Goal: Information Seeking & Learning: Learn about a topic

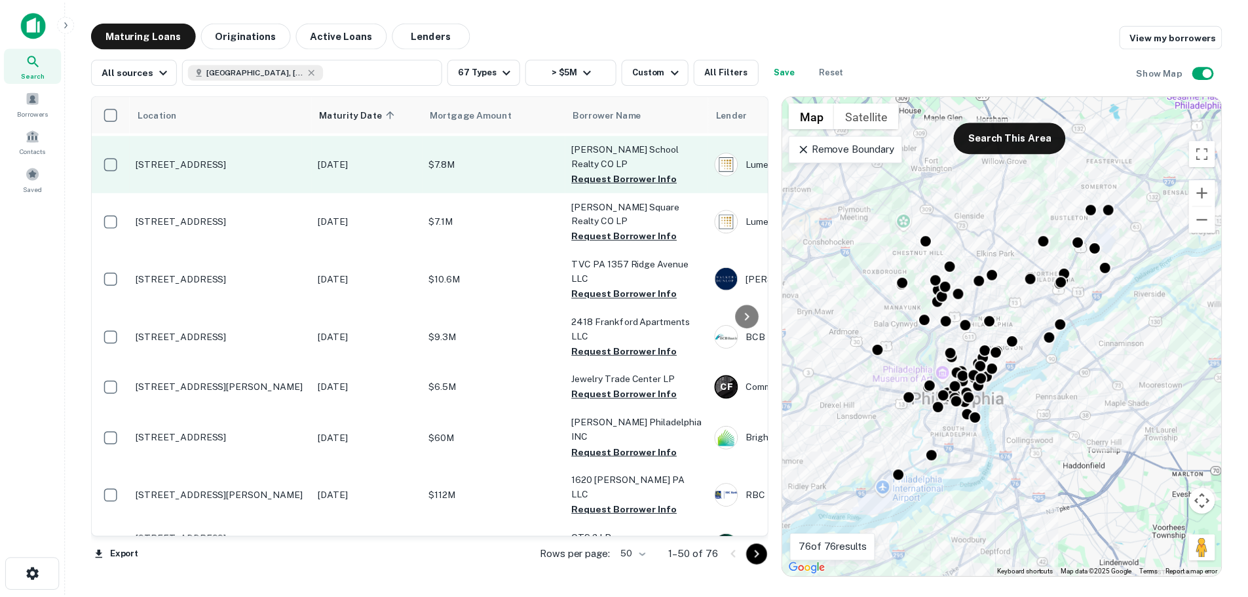
scroll to position [873, 0]
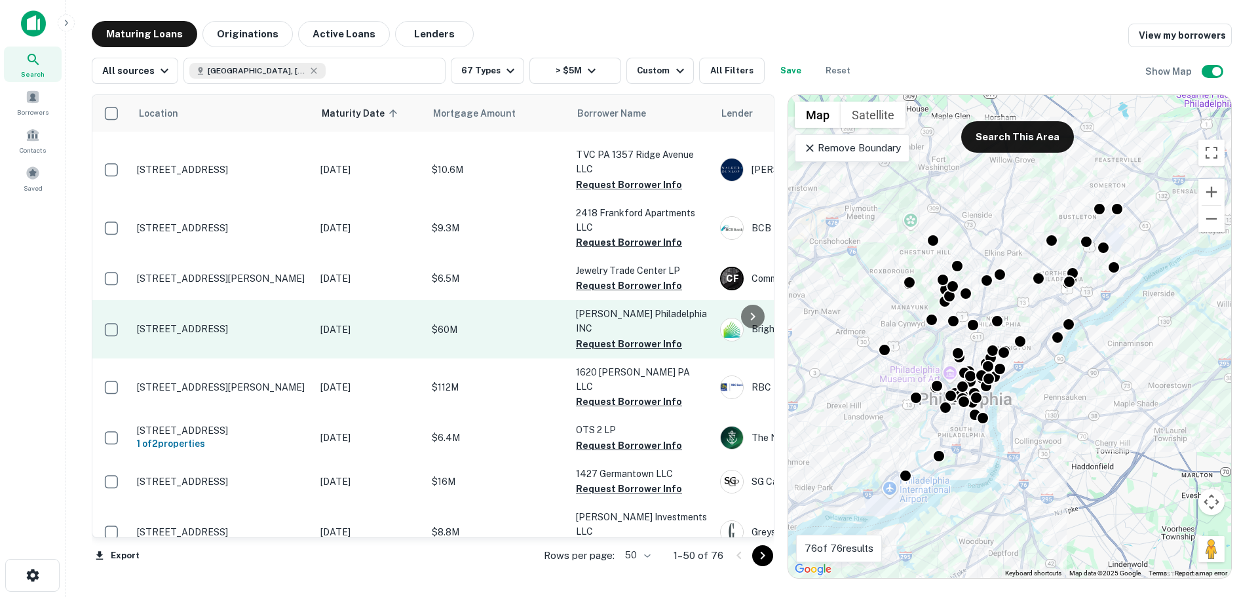
click at [454, 322] on p "$60M" at bounding box center [497, 329] width 131 height 14
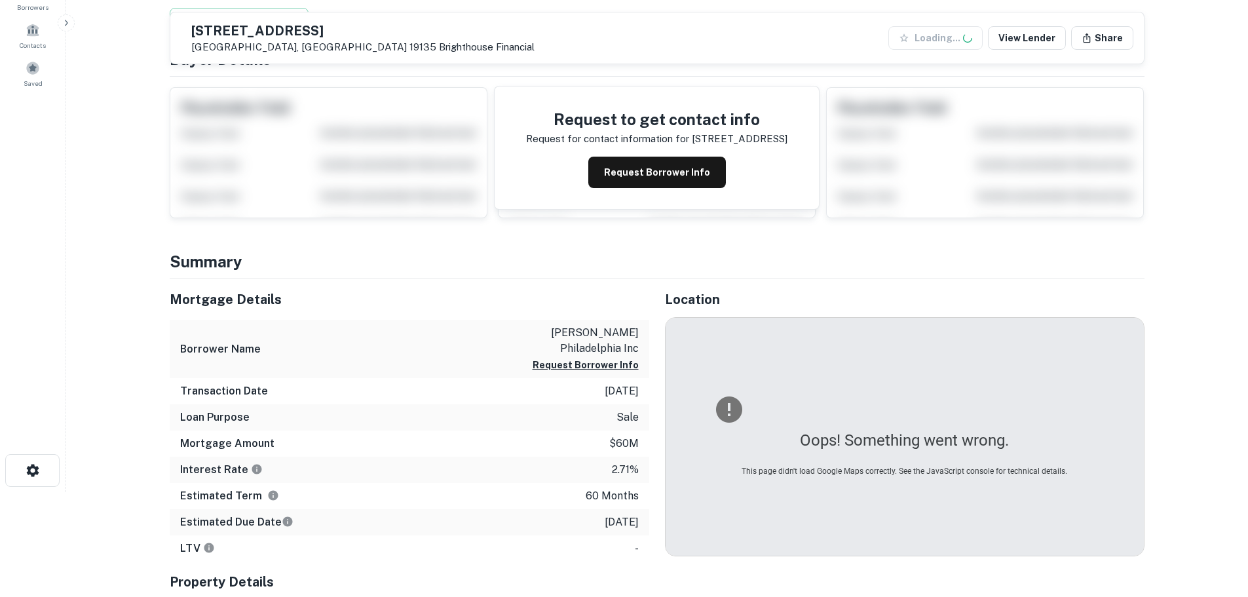
scroll to position [218, 0]
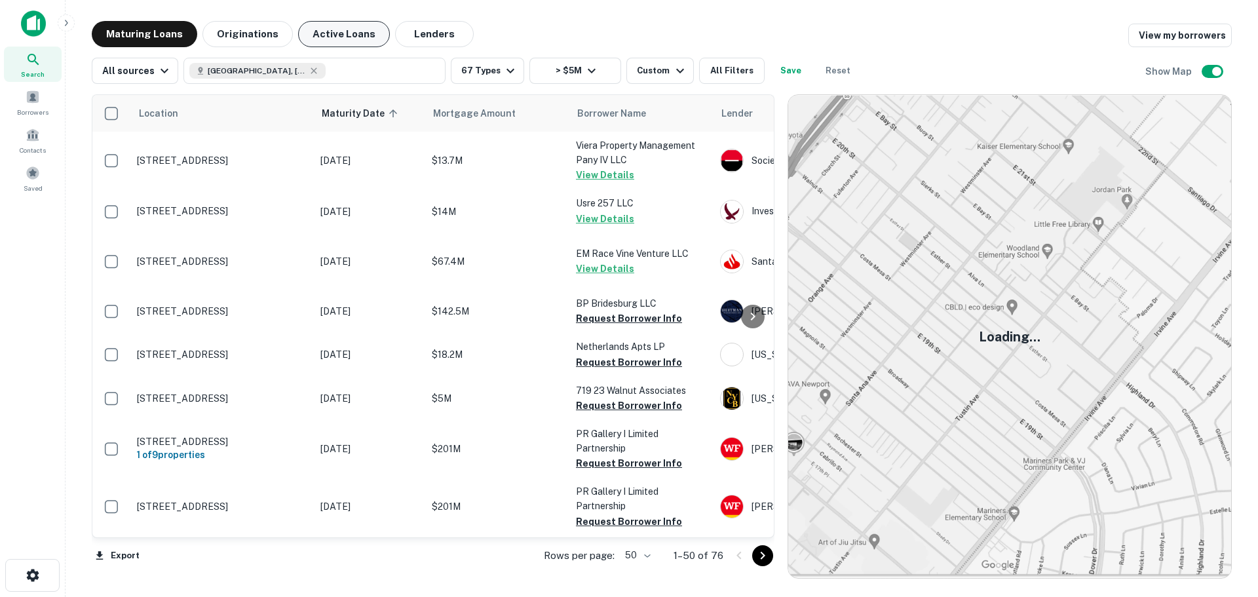
scroll to position [873, 0]
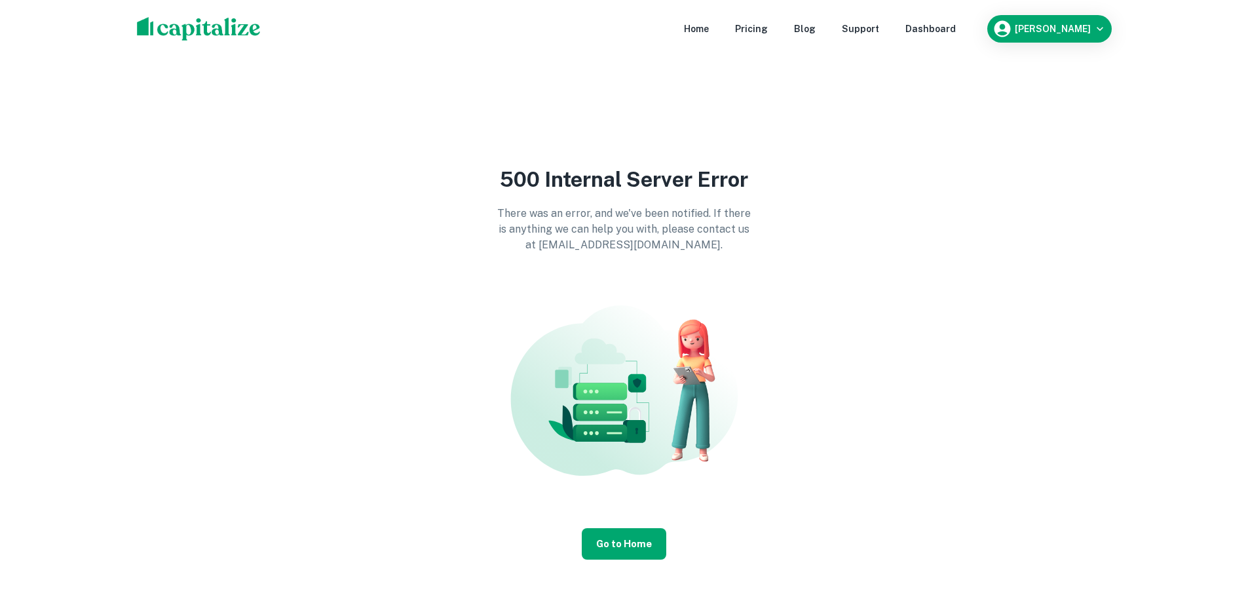
click at [206, 30] on img at bounding box center [199, 29] width 124 height 24
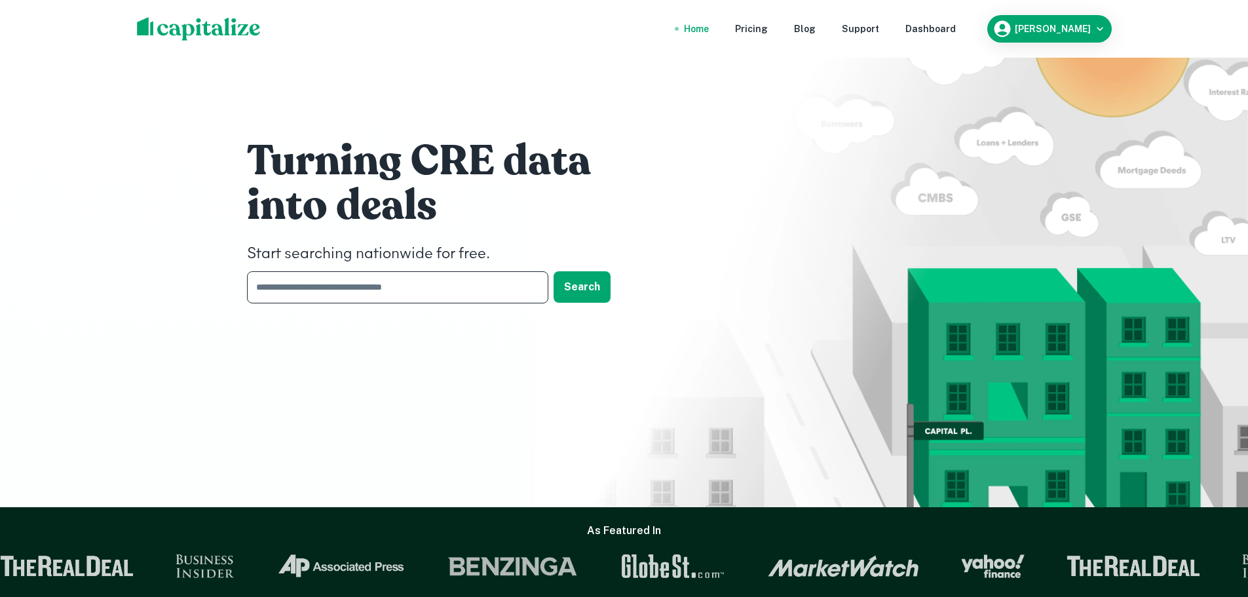
click at [367, 285] on input "text" at bounding box center [393, 287] width 292 height 32
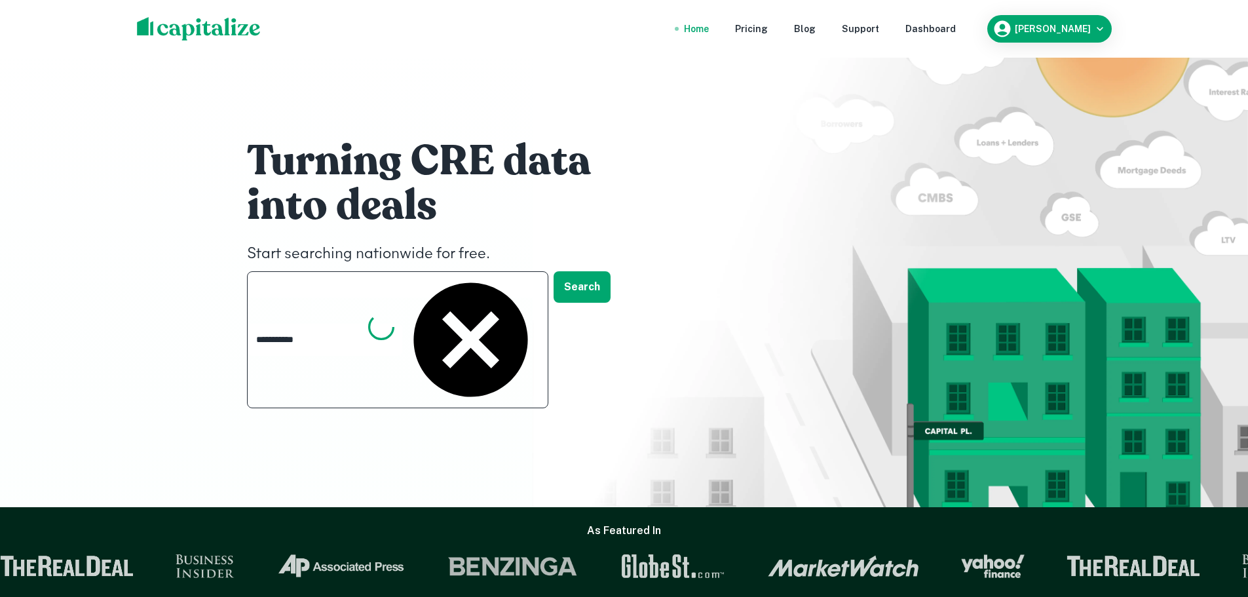
type input "**********"
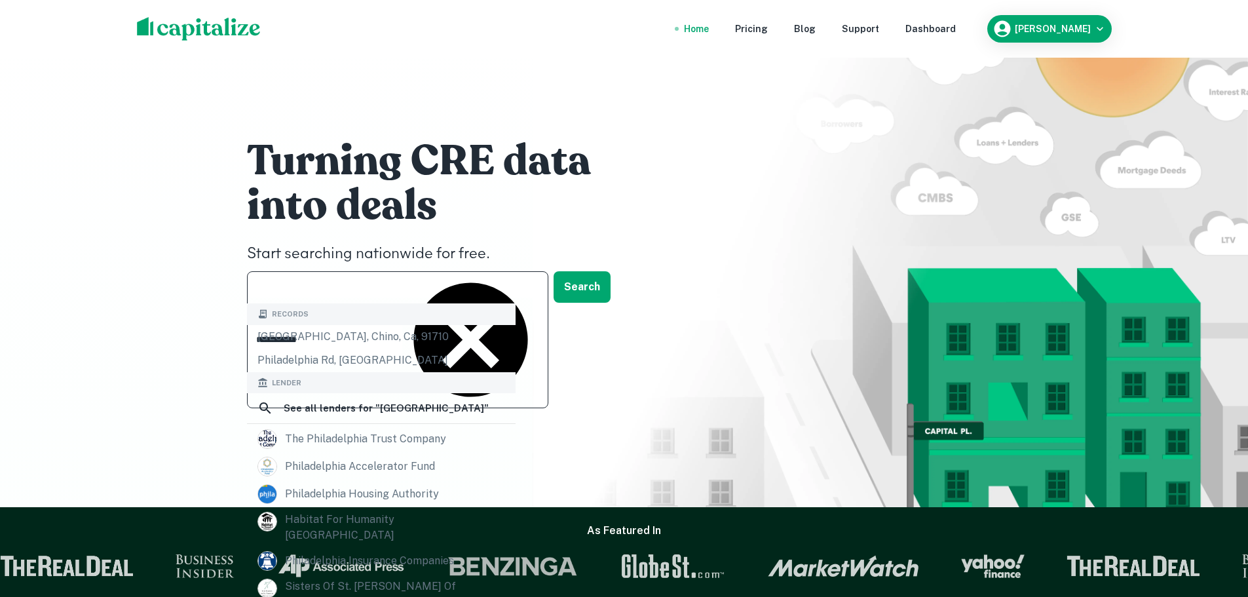
click at [402, 324] on input "**********" at bounding box center [324, 340] width 155 height 32
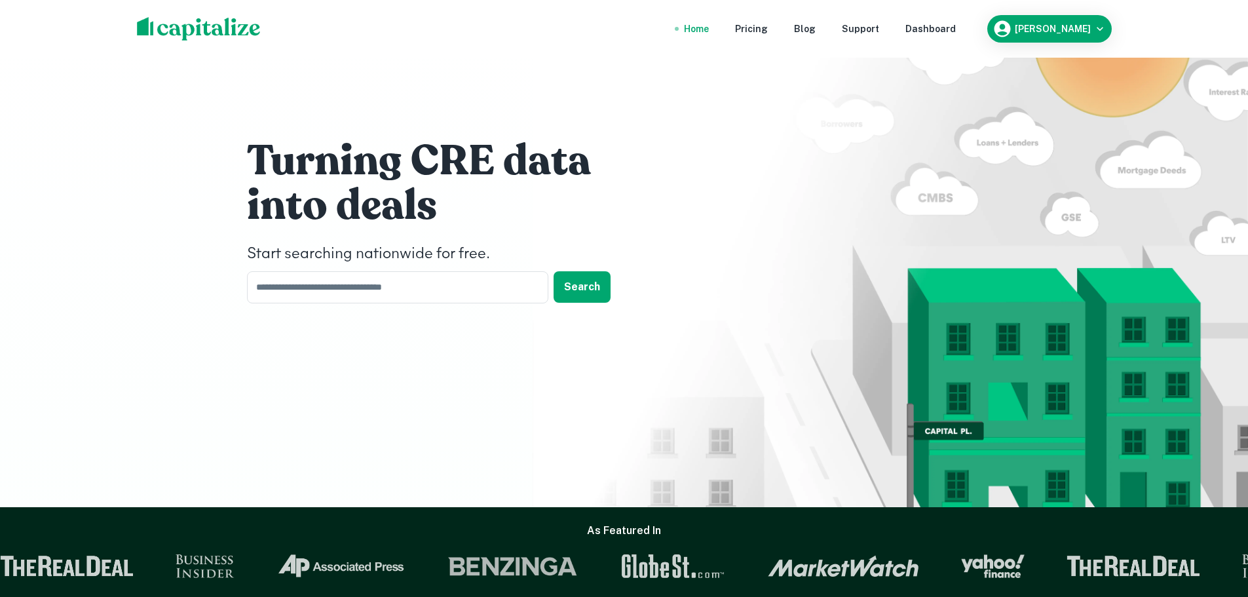
click at [458, 126] on div "Turning CRE data into deals Start searching nationwide for free. ​ Search" at bounding box center [624, 223] width 786 height 447
click at [1082, 25] on h6 "Alexander Anderson" at bounding box center [1053, 28] width 76 height 9
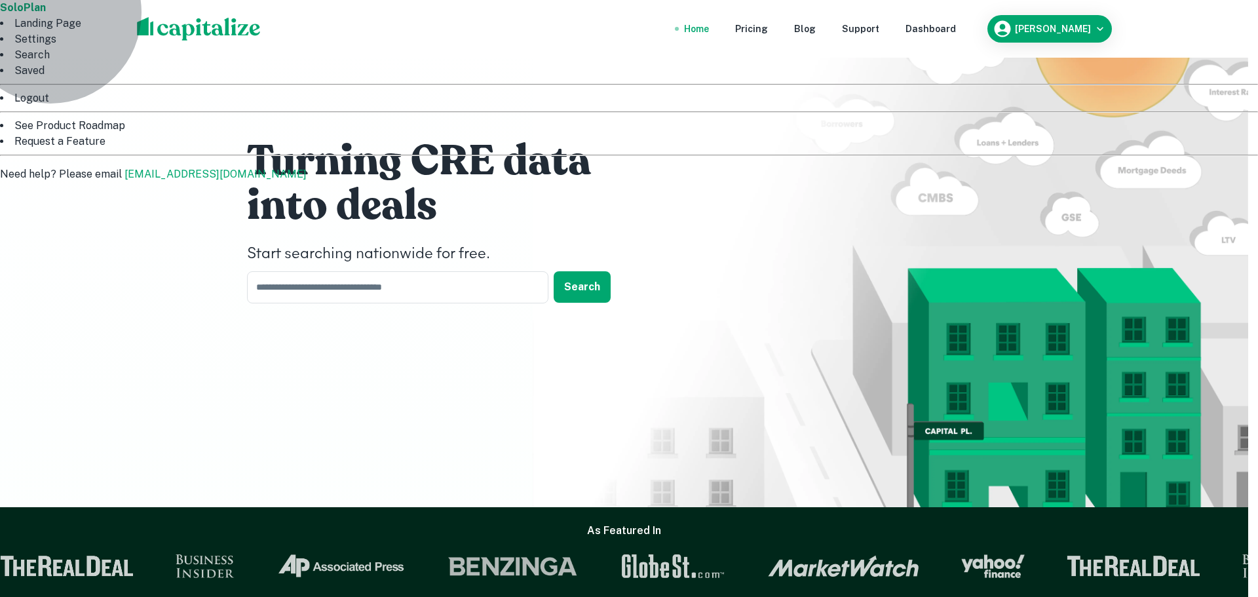
click at [1018, 31] on li "Landing Page" at bounding box center [629, 24] width 1258 height 16
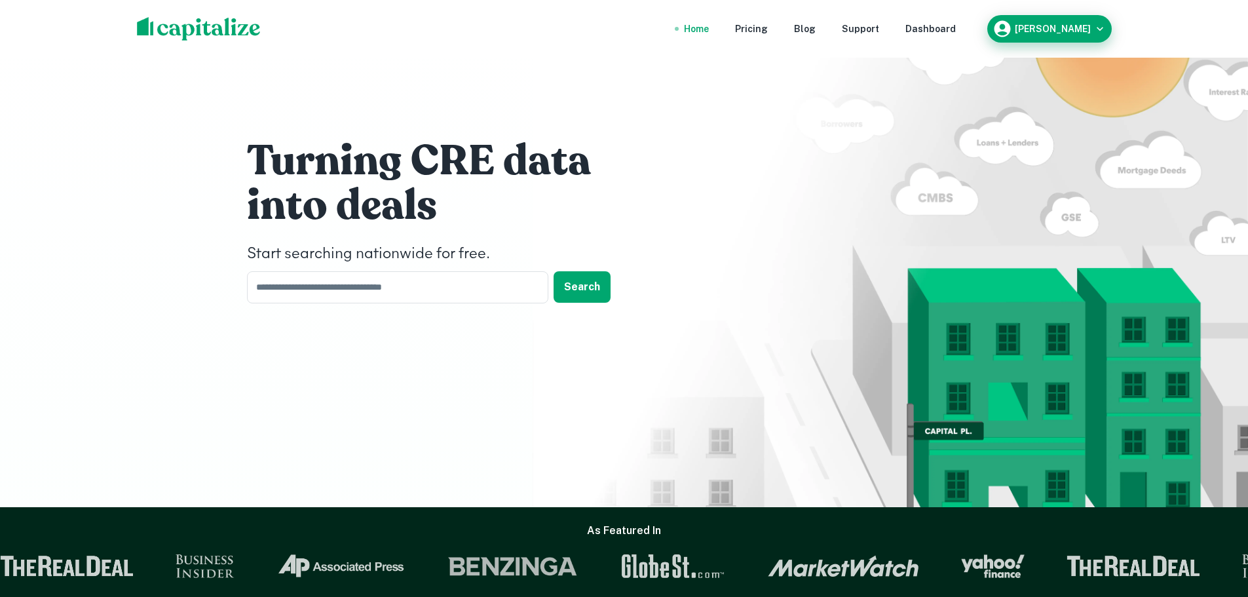
click at [1066, 20] on div "Alexander Anderson" at bounding box center [1049, 29] width 114 height 20
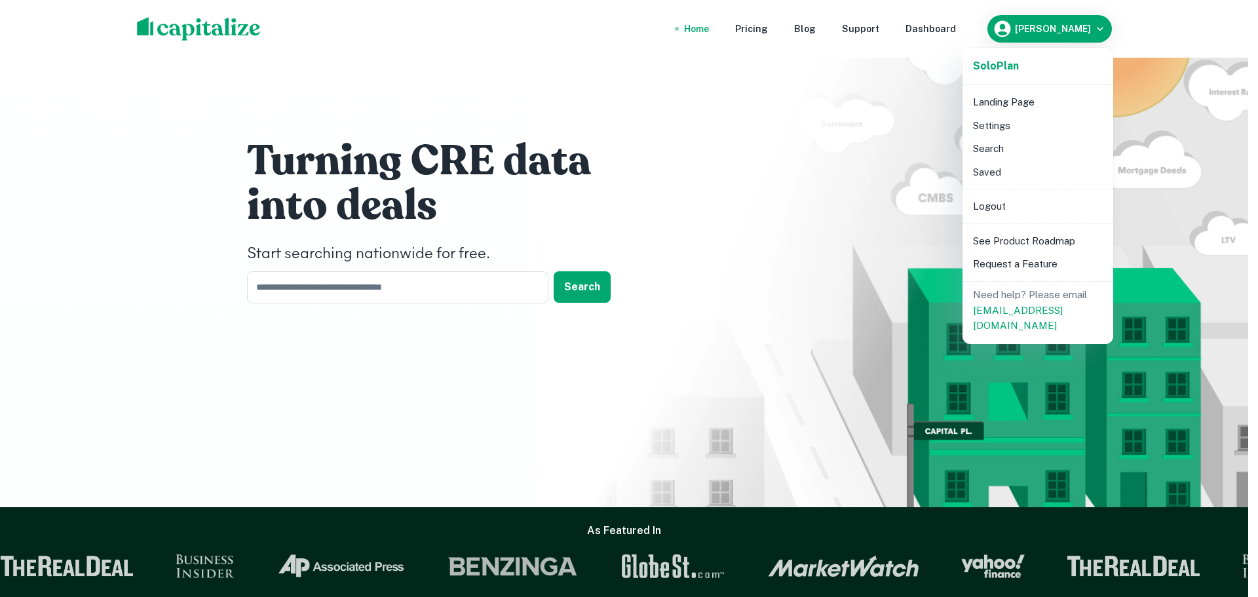
click at [1002, 149] on li "Search" at bounding box center [1037, 149] width 140 height 24
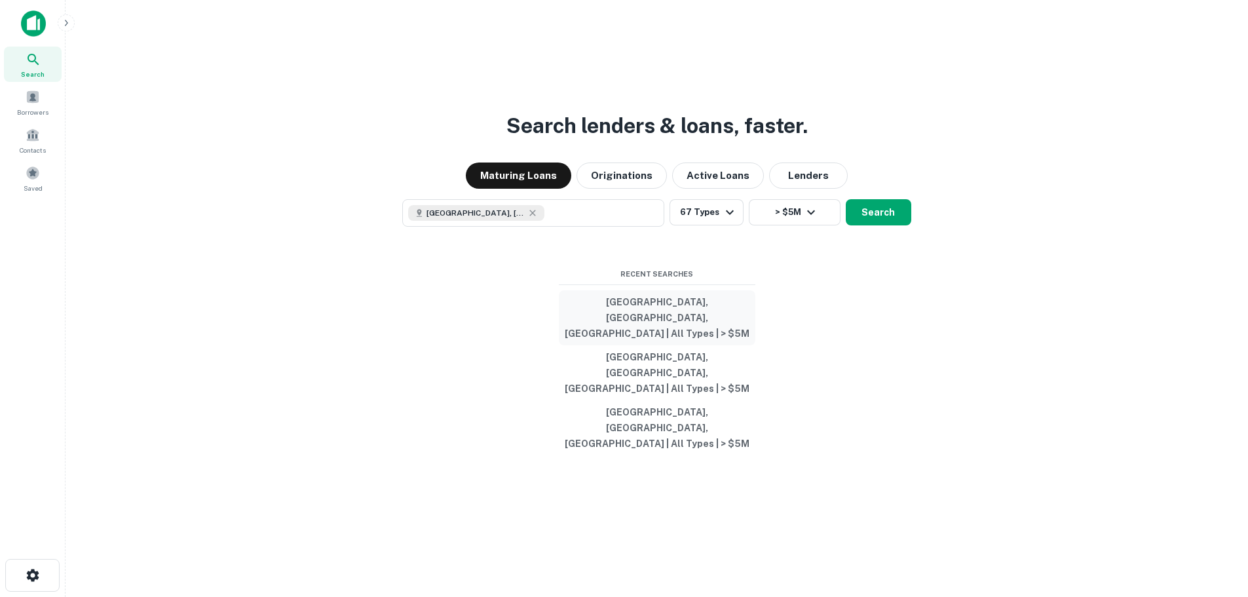
click at [671, 345] on button "[GEOGRAPHIC_DATA], [GEOGRAPHIC_DATA], [GEOGRAPHIC_DATA] | All Types | > $5M" at bounding box center [657, 317] width 197 height 55
click at [722, 220] on icon "button" at bounding box center [730, 212] width 16 height 16
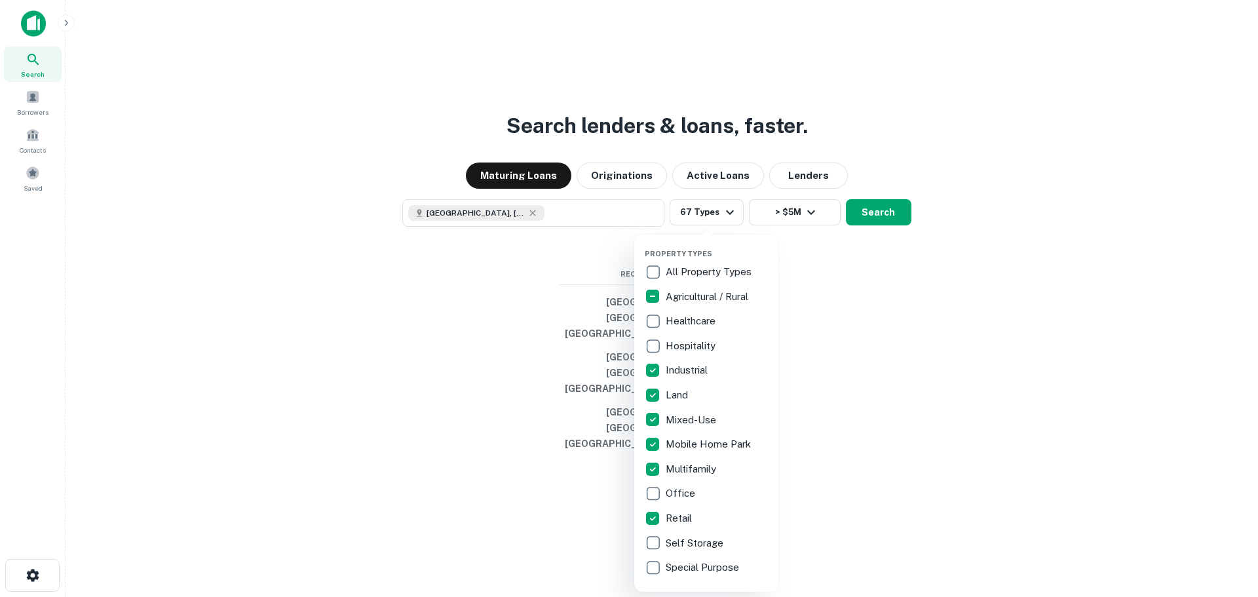
click at [675, 298] on p "Agricultural / Rural" at bounding box center [708, 297] width 85 height 16
click at [681, 371] on p "Industrial" at bounding box center [688, 370] width 45 height 16
click at [883, 252] on div at bounding box center [629, 298] width 1258 height 597
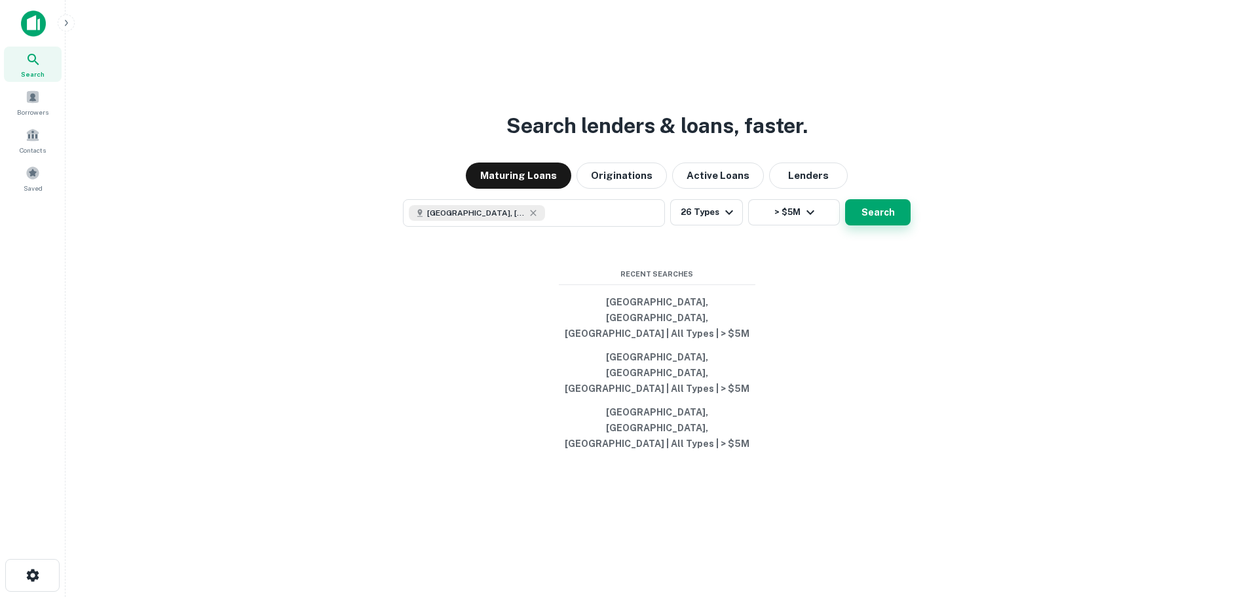
click at [880, 225] on button "Search" at bounding box center [878, 212] width 66 height 26
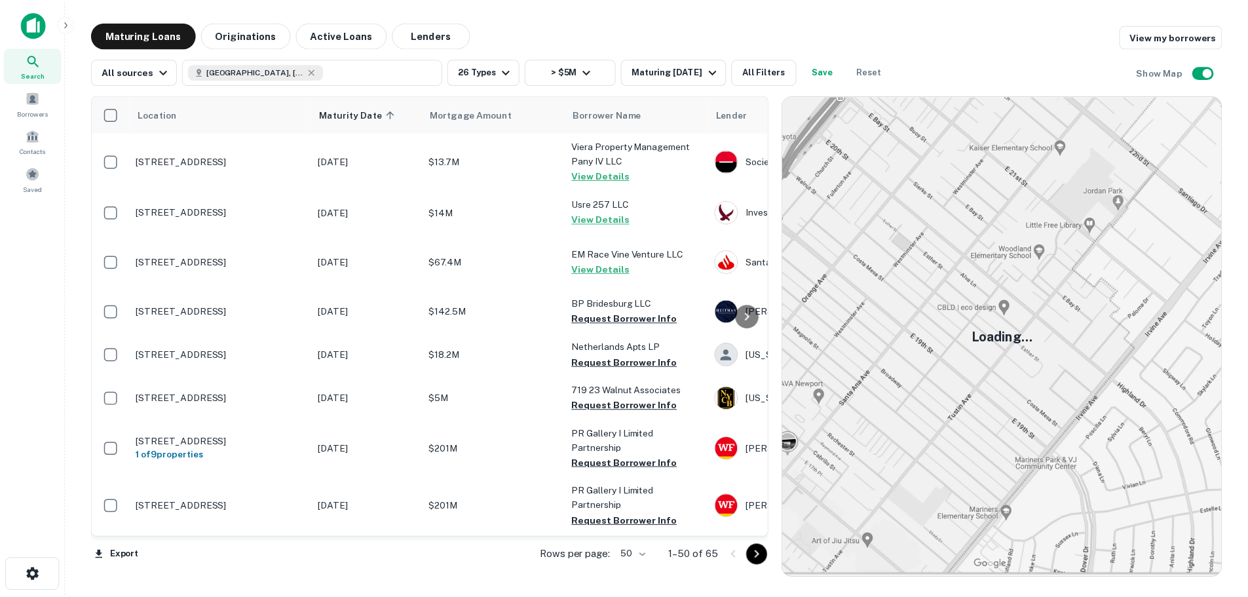
scroll to position [873, 0]
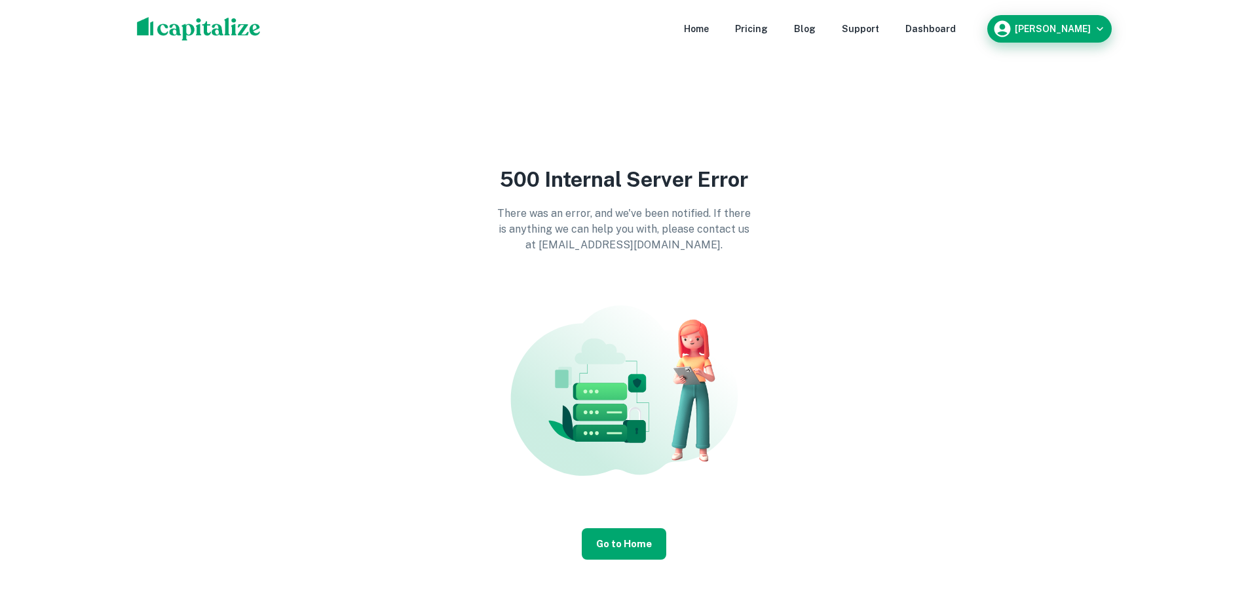
click at [1045, 31] on h6 "Alexander Anderson" at bounding box center [1053, 28] width 76 height 9
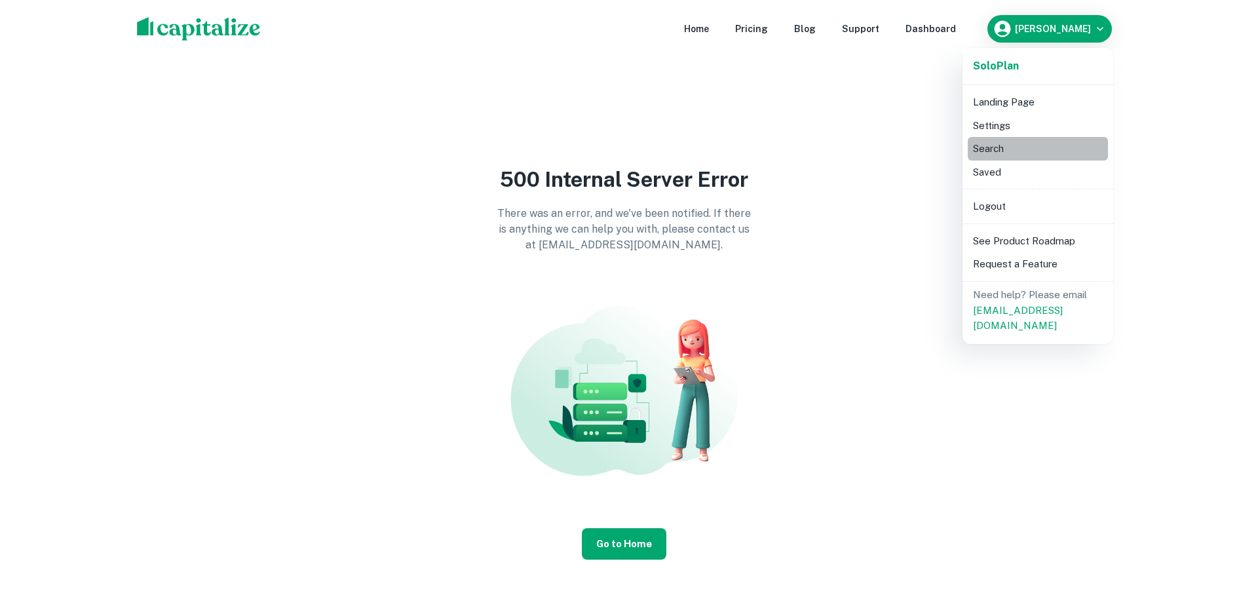
click at [1004, 148] on li "Search" at bounding box center [1037, 149] width 140 height 24
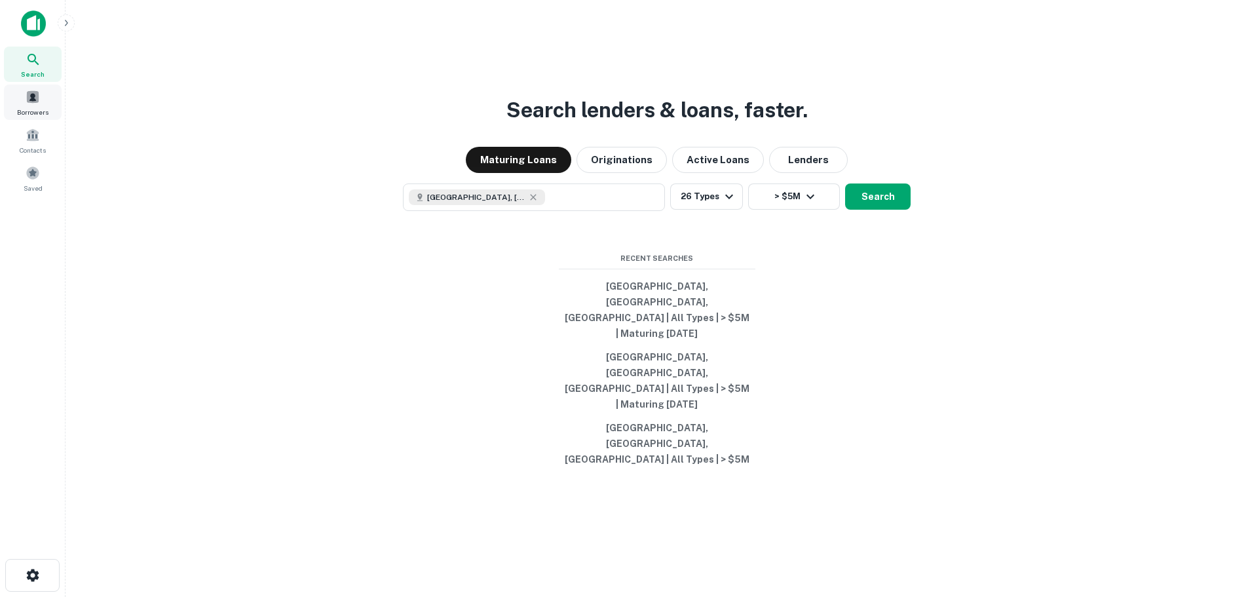
click at [31, 105] on div "Borrowers" at bounding box center [33, 102] width 58 height 35
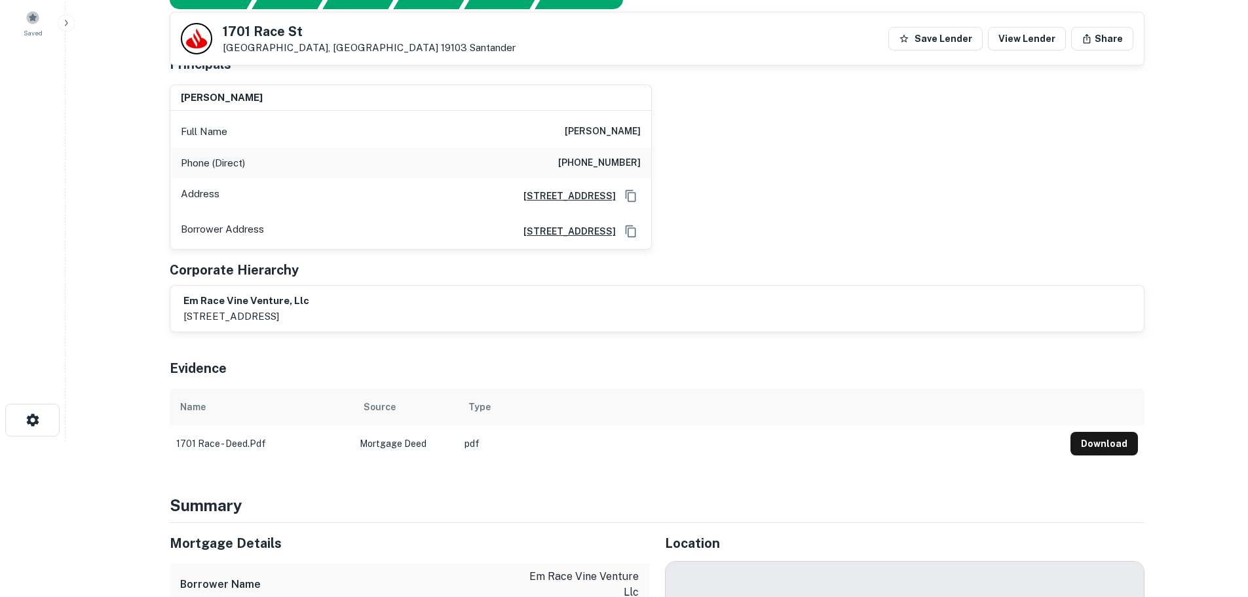
scroll to position [109, 0]
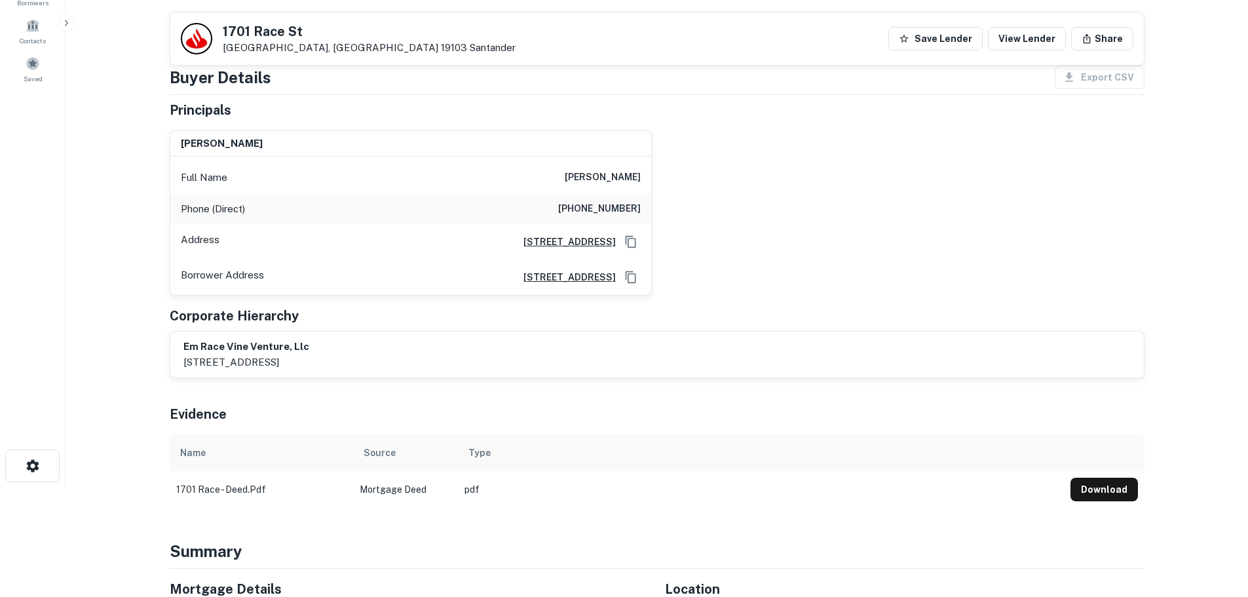
click at [567, 177] on h6 "edward j. fitzgerald" at bounding box center [603, 178] width 76 height 16
click at [622, 179] on h6 "edward j. fitzgerald" at bounding box center [603, 178] width 76 height 16
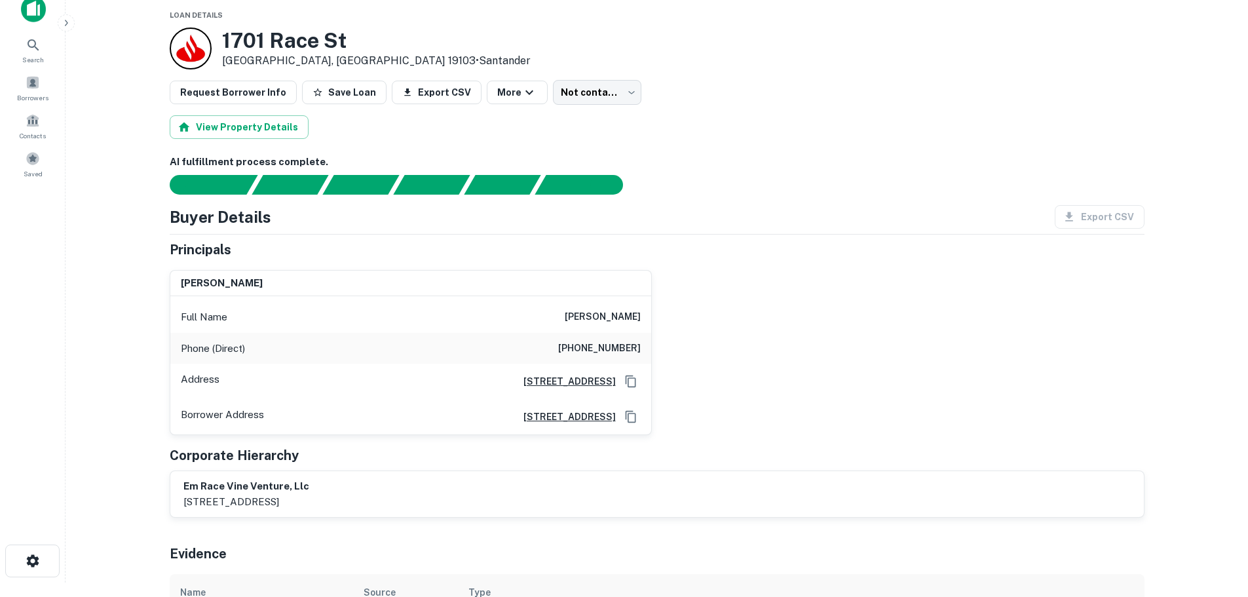
scroll to position [0, 0]
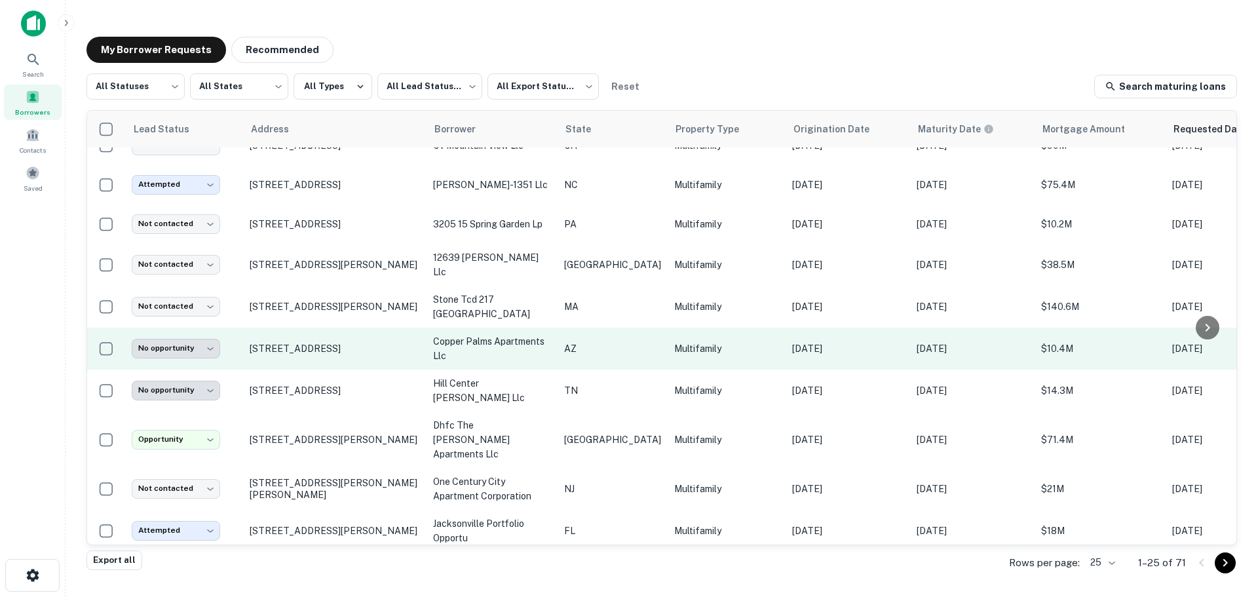
scroll to position [620, 0]
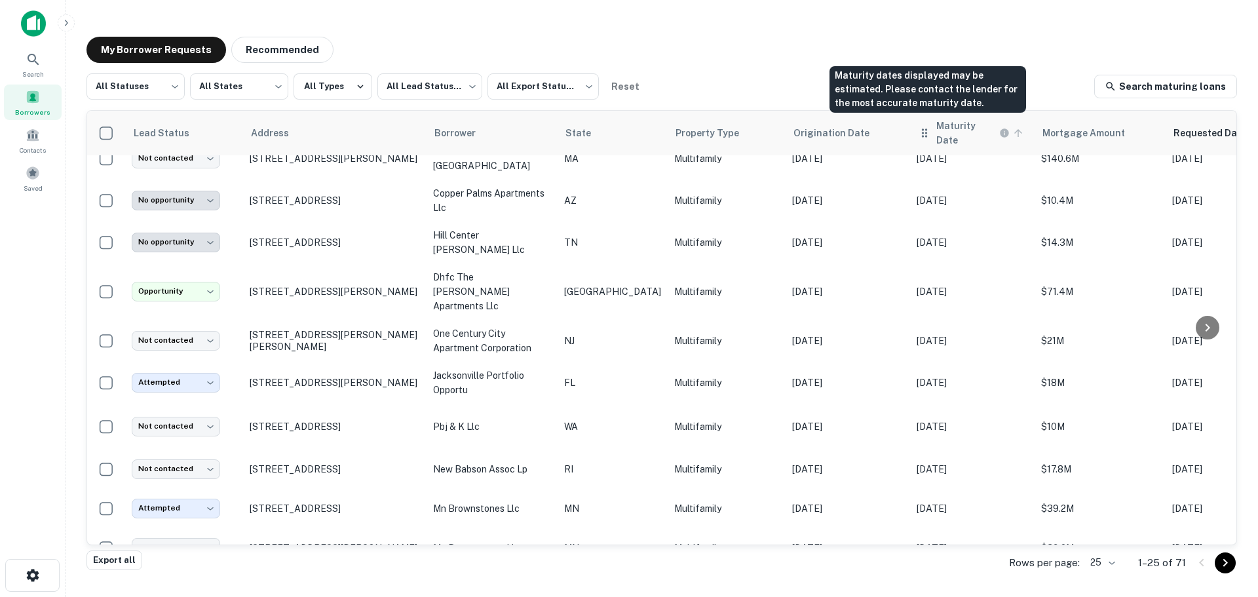
click at [936, 130] on h6 "Maturity Date" at bounding box center [966, 133] width 60 height 29
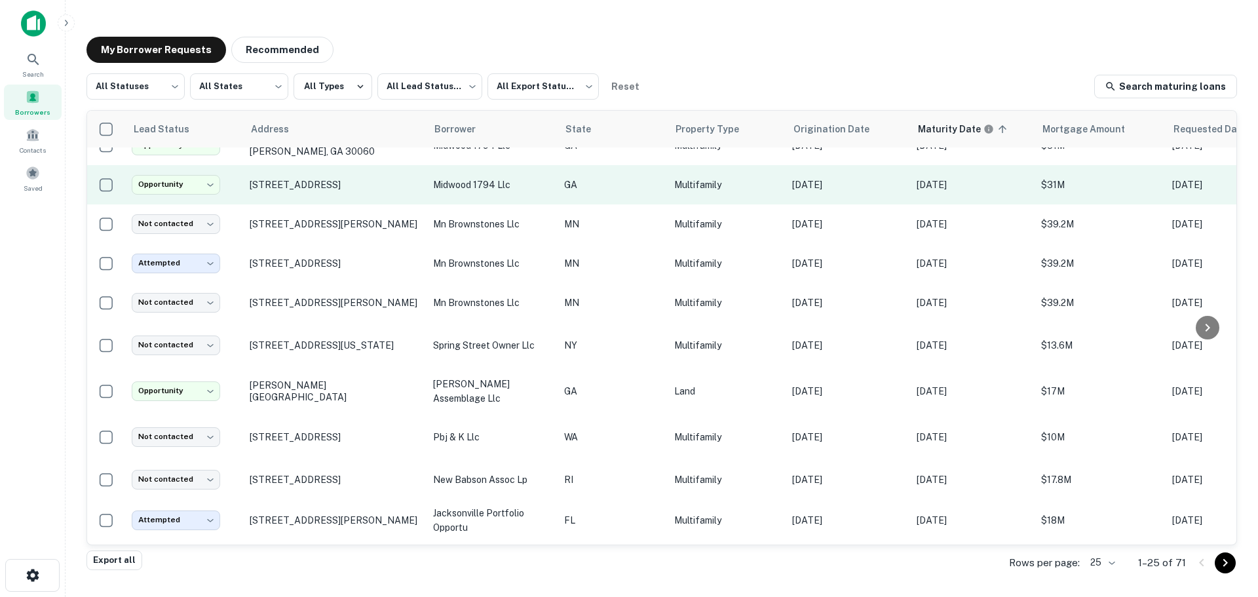
scroll to position [628, 0]
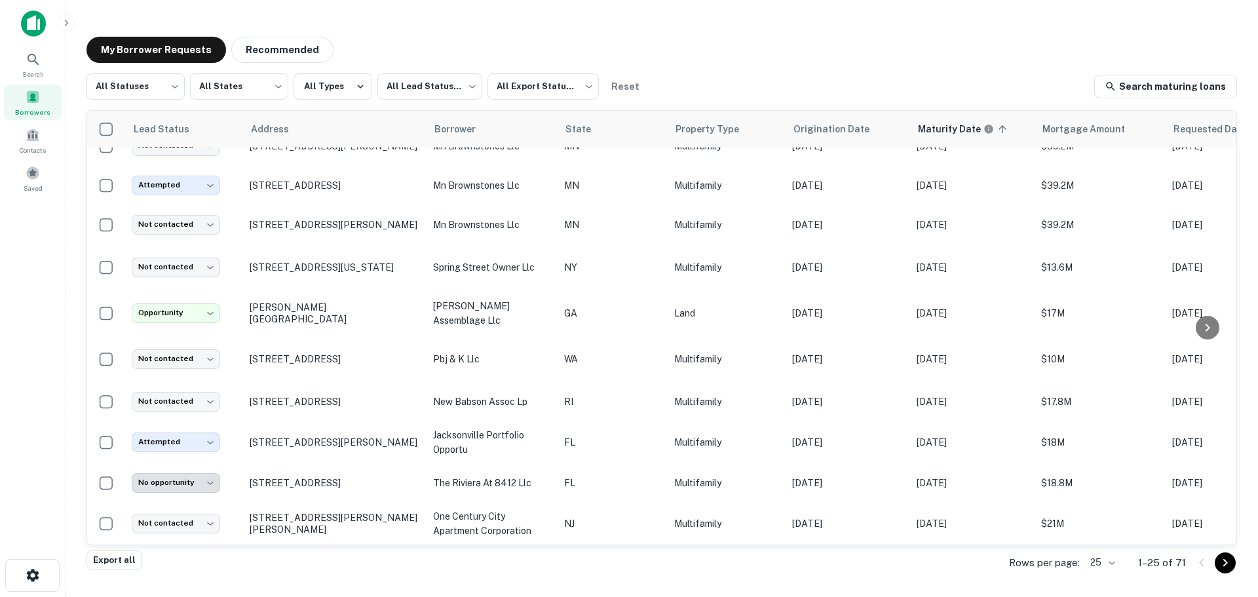
click at [1099, 560] on body "**********" at bounding box center [629, 298] width 1258 height 597
click at [1104, 568] on li "1000" at bounding box center [1103, 569] width 45 height 24
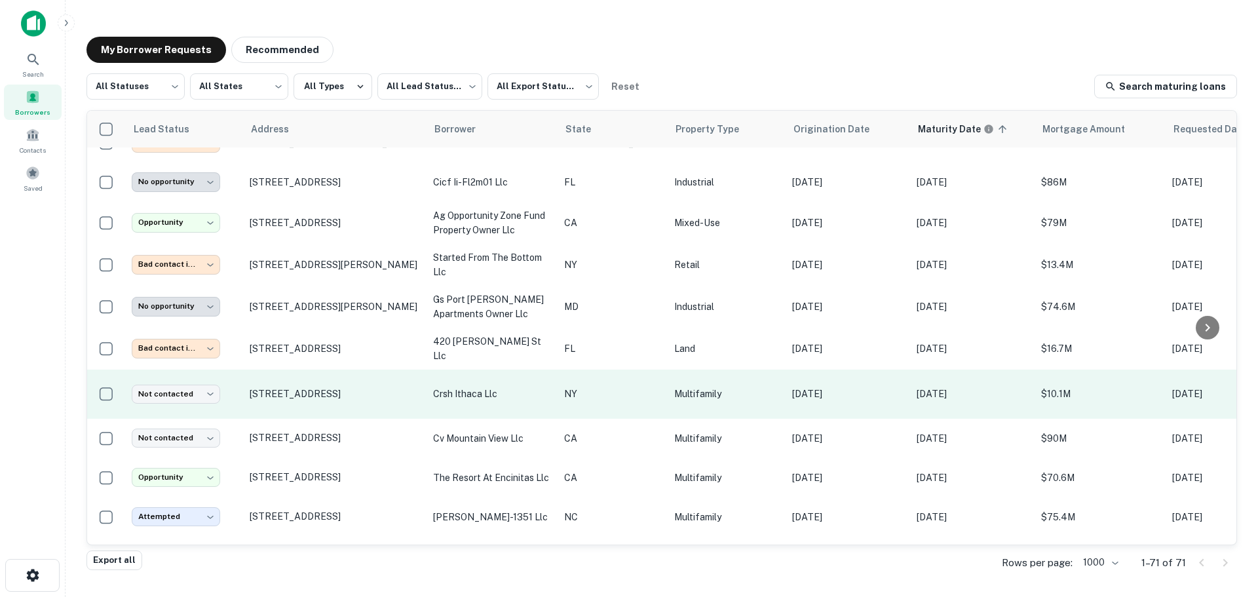
scroll to position [2266, 0]
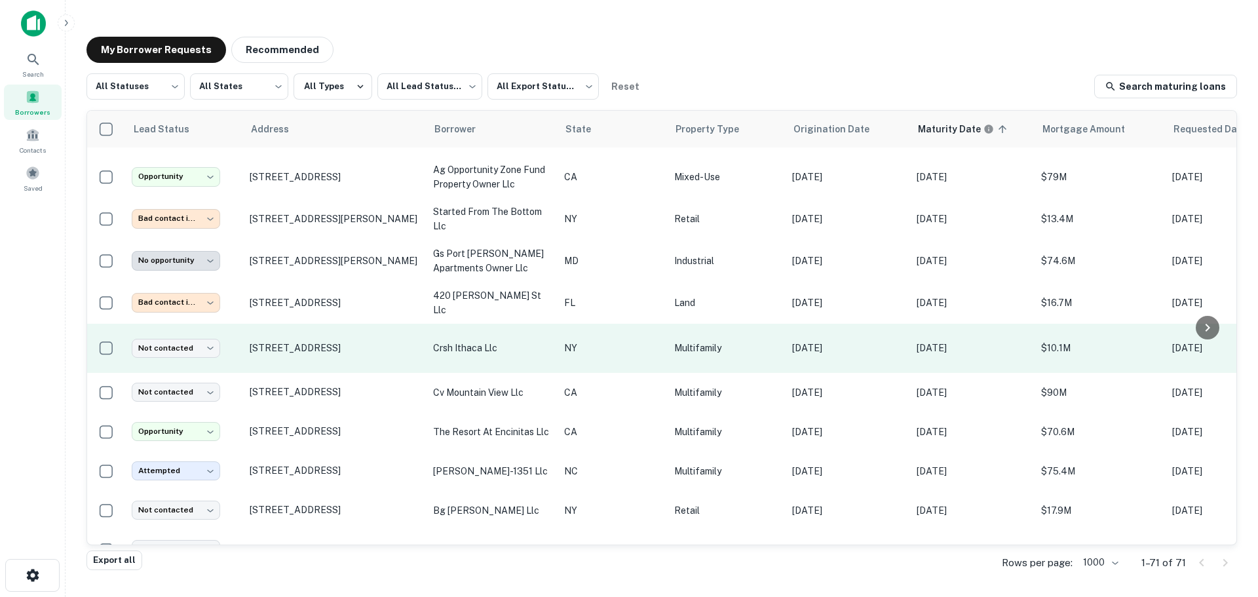
drag, startPoint x: 787, startPoint y: 326, endPoint x: 764, endPoint y: 328, distance: 23.7
click at [792, 341] on p "Mar 17, 2021" at bounding box center [847, 348] width 111 height 14
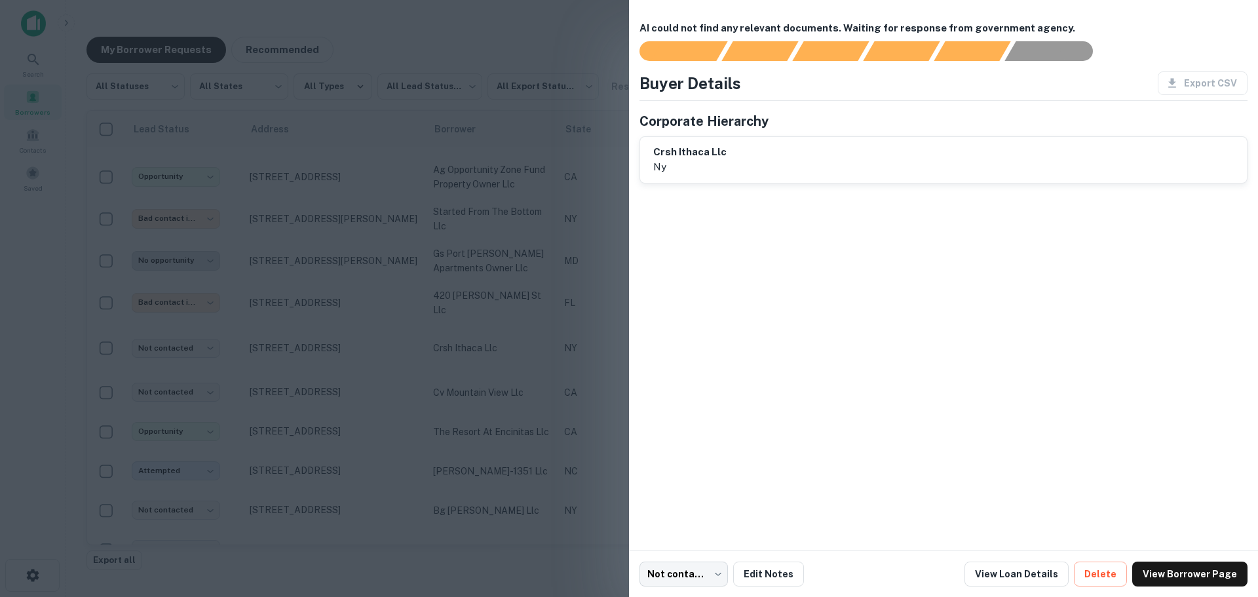
click at [554, 316] on div at bounding box center [629, 298] width 1258 height 597
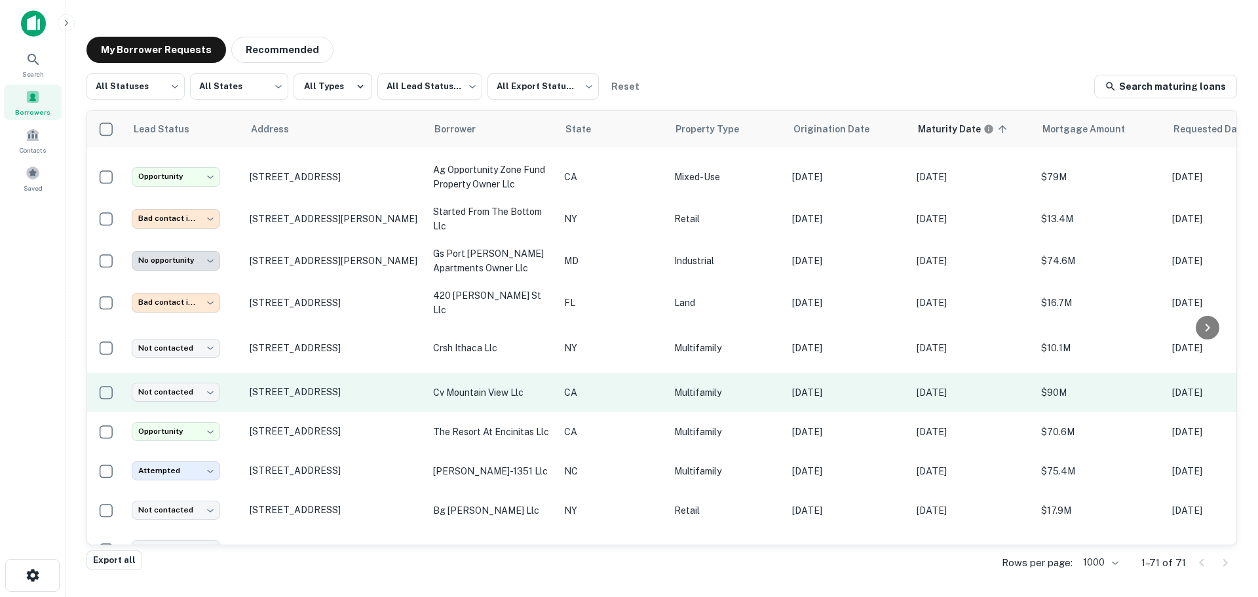
scroll to position [2375, 0]
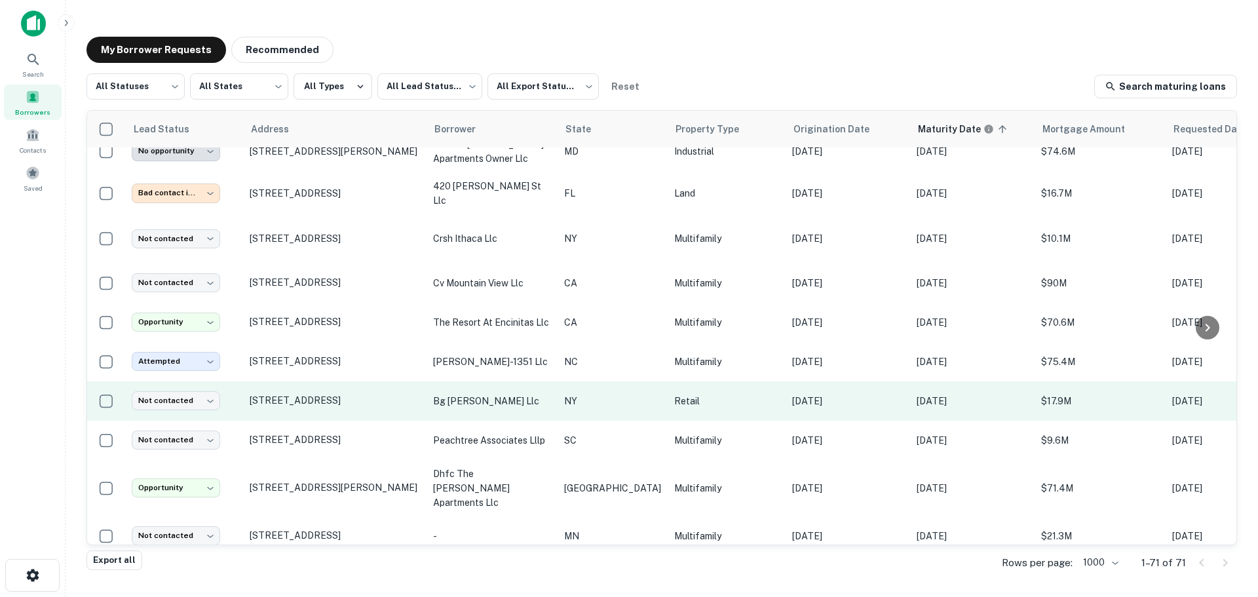
click at [792, 394] on p "Jul 01, 2021" at bounding box center [847, 401] width 111 height 14
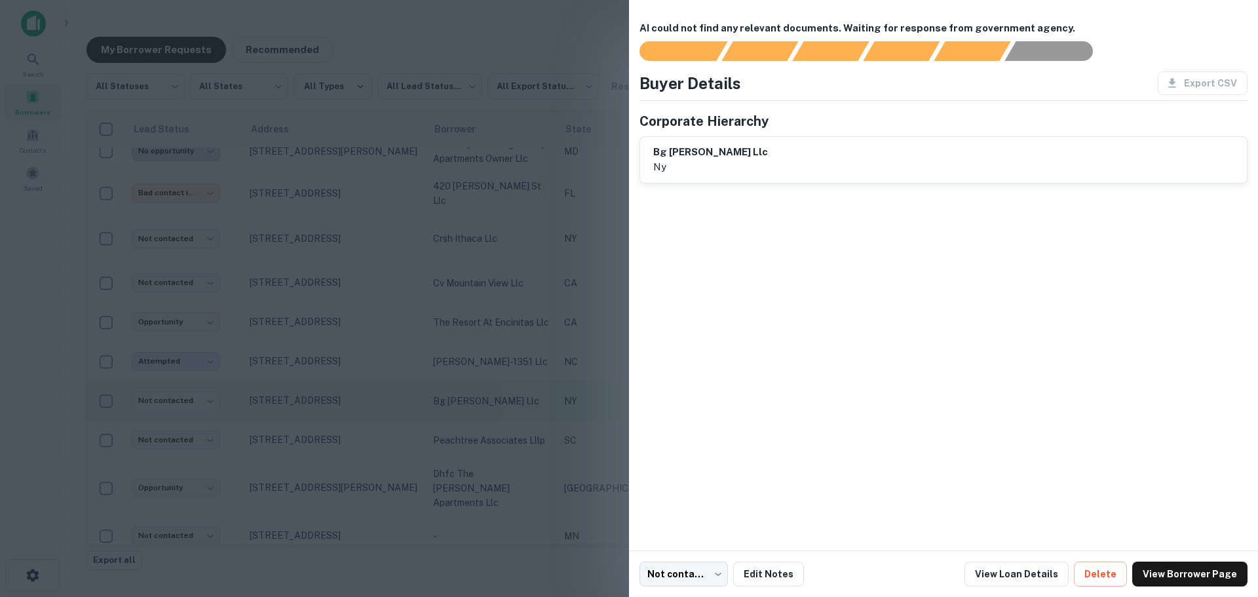
click at [491, 377] on div at bounding box center [629, 298] width 1258 height 597
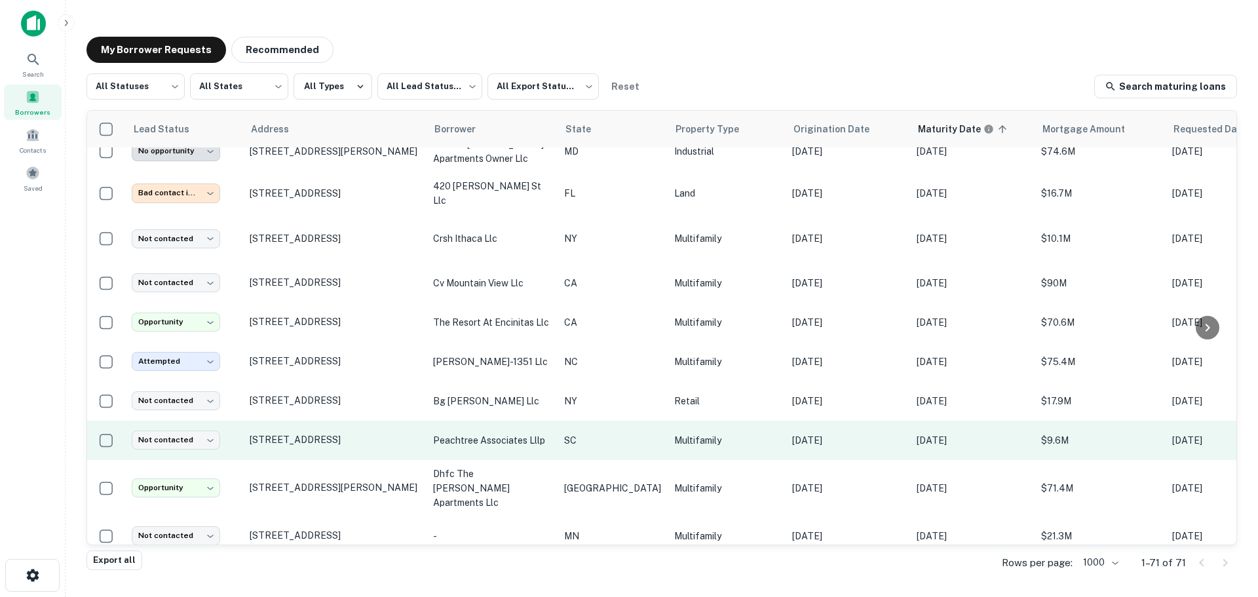
click at [850, 433] on p "Mar 31, 2022" at bounding box center [847, 440] width 111 height 14
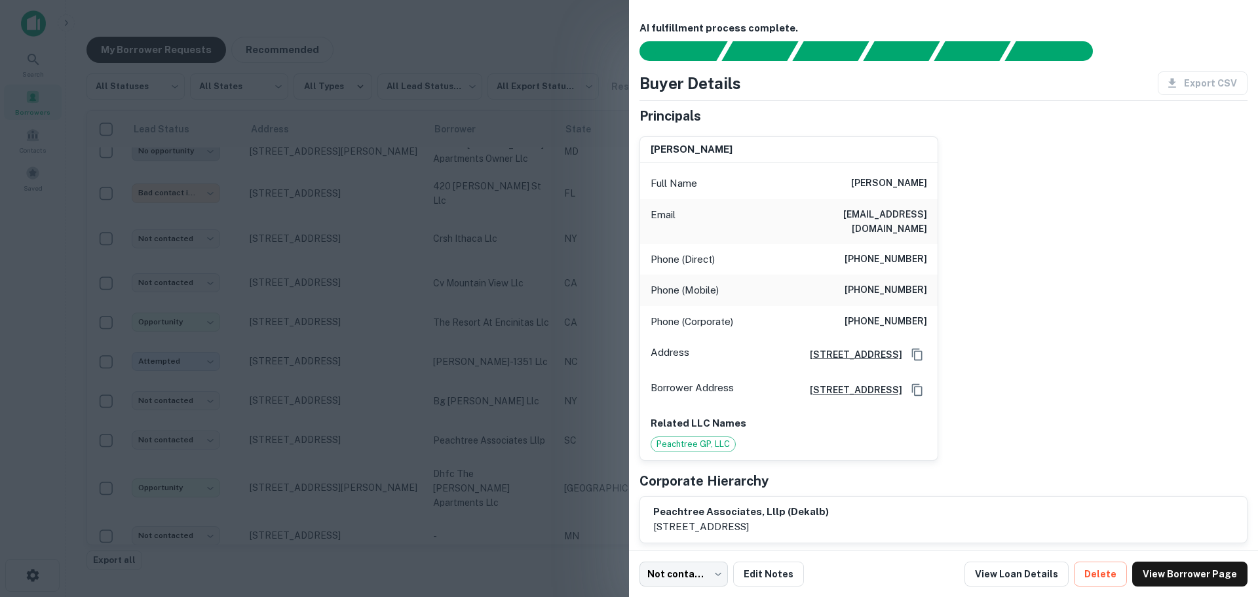
click at [533, 312] on div at bounding box center [629, 298] width 1258 height 597
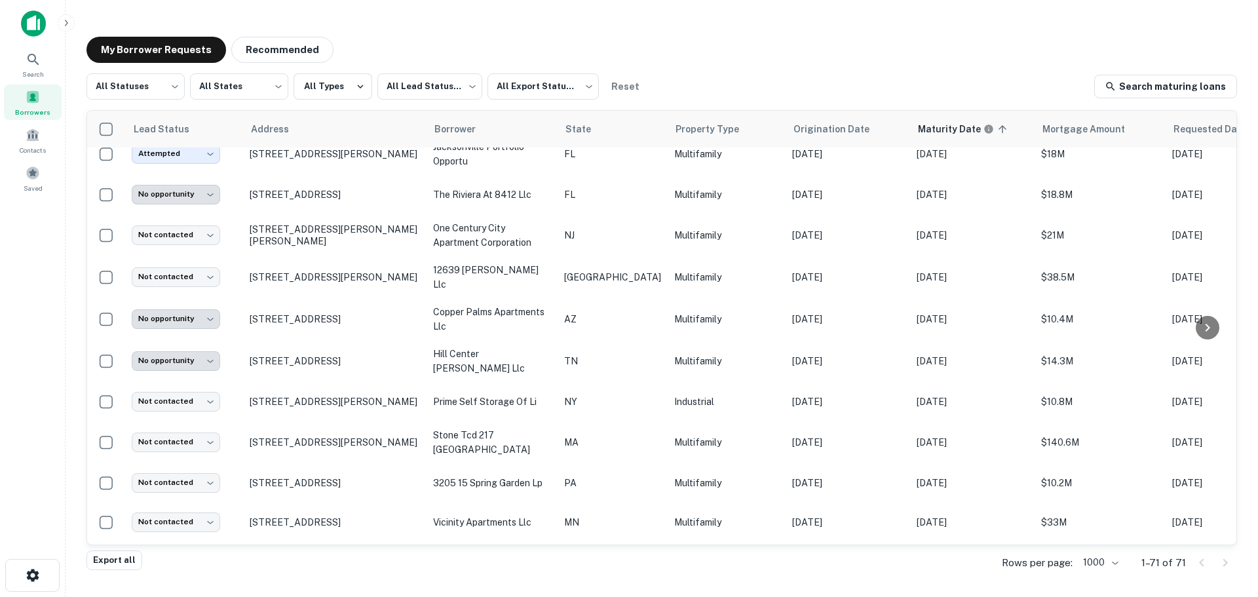
scroll to position [863, 0]
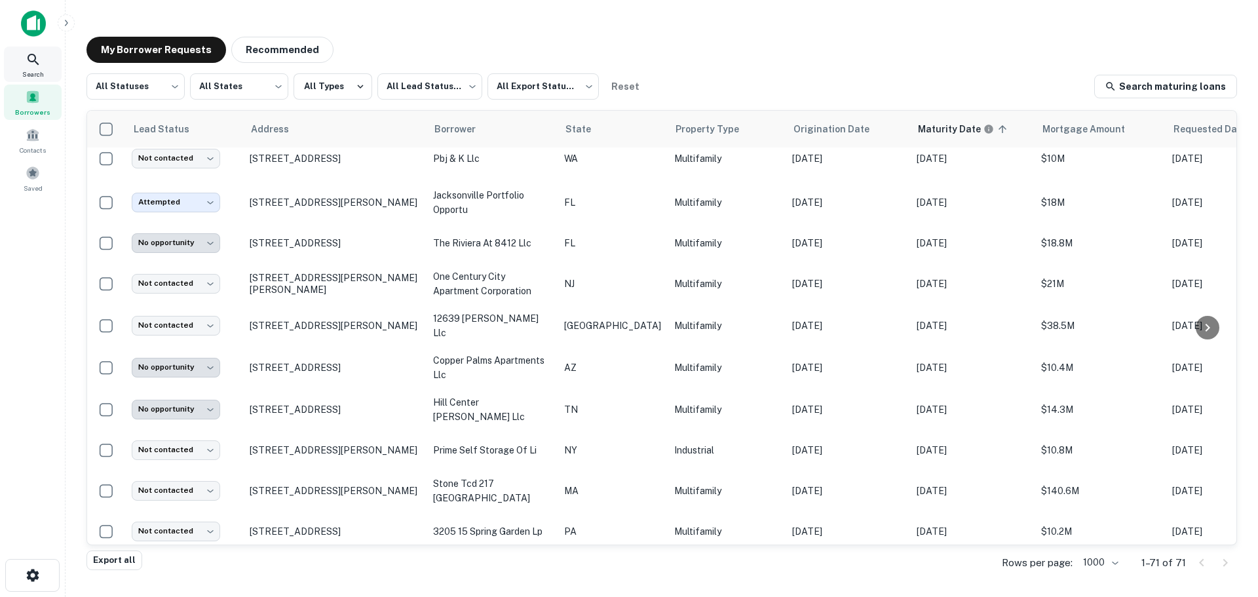
click at [30, 62] on icon at bounding box center [34, 60] width 16 height 16
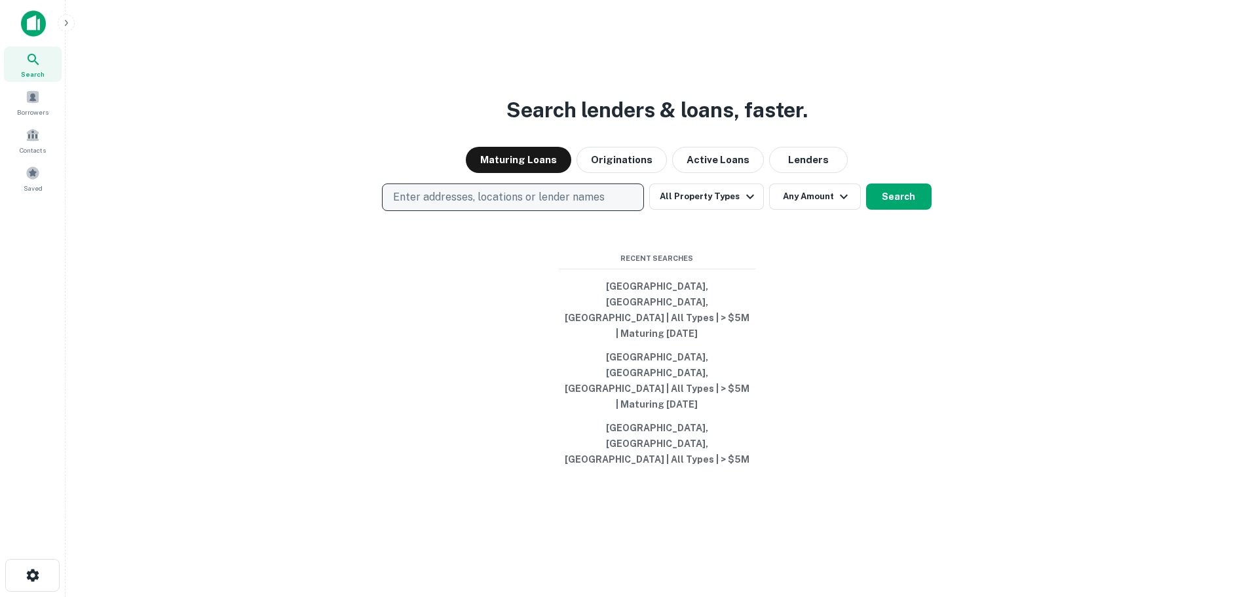
click at [583, 205] on p "Enter addresses, locations or lender names" at bounding box center [499, 197] width 212 height 16
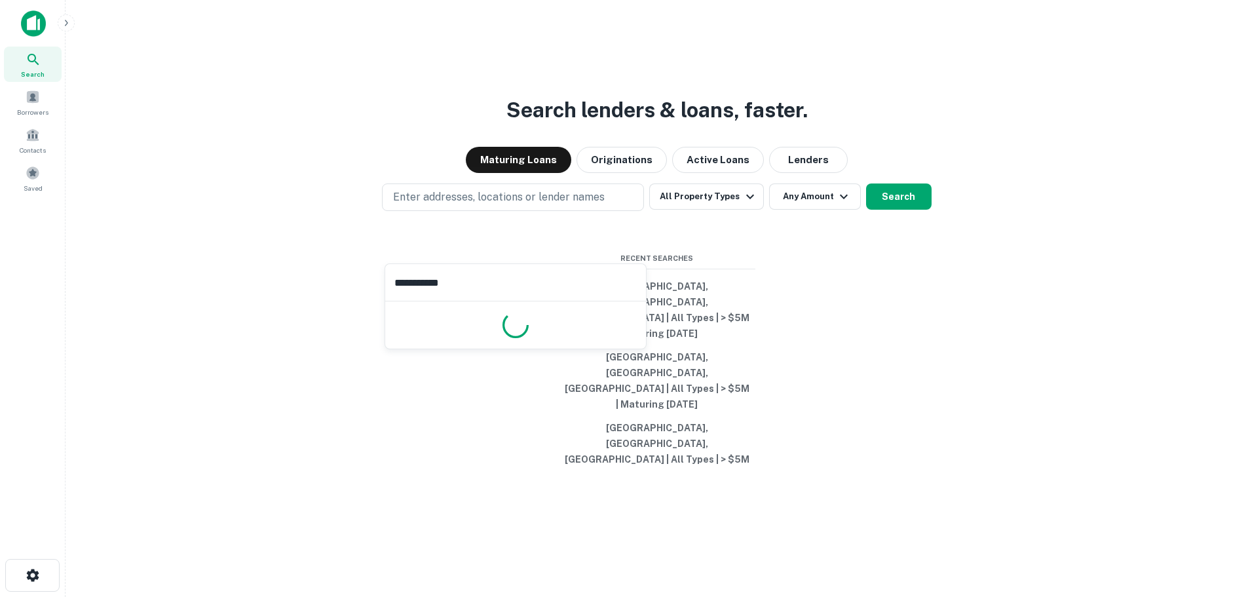
type input "**********"
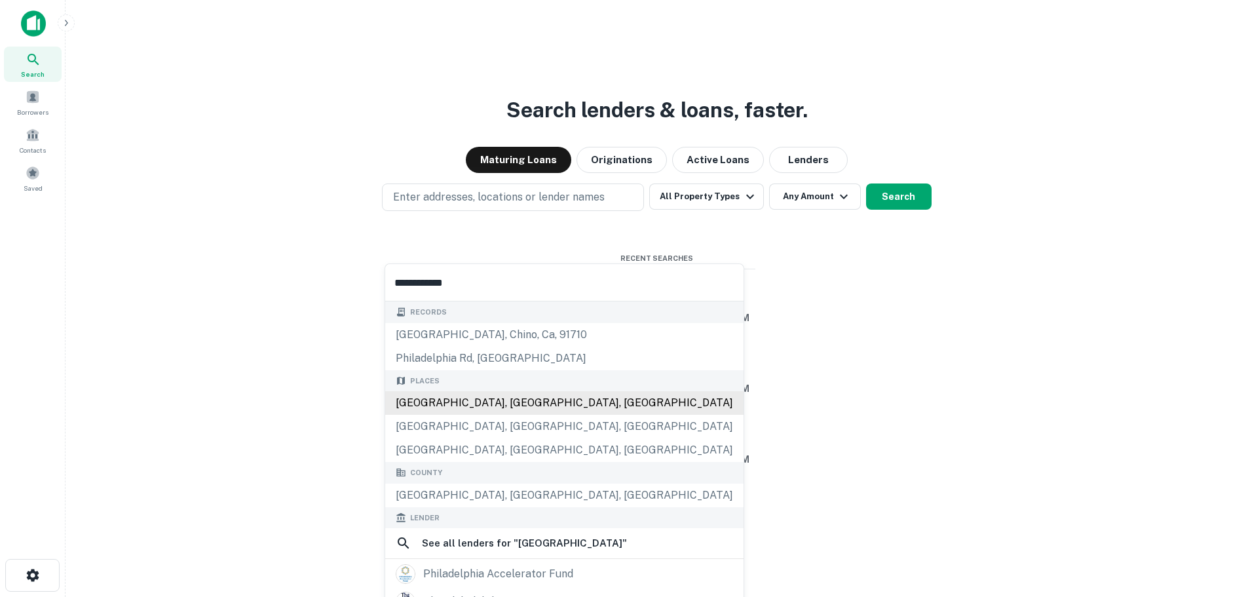
click at [474, 398] on div "[GEOGRAPHIC_DATA], [GEOGRAPHIC_DATA], [GEOGRAPHIC_DATA]" at bounding box center [564, 403] width 358 height 24
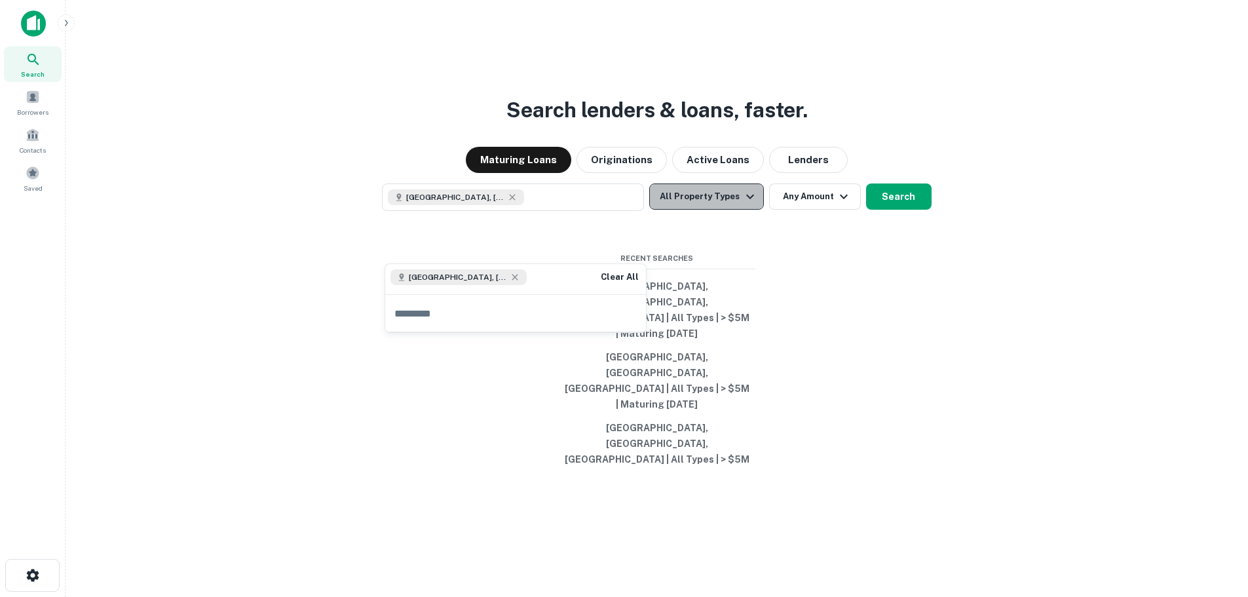
click at [710, 210] on button "All Property Types" at bounding box center [706, 196] width 114 height 26
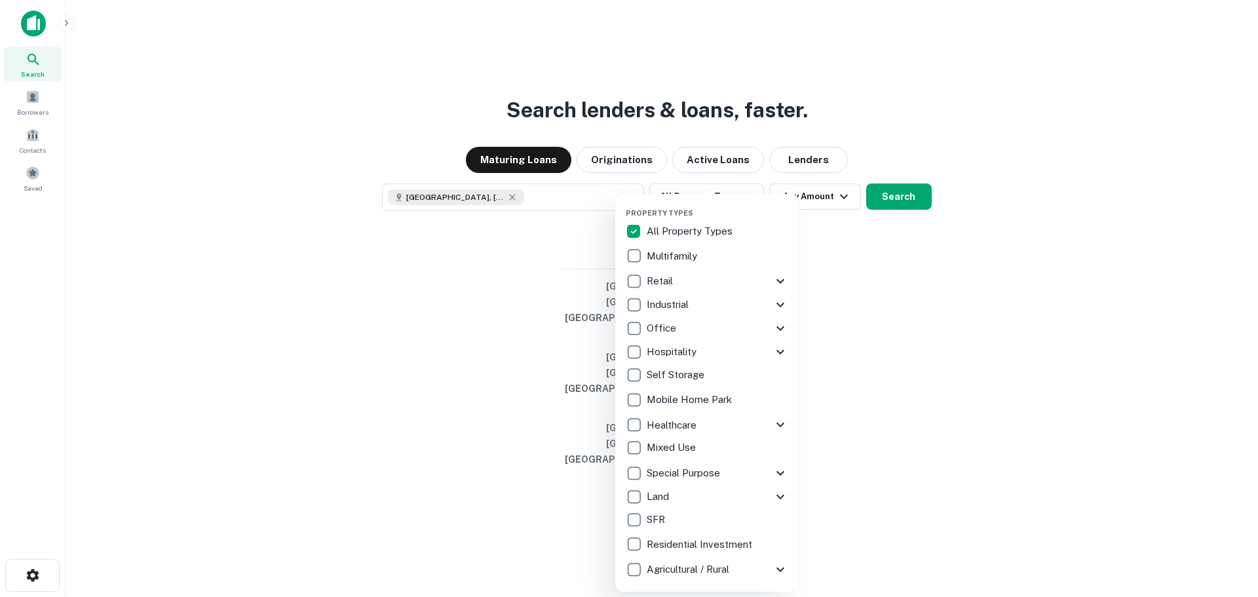
click at [662, 227] on p "All Property Types" at bounding box center [691, 231] width 88 height 16
click at [775, 276] on icon at bounding box center [780, 281] width 16 height 16
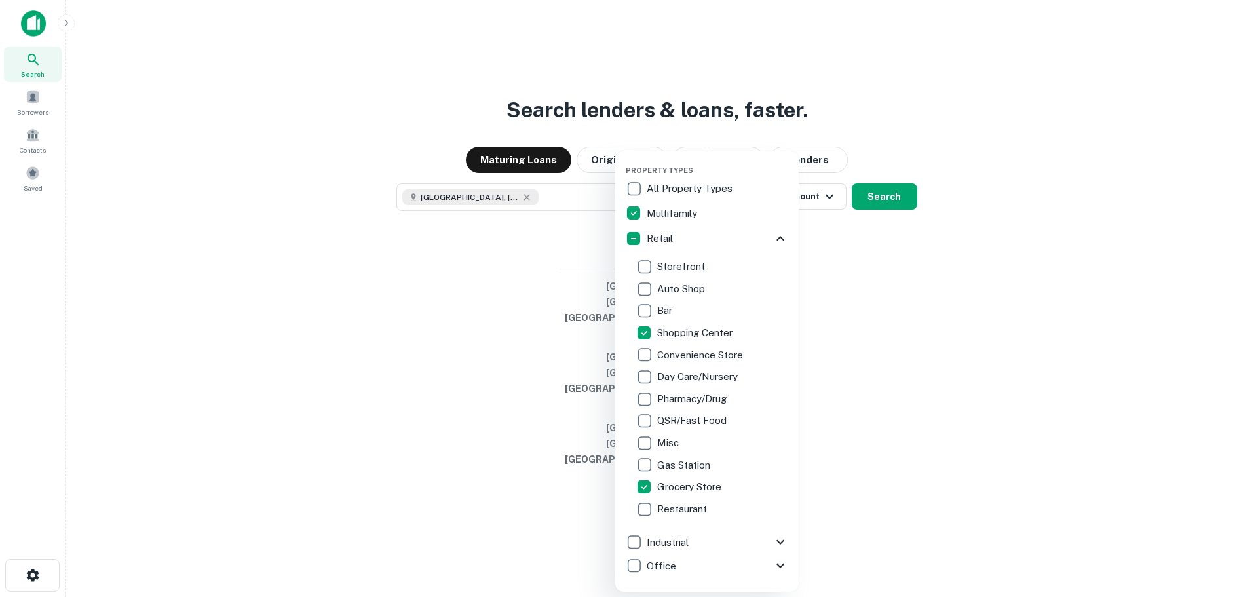
click at [772, 236] on icon at bounding box center [780, 239] width 16 height 16
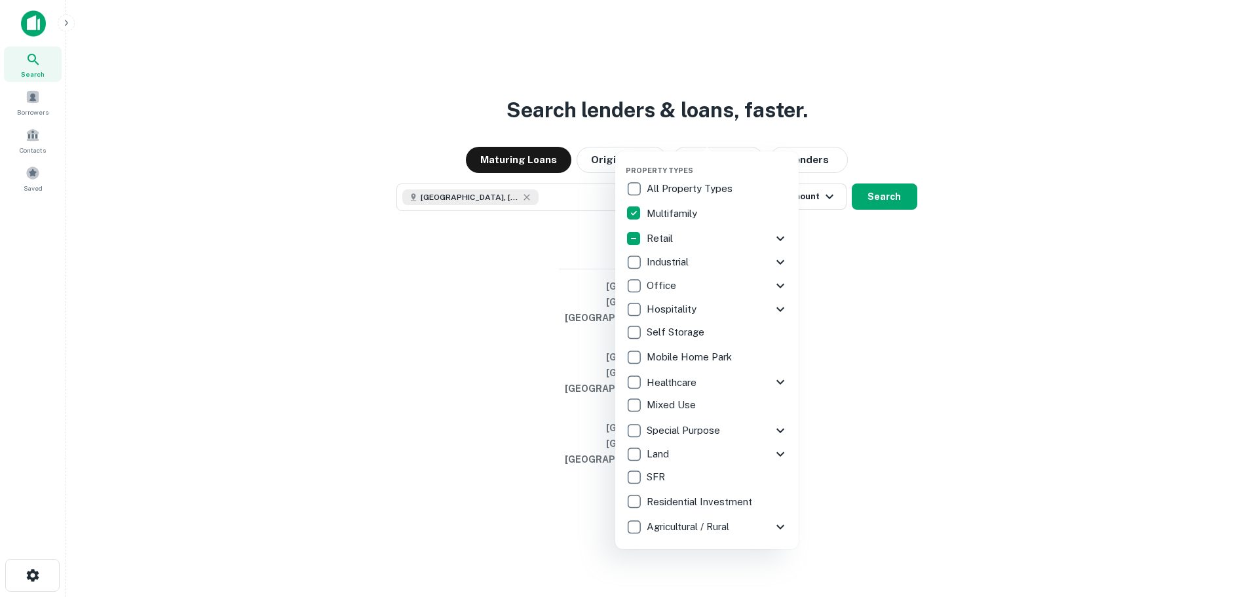
click at [783, 263] on icon at bounding box center [780, 262] width 16 height 16
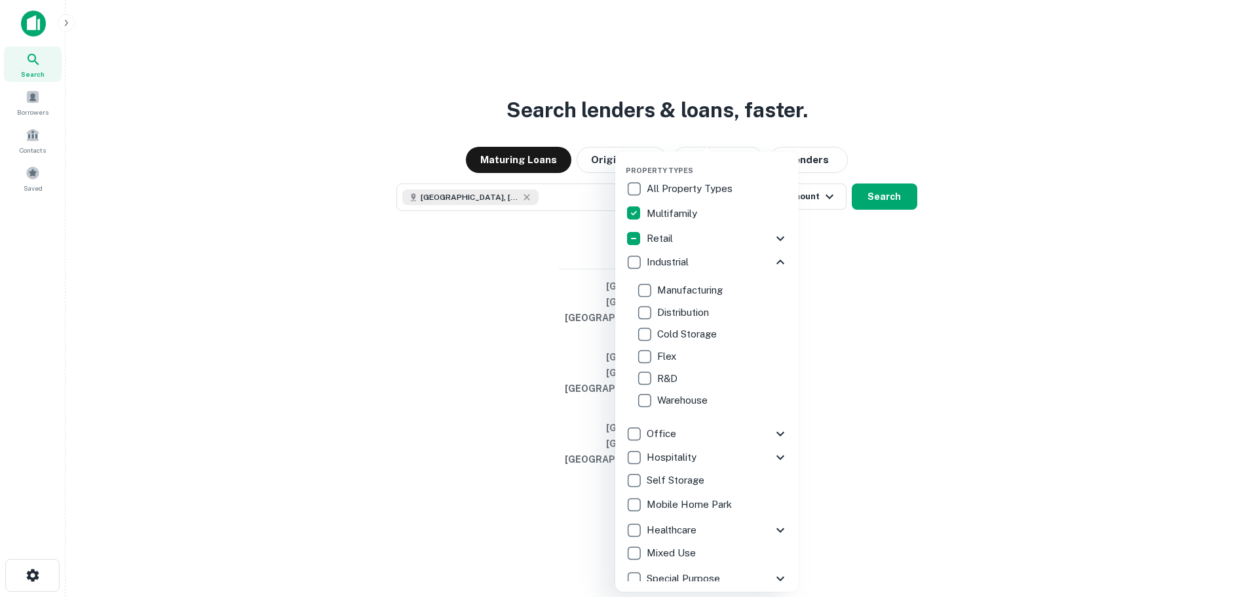
click at [772, 263] on icon at bounding box center [780, 262] width 16 height 16
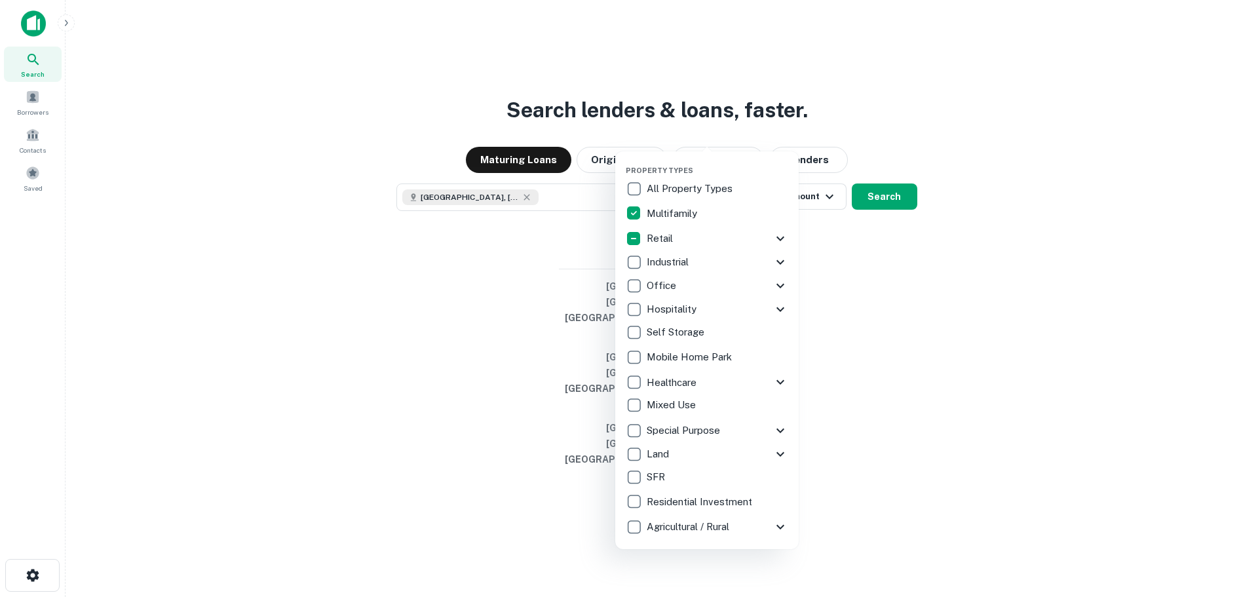
click at [779, 285] on icon at bounding box center [780, 286] width 16 height 16
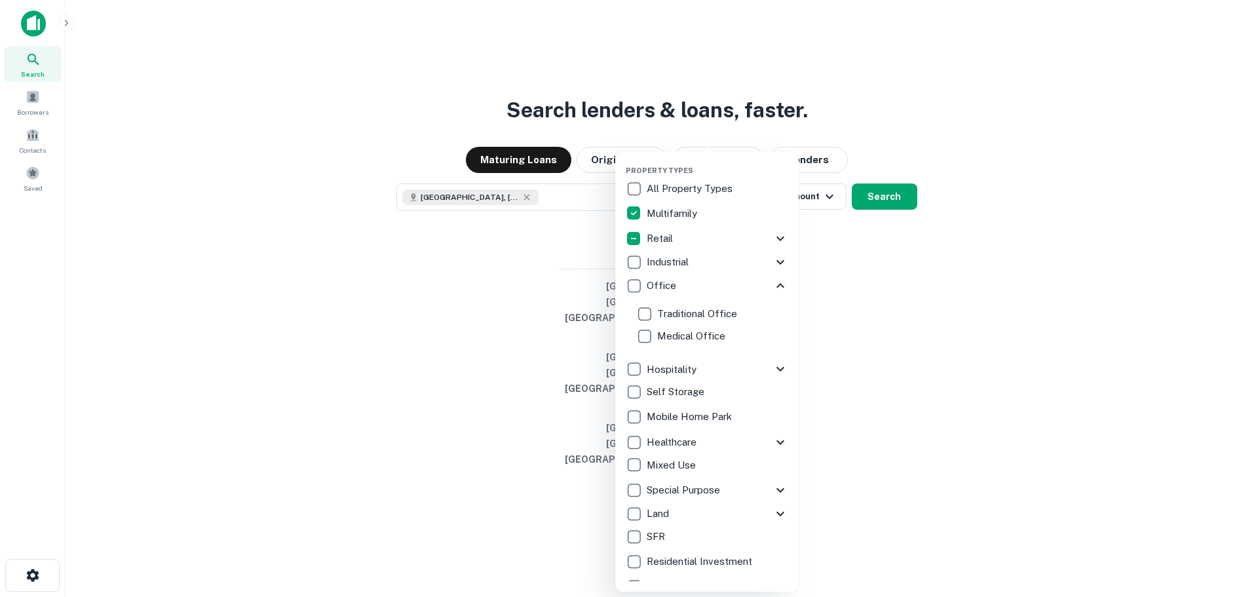
click at [776, 284] on icon at bounding box center [780, 285] width 8 height 5
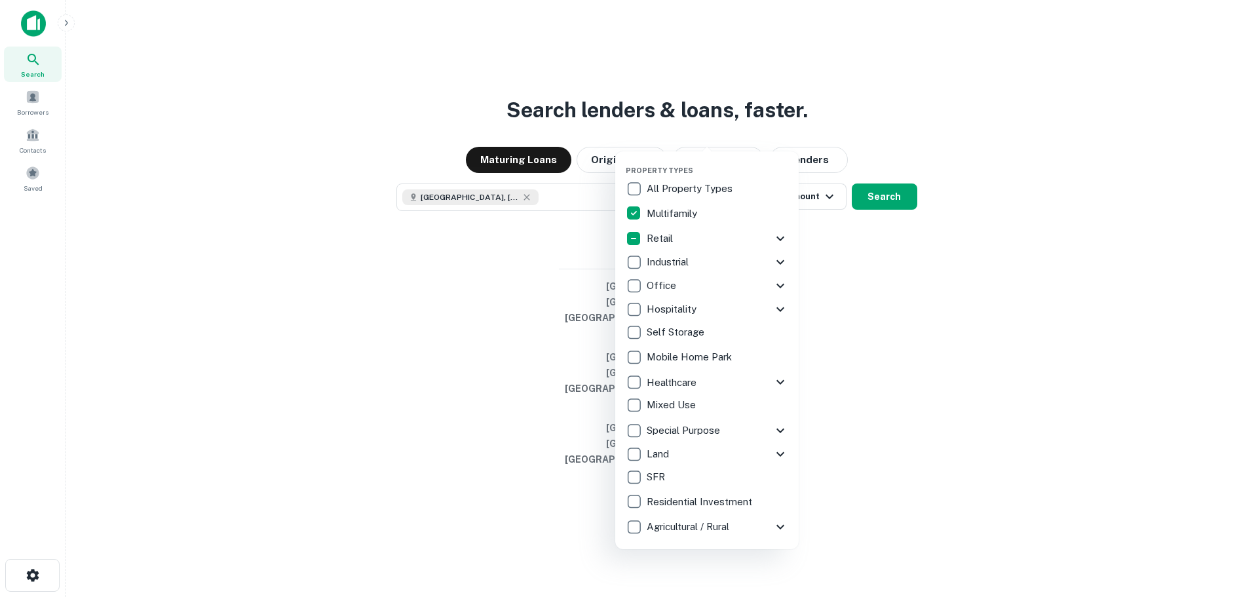
click at [779, 308] on icon at bounding box center [780, 309] width 16 height 16
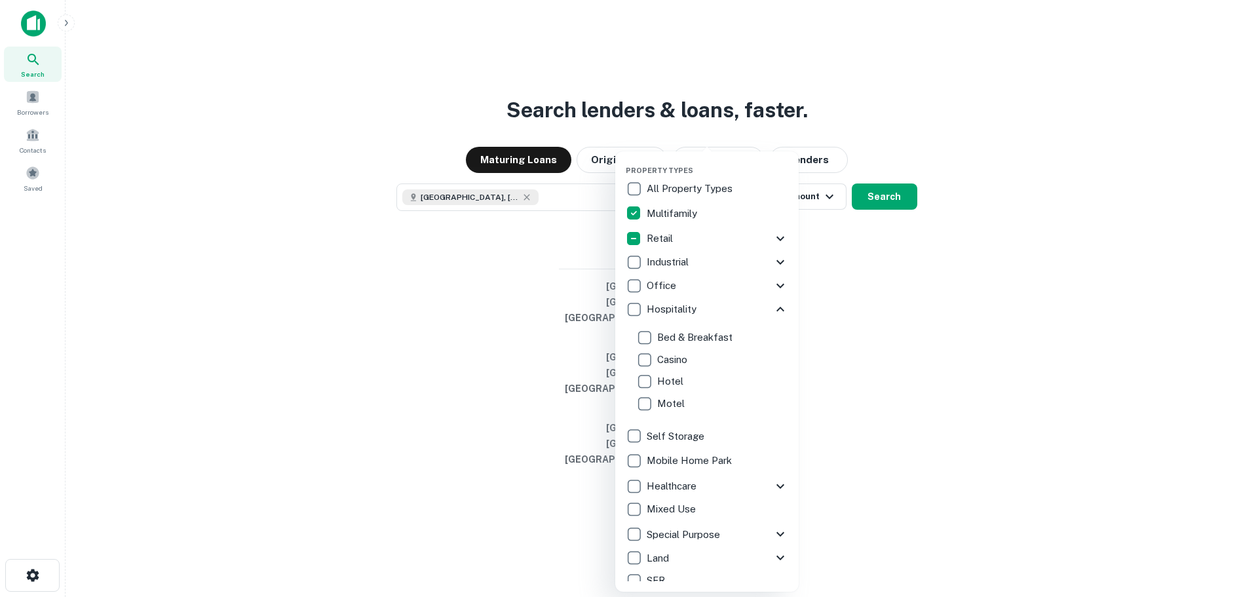
click at [776, 308] on icon at bounding box center [780, 309] width 8 height 5
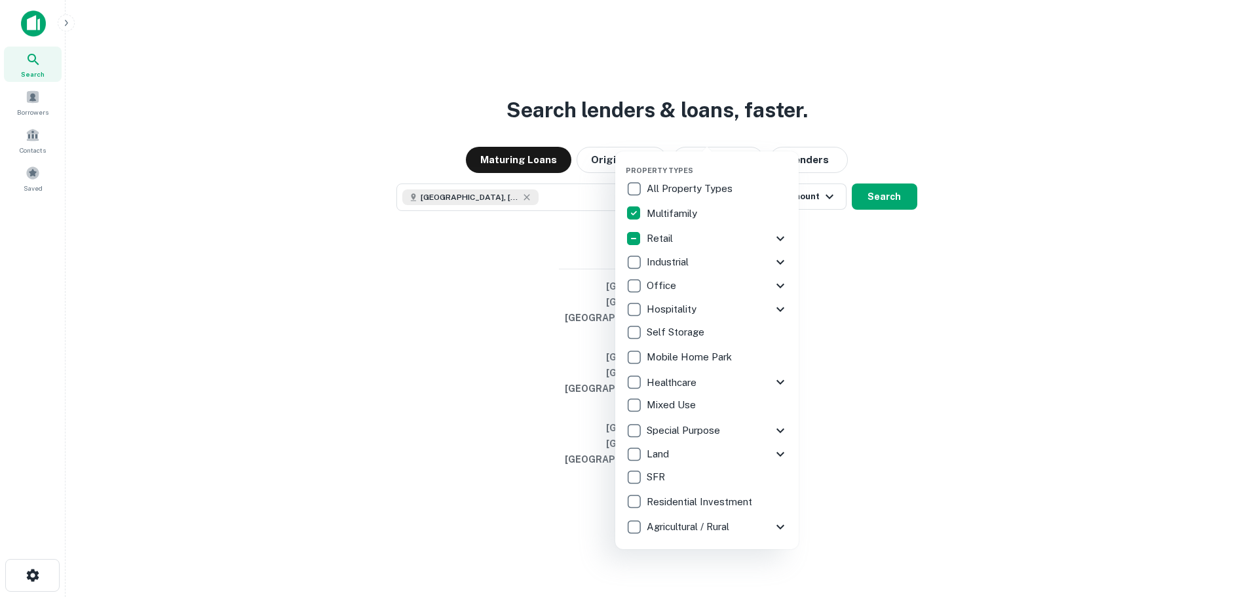
click at [779, 381] on icon at bounding box center [780, 382] width 16 height 16
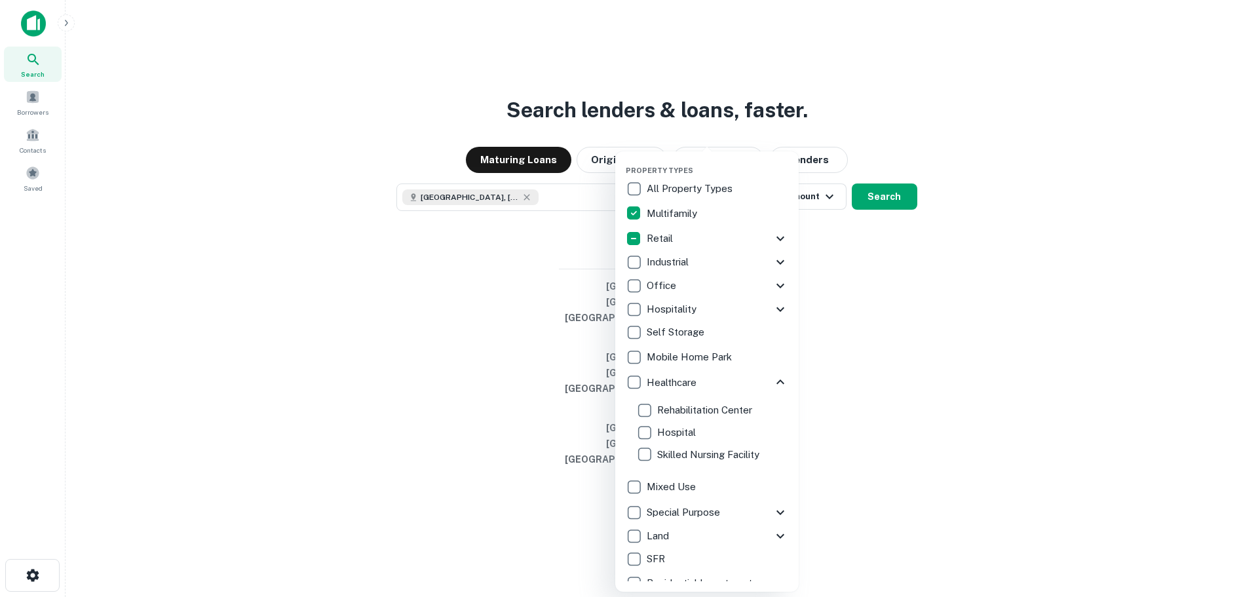
click at [774, 381] on icon at bounding box center [780, 382] width 16 height 16
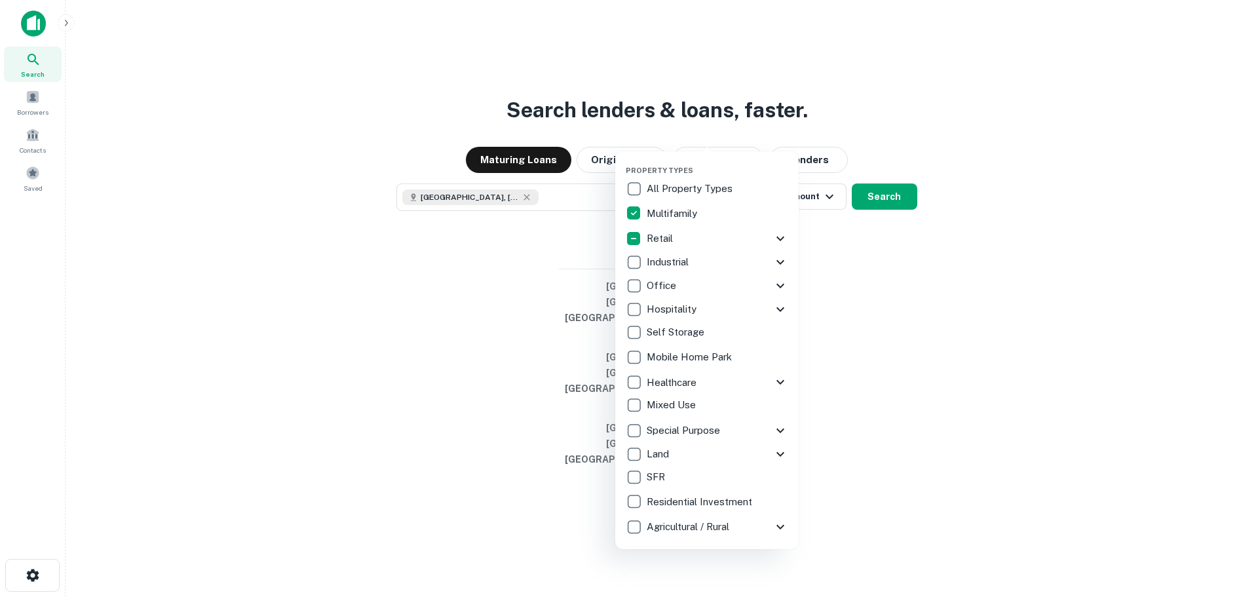
click at [782, 428] on icon at bounding box center [780, 431] width 16 height 16
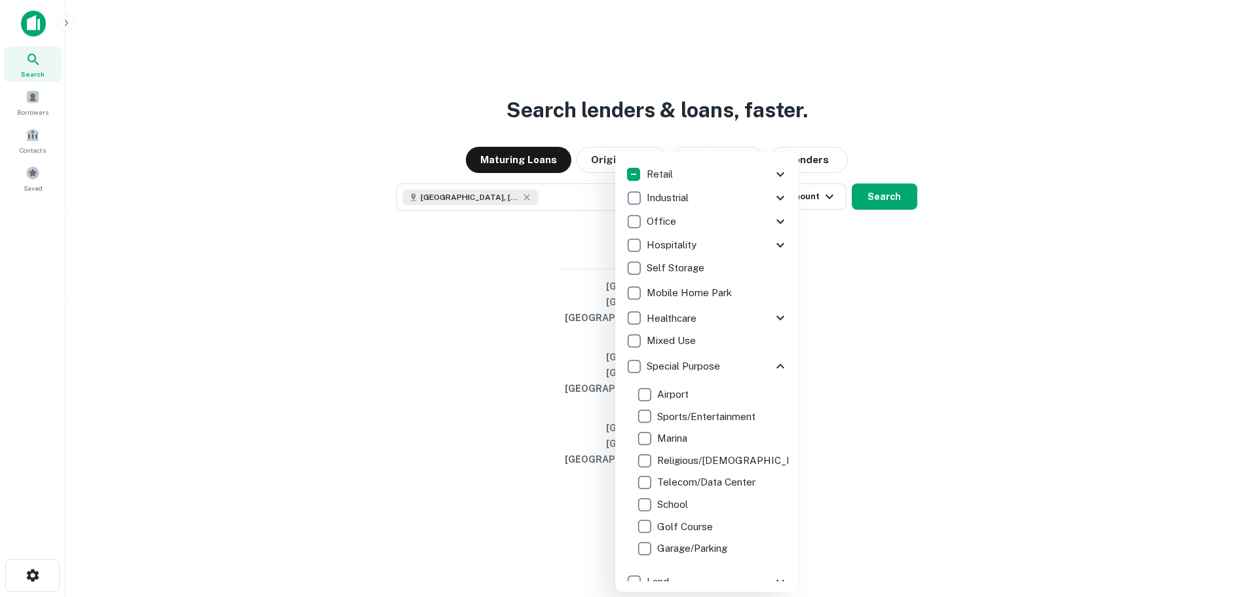
scroll to position [109, 0]
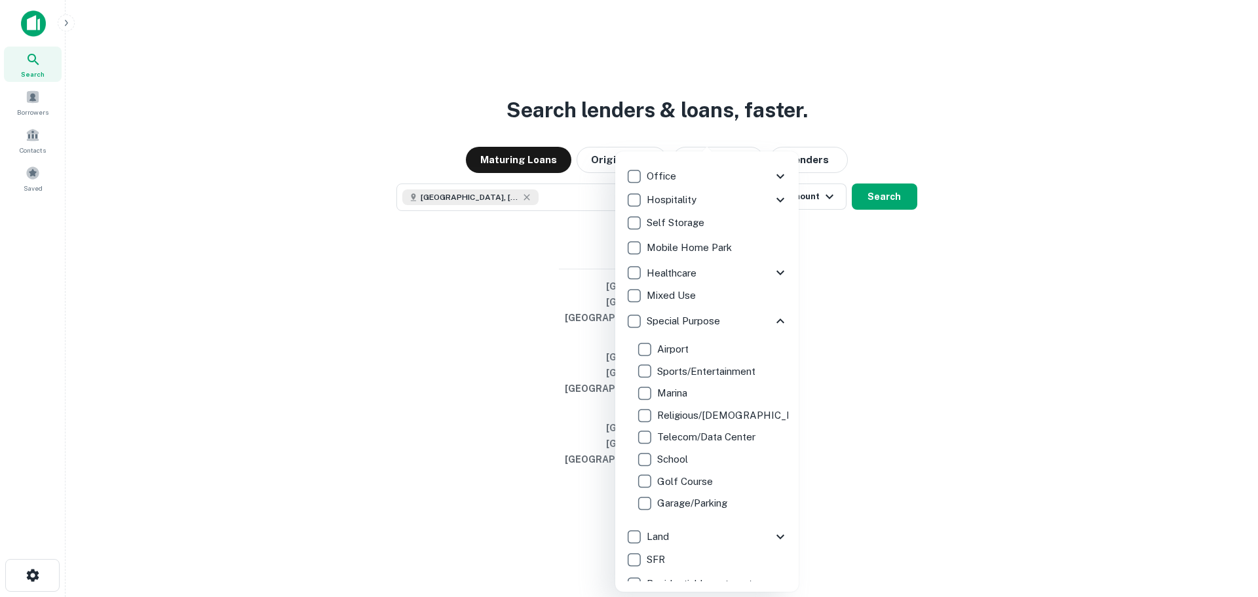
click at [896, 354] on div at bounding box center [629, 298] width 1258 height 597
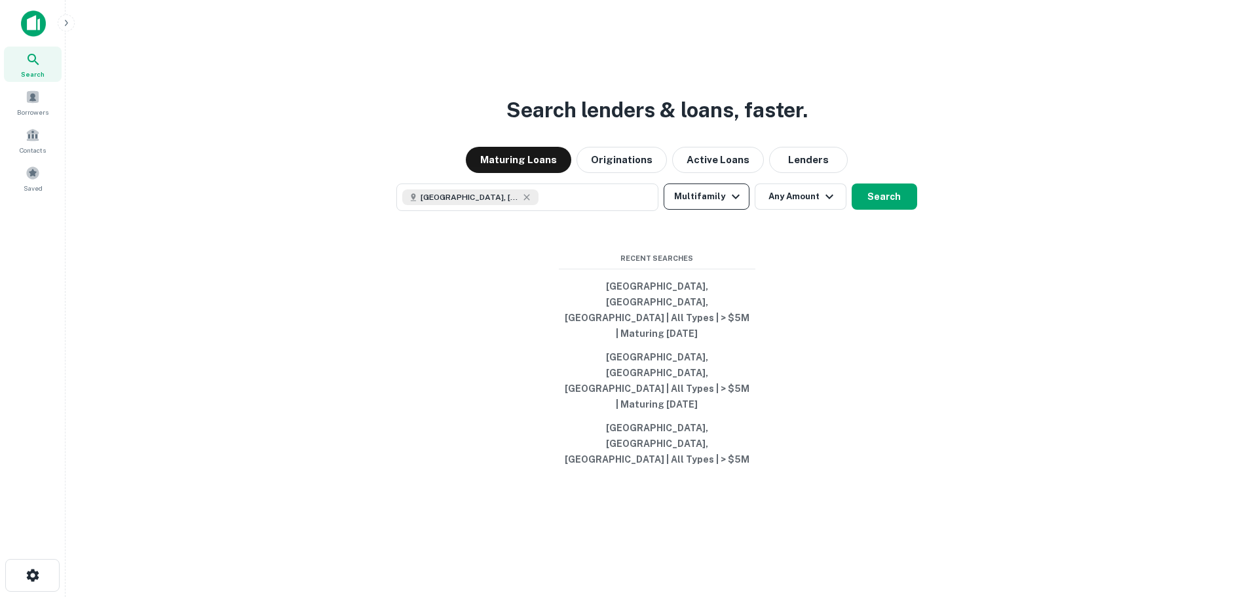
click at [702, 210] on button "Multifamily" at bounding box center [706, 196] width 85 height 26
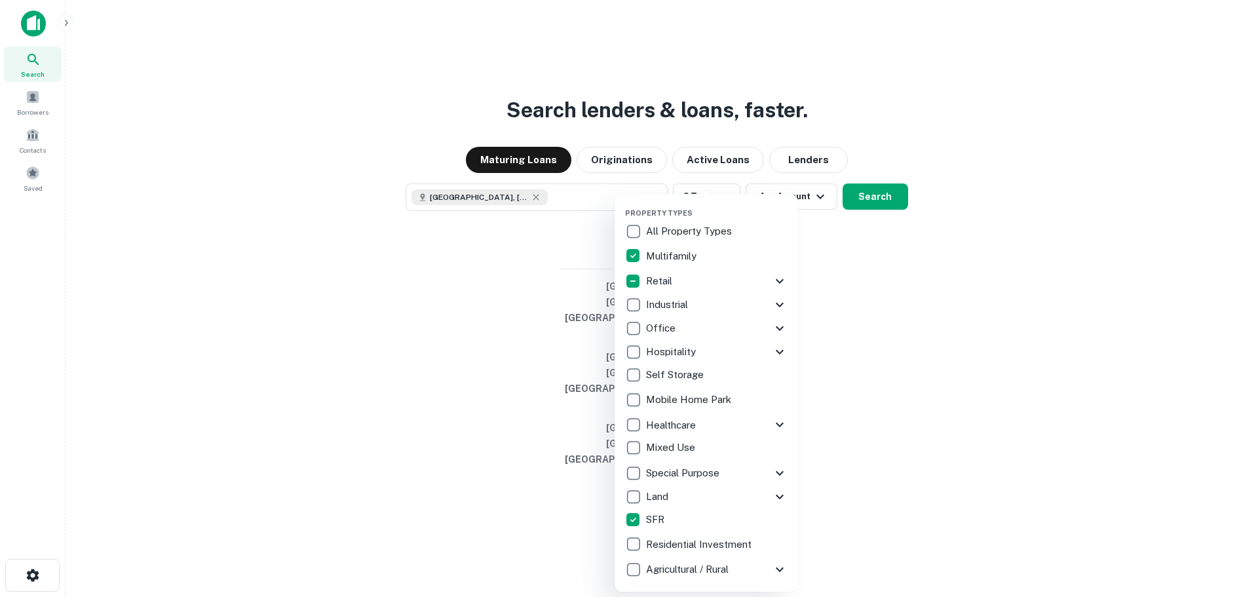
click at [780, 492] on icon at bounding box center [780, 497] width 16 height 16
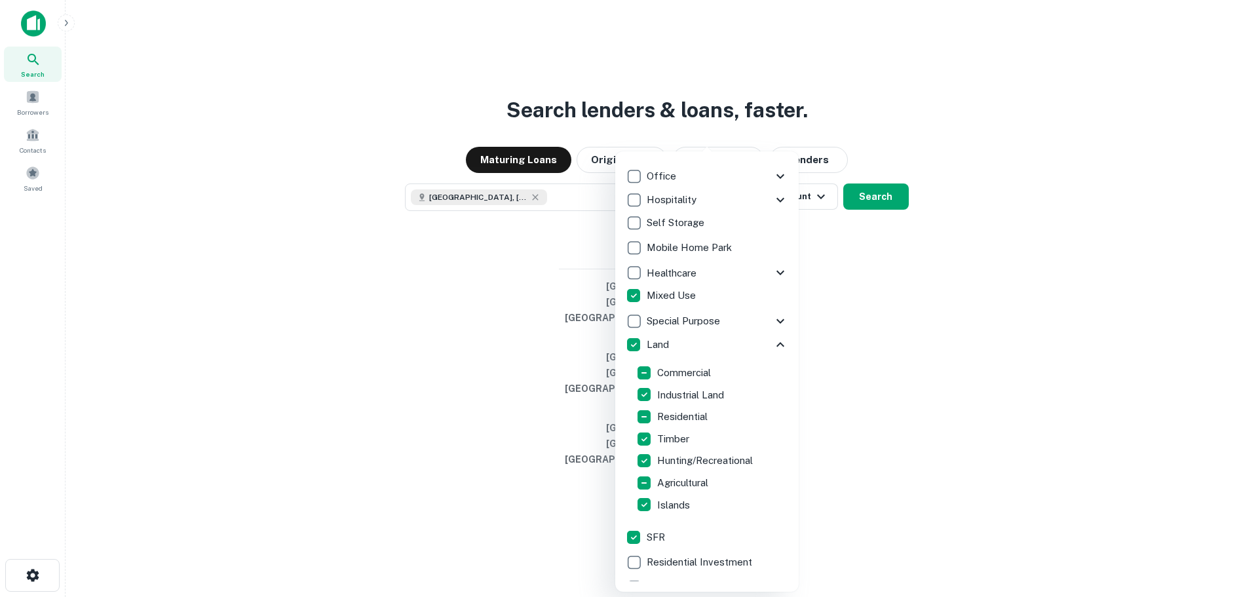
click at [880, 252] on div at bounding box center [629, 298] width 1258 height 597
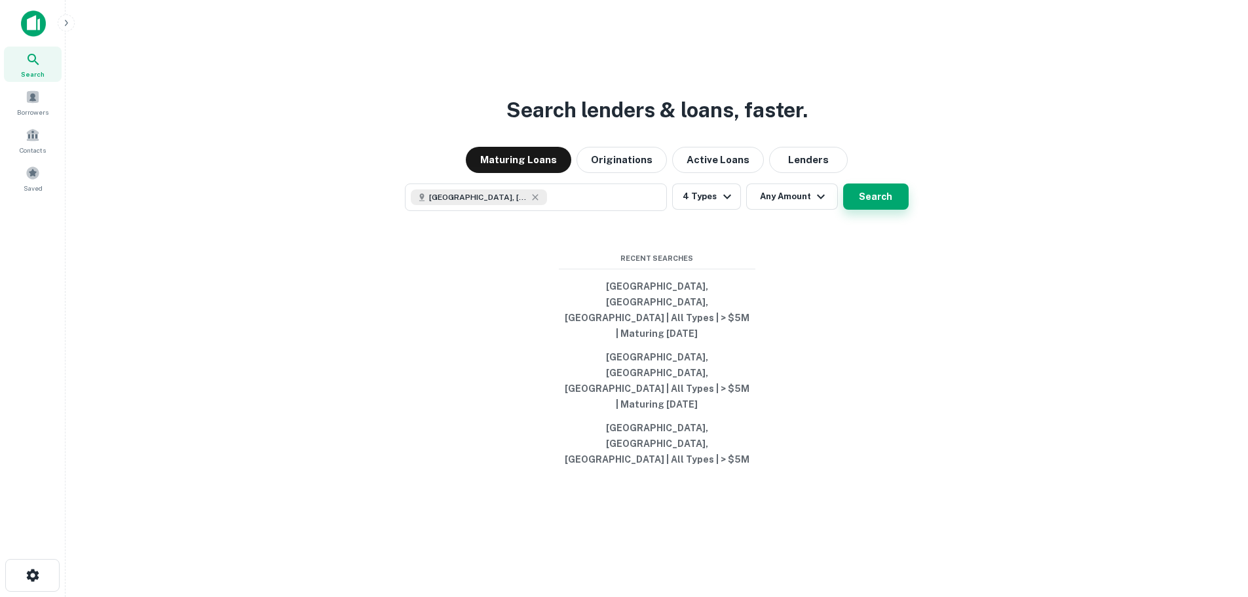
click at [883, 210] on button "Search" at bounding box center [876, 196] width 66 height 26
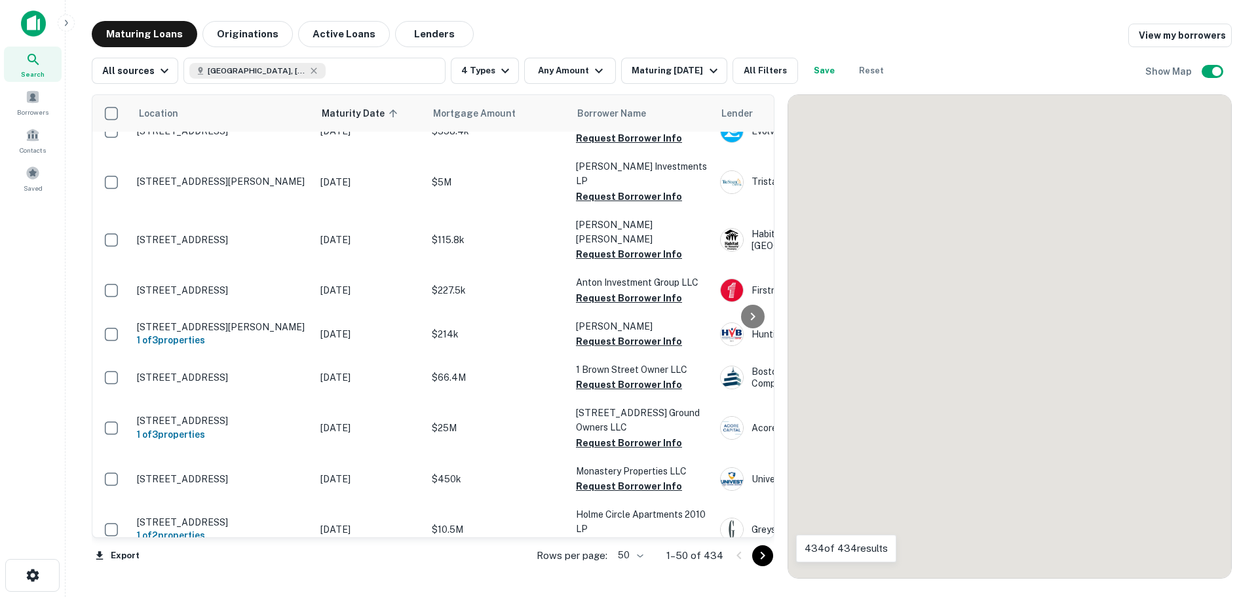
scroll to position [863, 0]
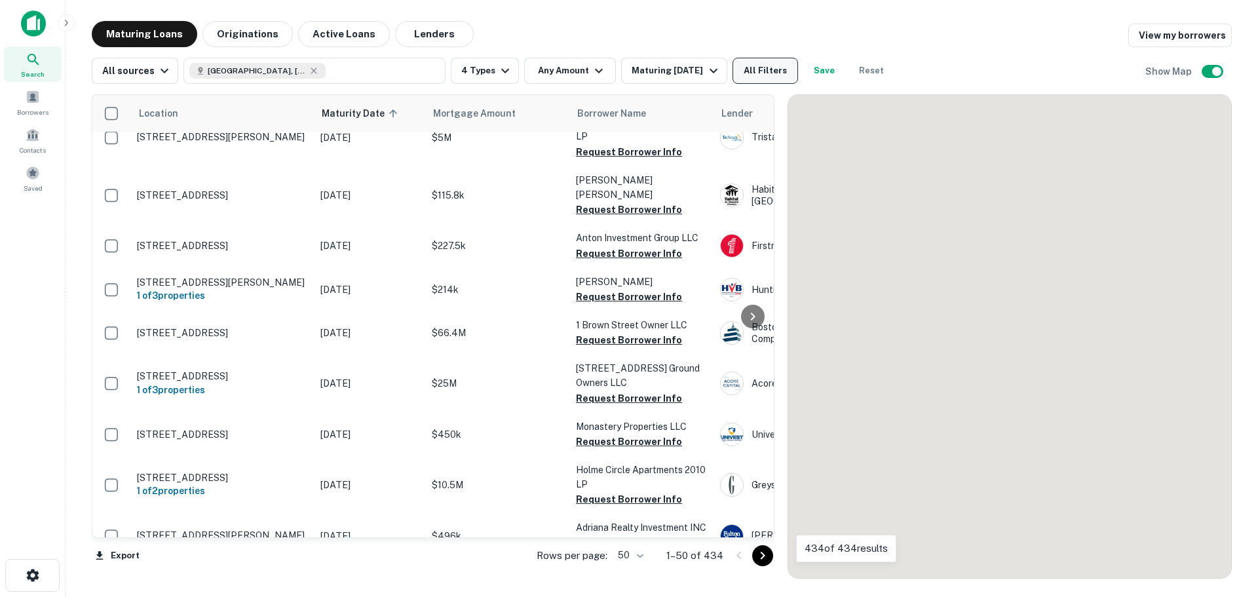
click at [771, 73] on button "All Filters" at bounding box center [765, 71] width 66 height 26
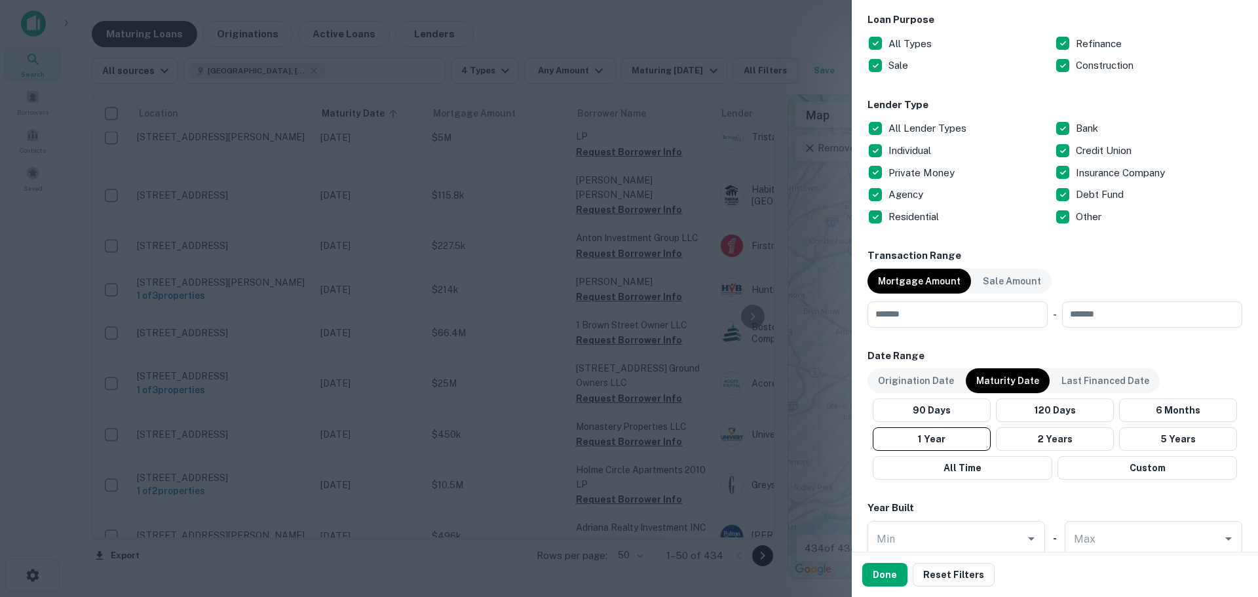
scroll to position [764, 0]
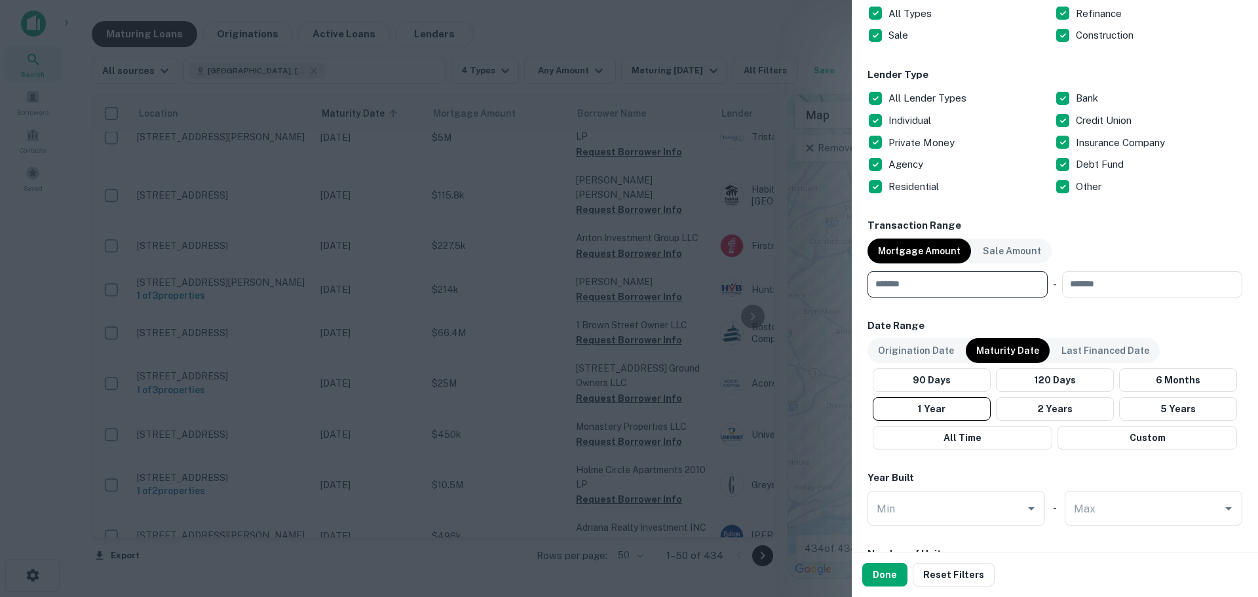
click at [936, 286] on input "number" at bounding box center [952, 284] width 171 height 26
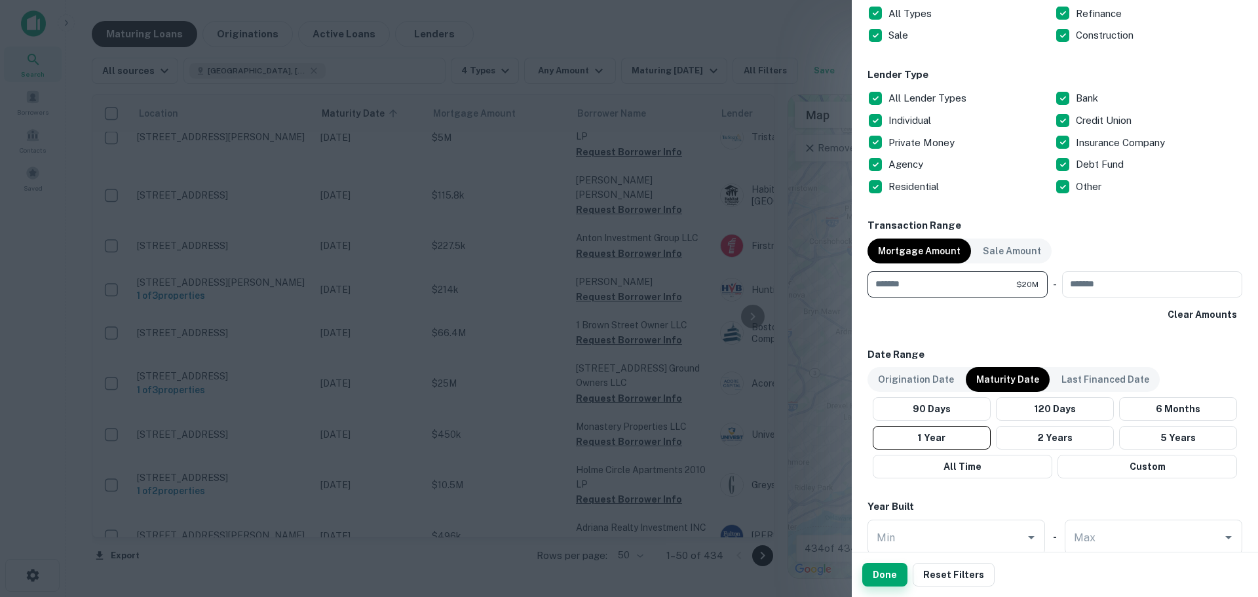
type input "********"
click at [886, 574] on button "Done" at bounding box center [884, 575] width 45 height 24
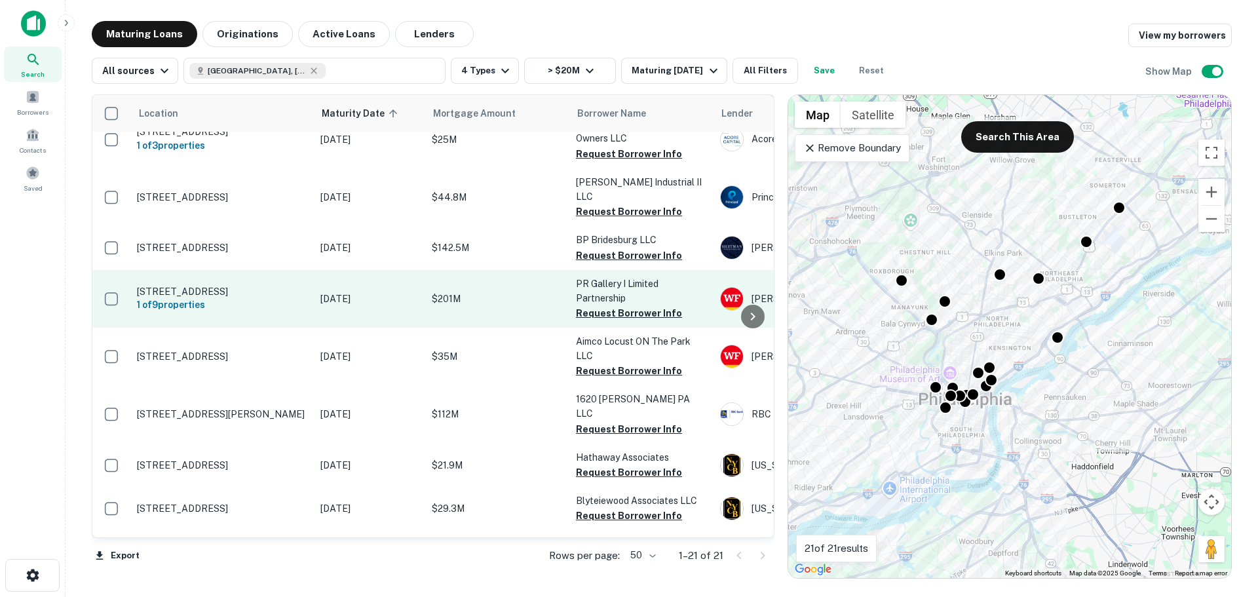
scroll to position [109, 0]
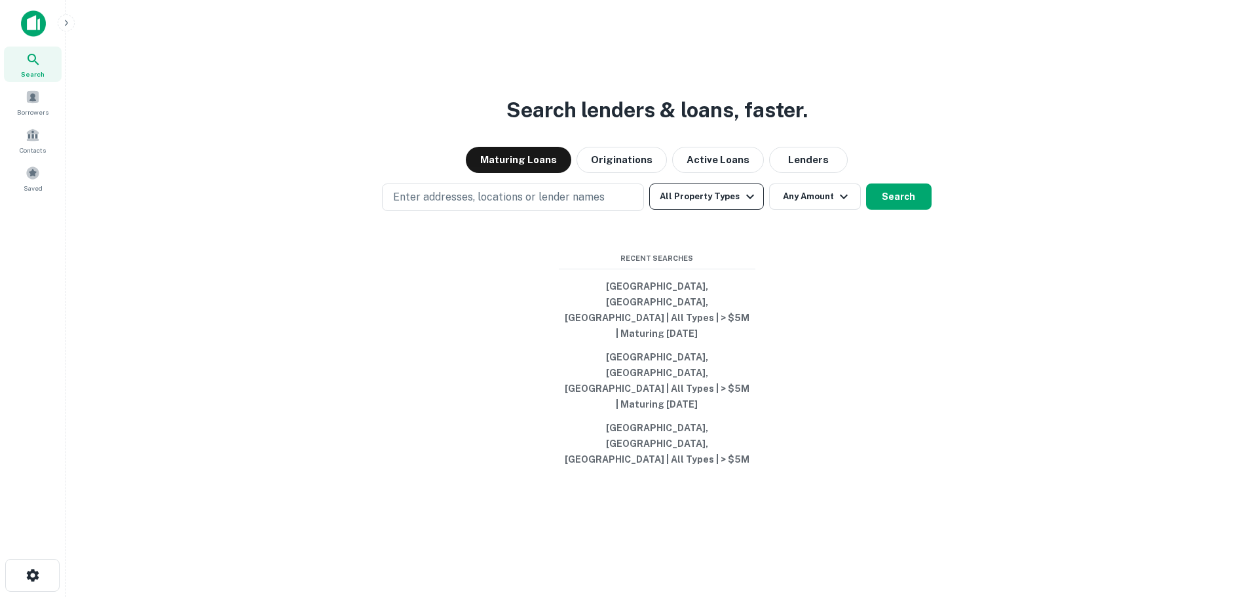
click at [734, 210] on button "All Property Types" at bounding box center [706, 196] width 114 height 26
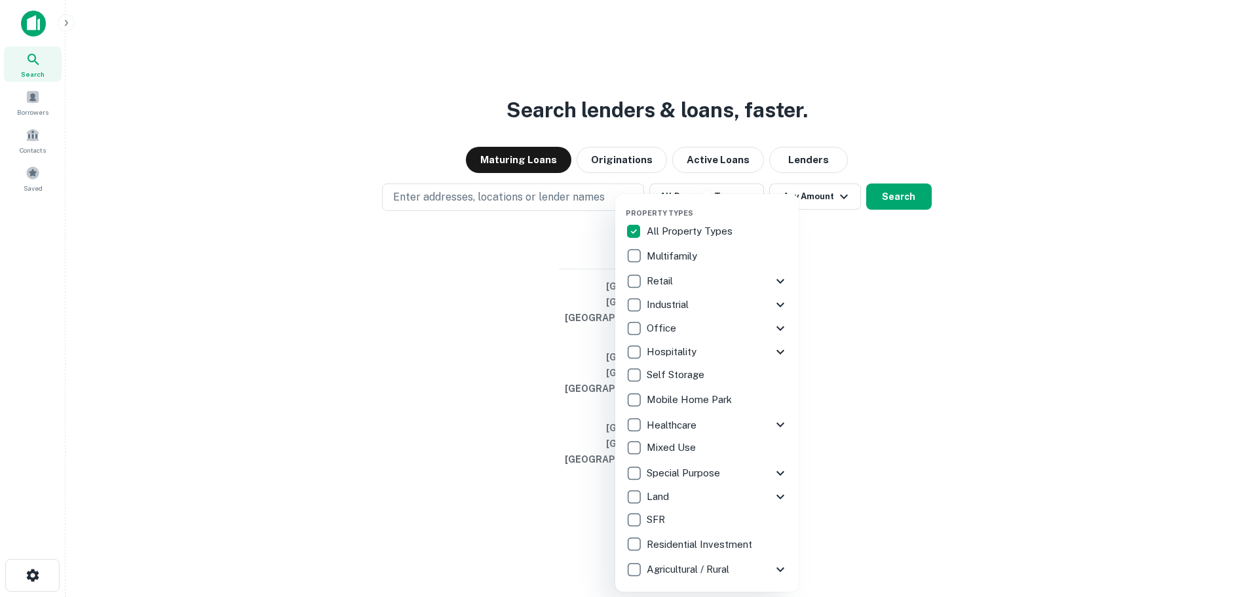
click at [781, 472] on icon at bounding box center [780, 473] width 16 height 16
click at [664, 502] on p "Airport" at bounding box center [674, 501] width 34 height 16
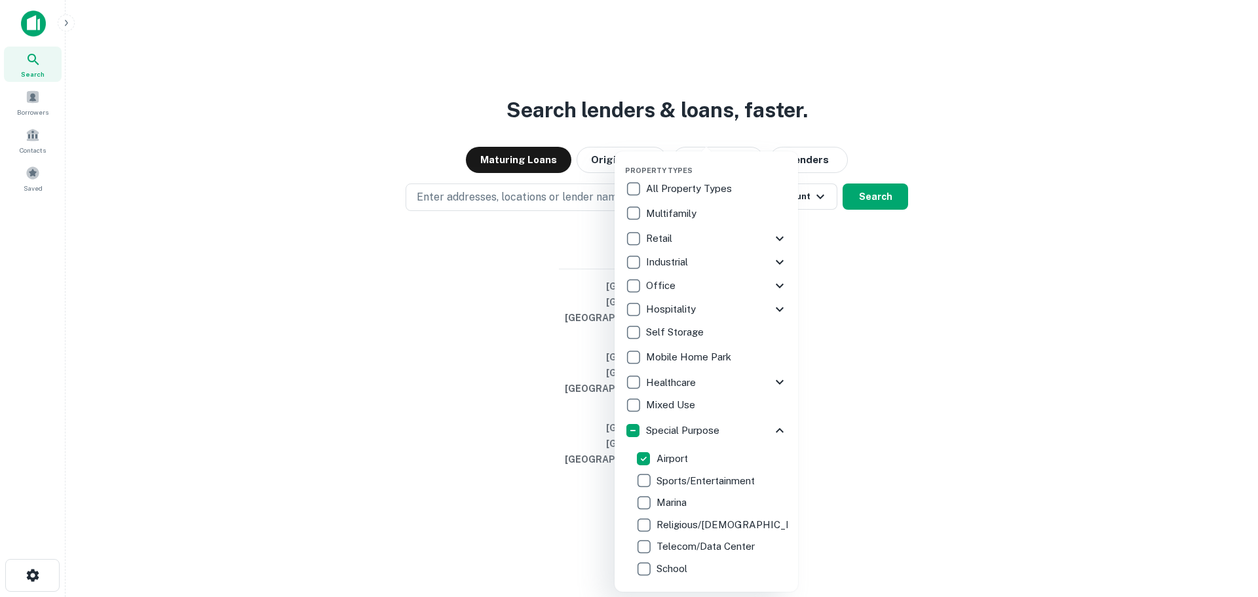
click at [978, 396] on div at bounding box center [629, 298] width 1258 height 597
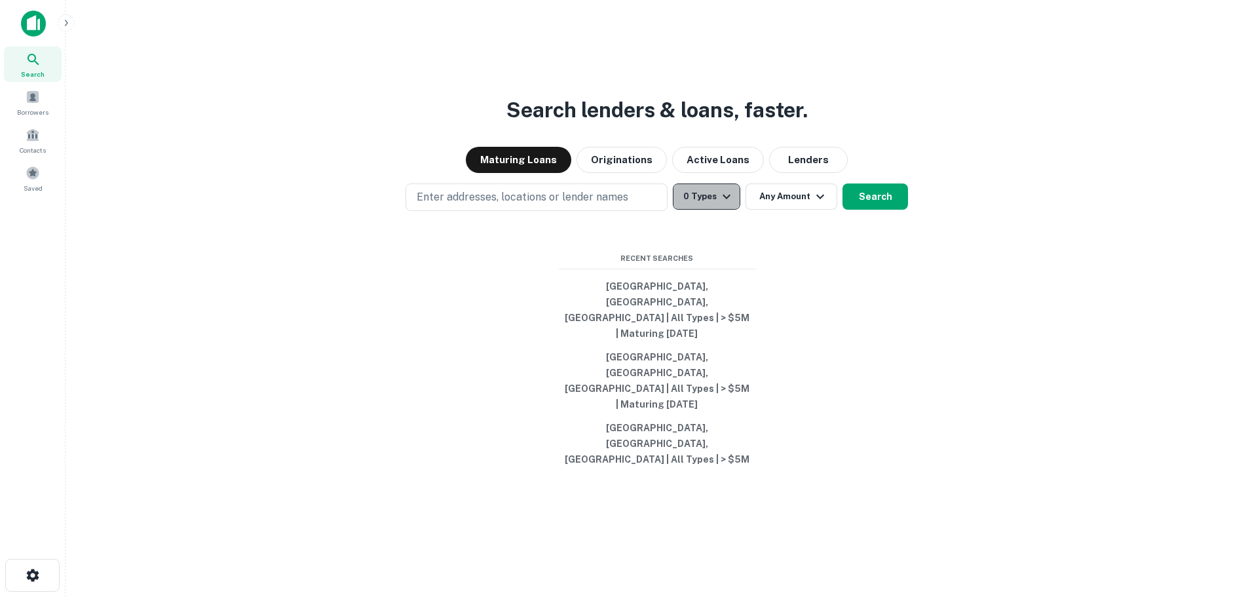
click at [716, 210] on button "0 Types" at bounding box center [706, 196] width 67 height 26
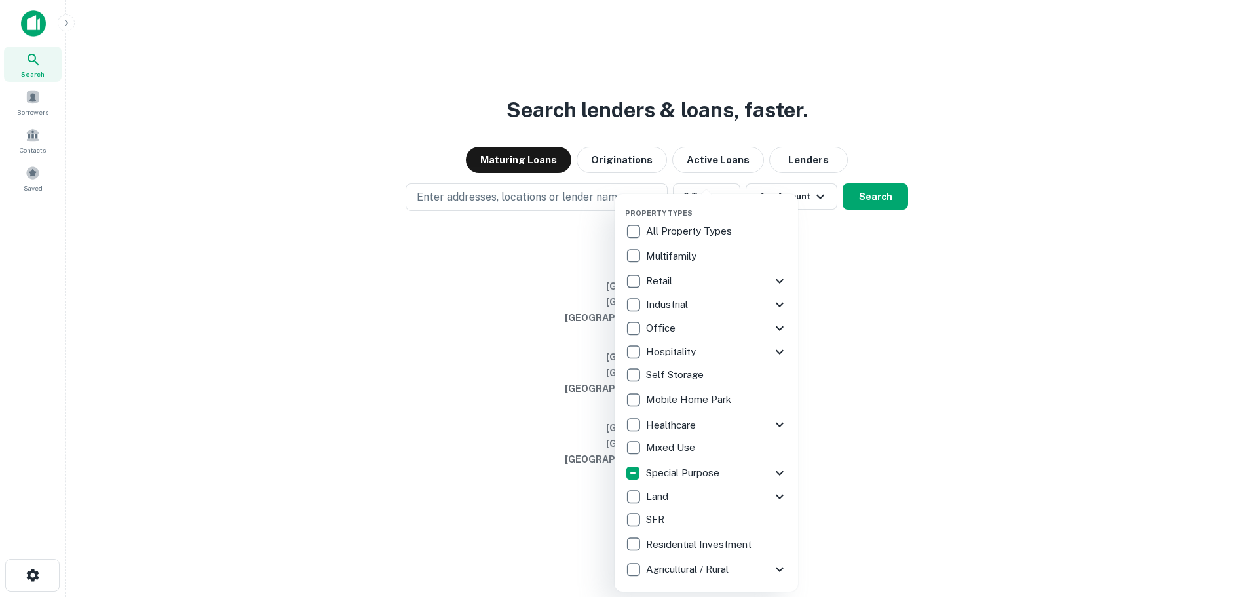
click at [865, 232] on div at bounding box center [629, 298] width 1258 height 597
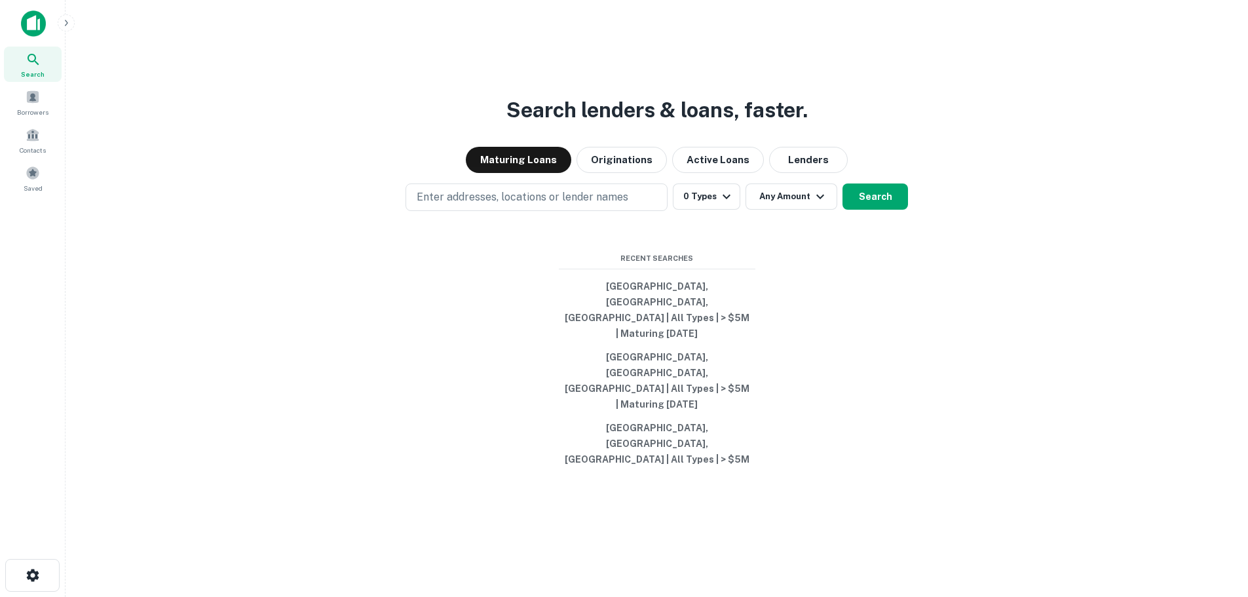
click at [869, 210] on button "Search" at bounding box center [875, 196] width 66 height 26
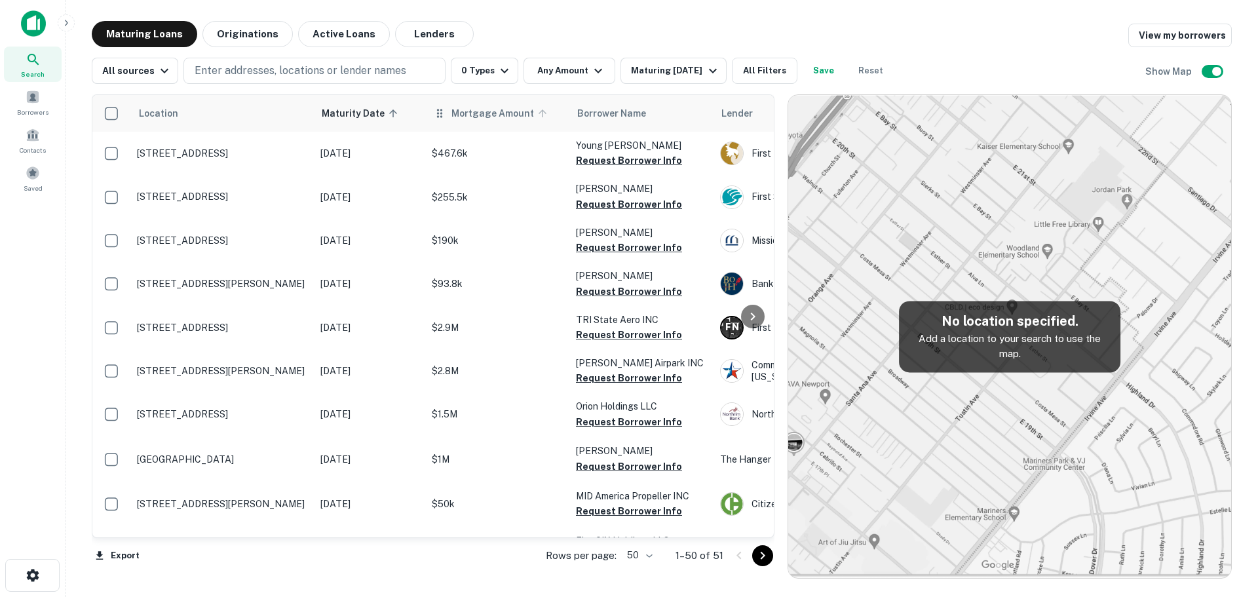
click at [461, 110] on span "Mortgage Amount" at bounding box center [501, 113] width 100 height 16
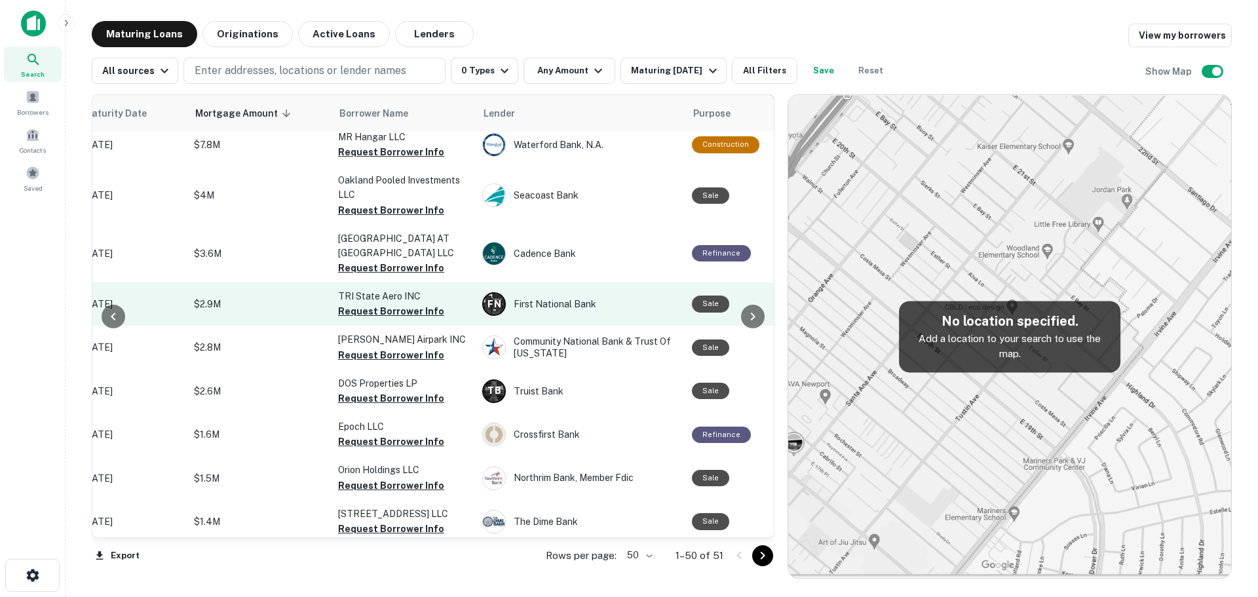
scroll to position [0, 238]
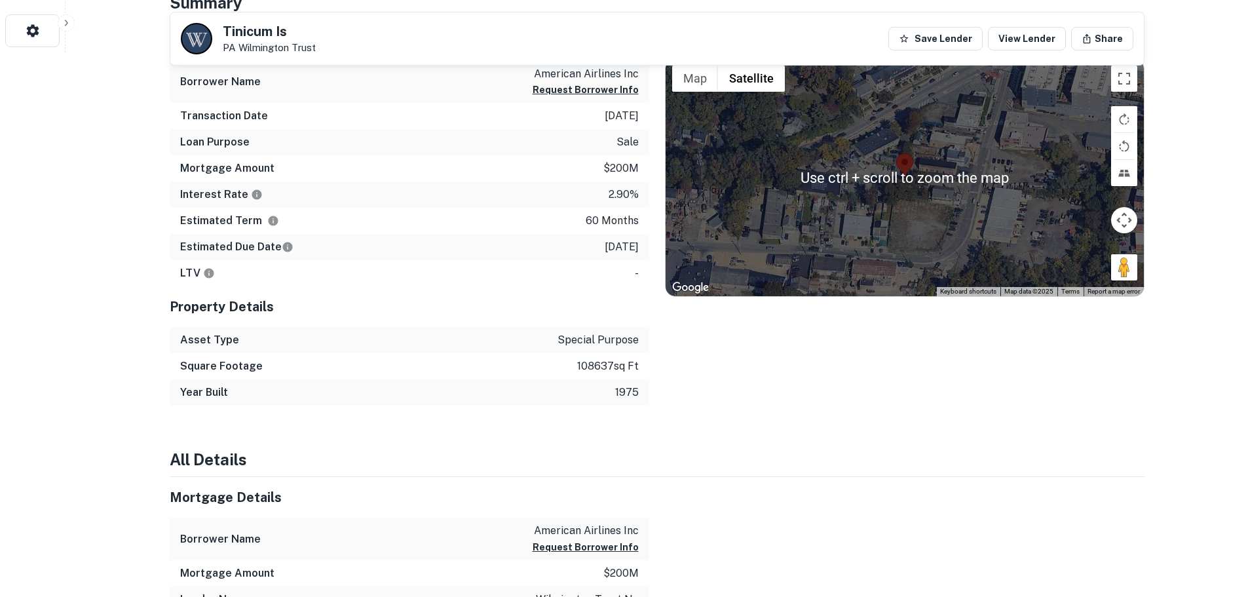
scroll to position [328, 0]
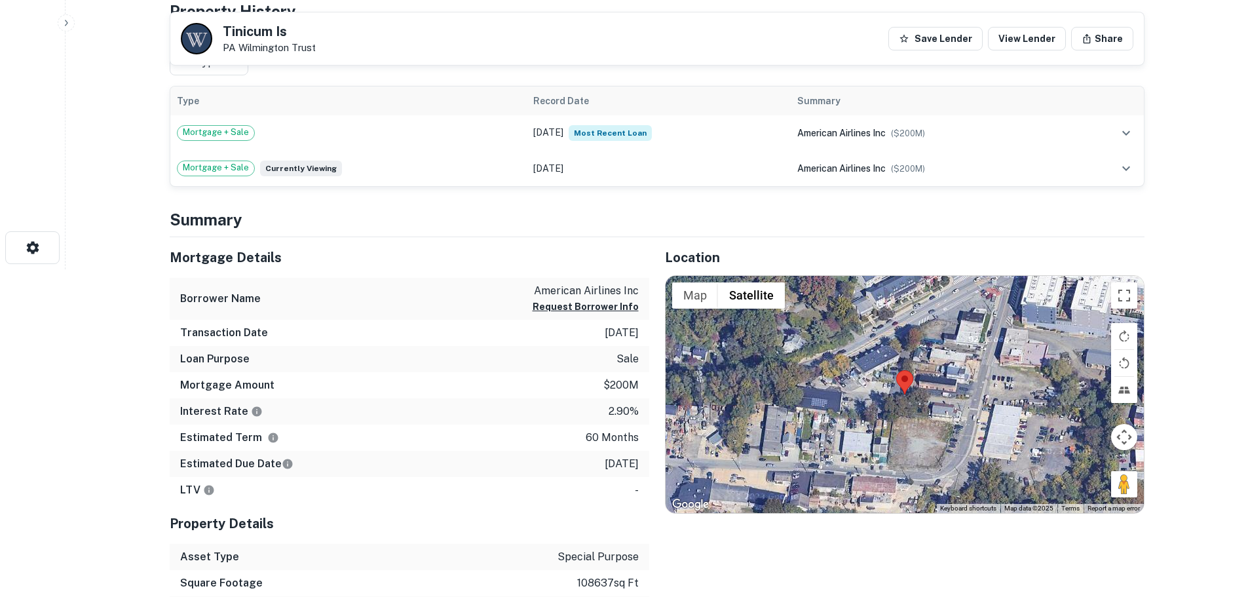
click at [926, 393] on div at bounding box center [905, 394] width 478 height 237
click at [926, 392] on div at bounding box center [905, 394] width 478 height 237
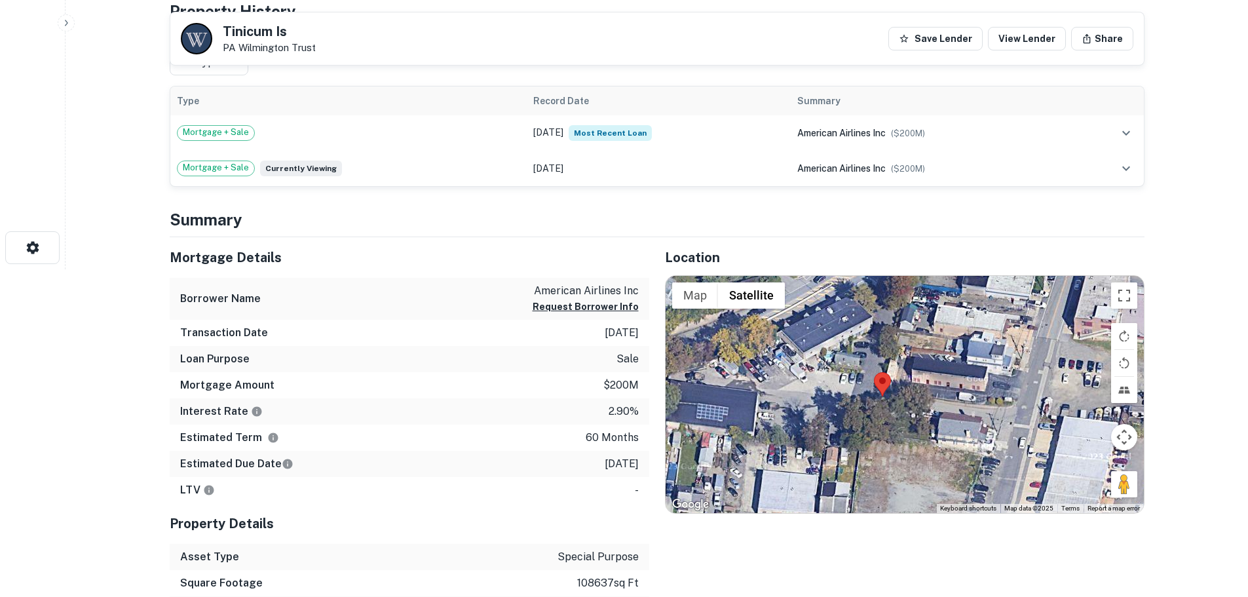
click at [932, 427] on div at bounding box center [905, 394] width 478 height 237
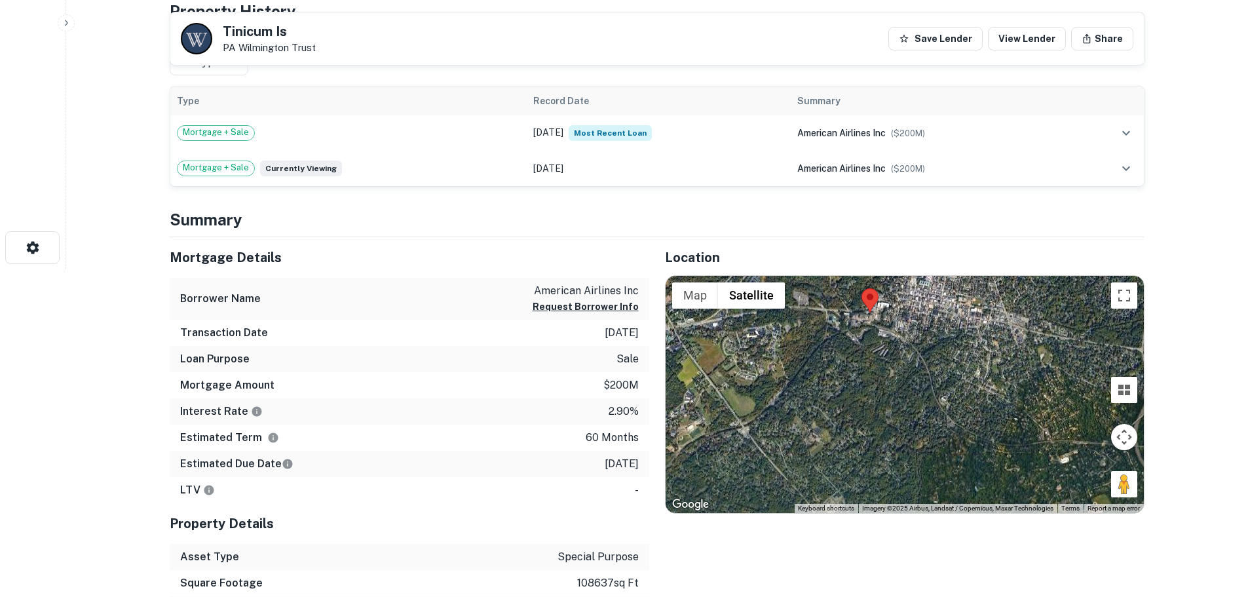
drag, startPoint x: 953, startPoint y: 457, endPoint x: 909, endPoint y: 421, distance: 56.8
click at [909, 421] on div at bounding box center [905, 394] width 478 height 237
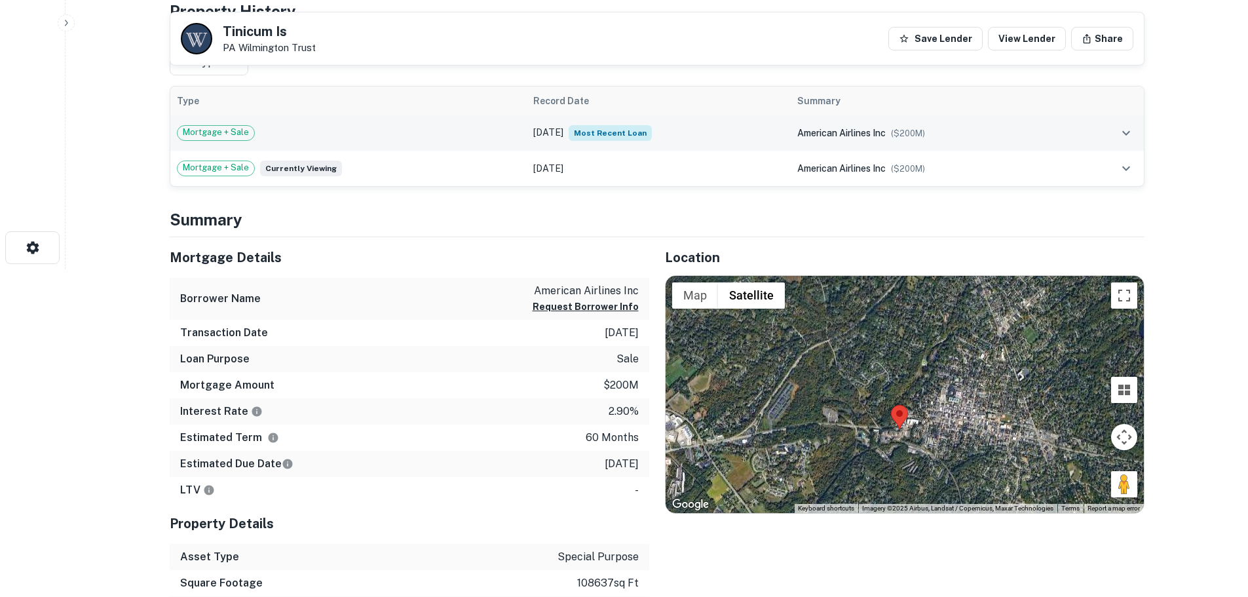
click at [1124, 134] on icon "expand row" at bounding box center [1126, 132] width 8 height 5
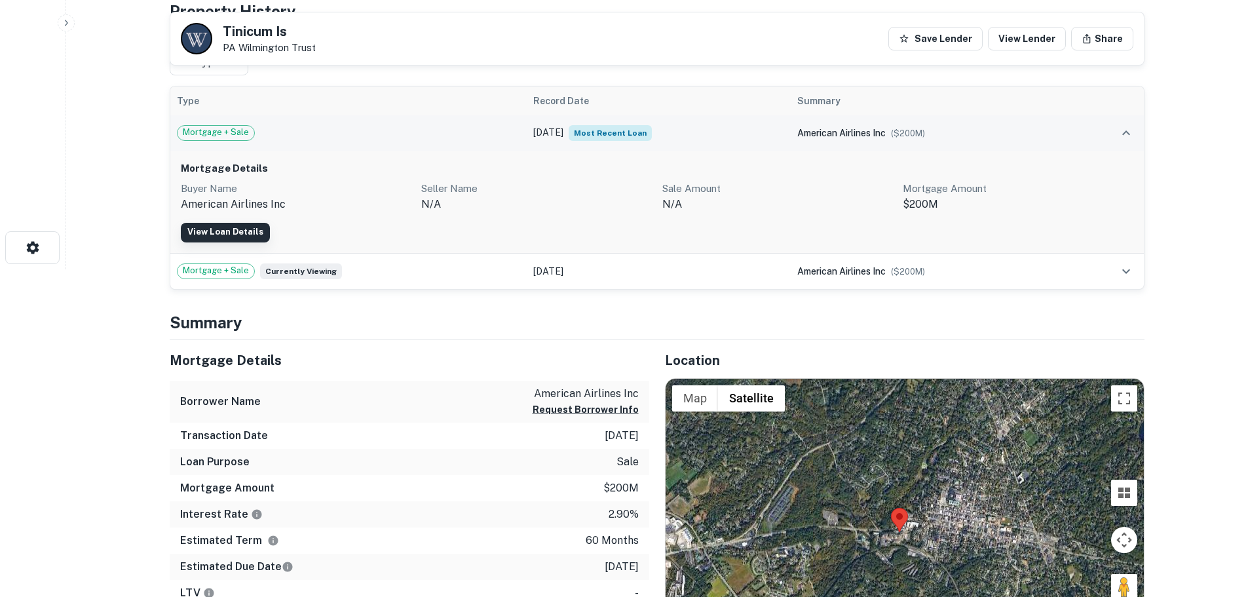
click at [208, 232] on link "View Loan Details" at bounding box center [225, 233] width 89 height 20
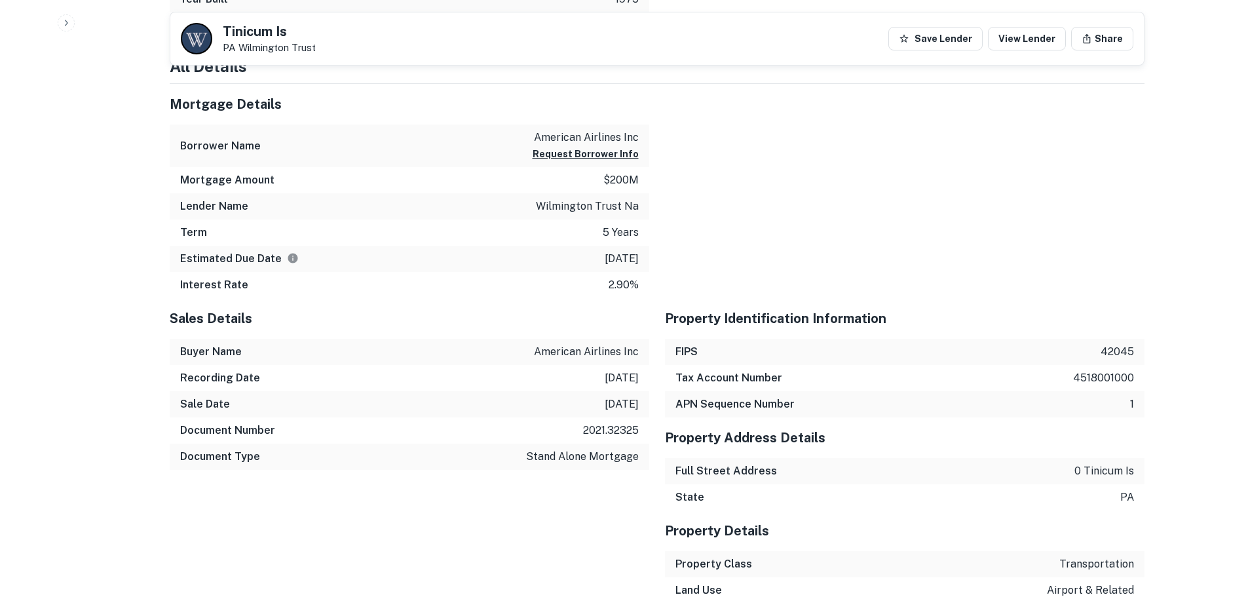
scroll to position [983, 0]
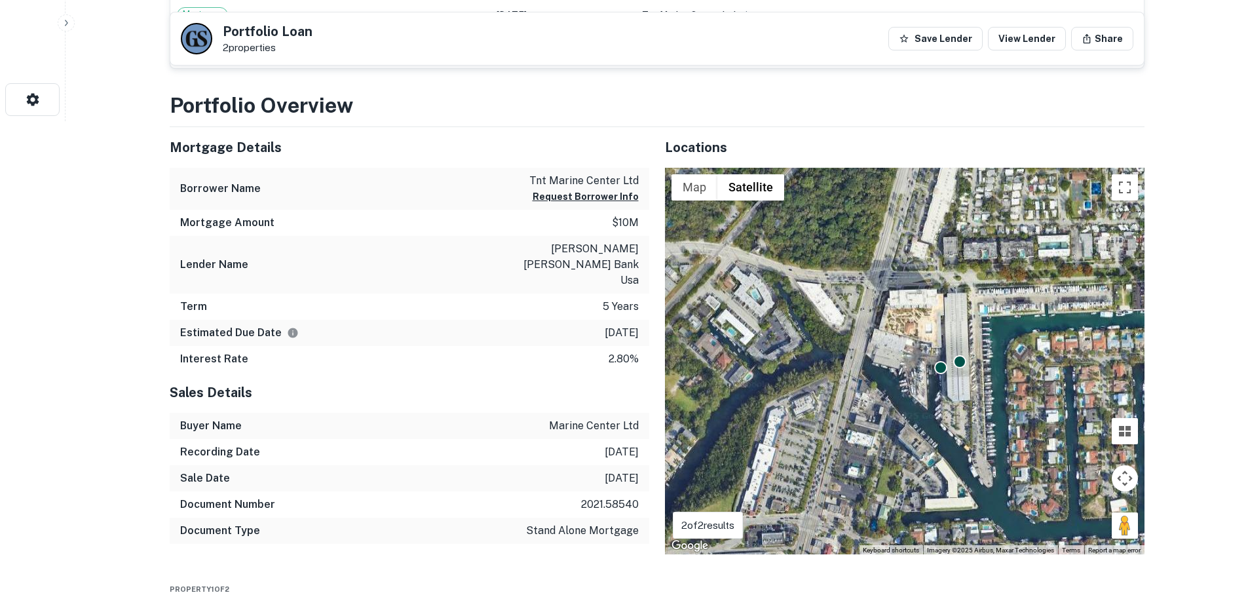
scroll to position [437, 0]
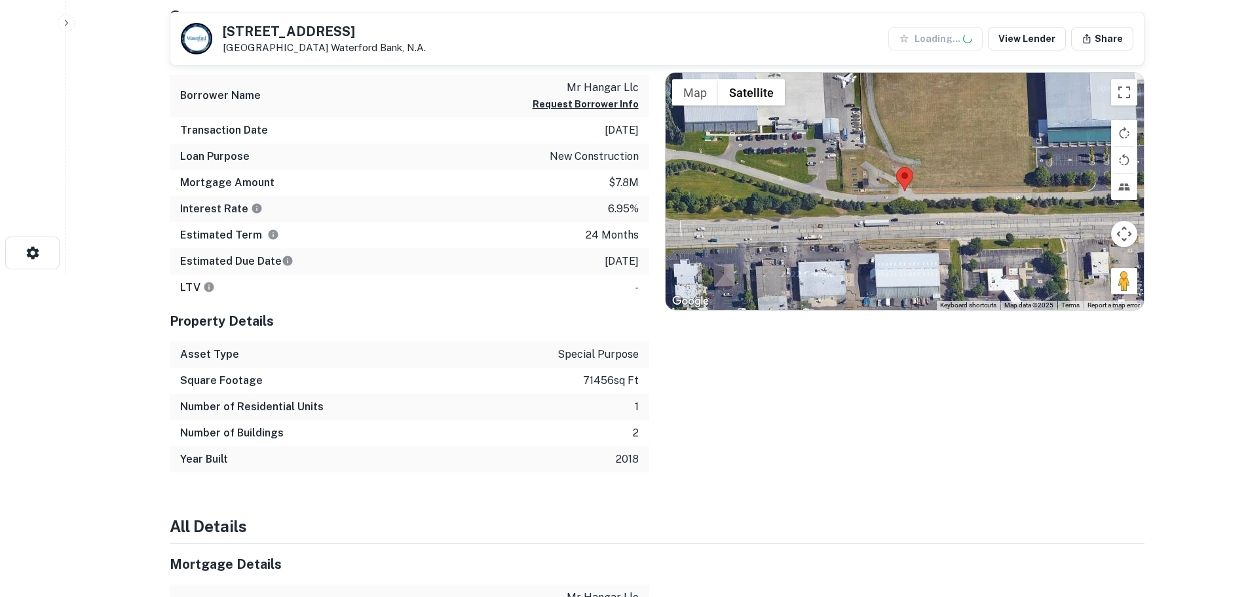
scroll to position [328, 0]
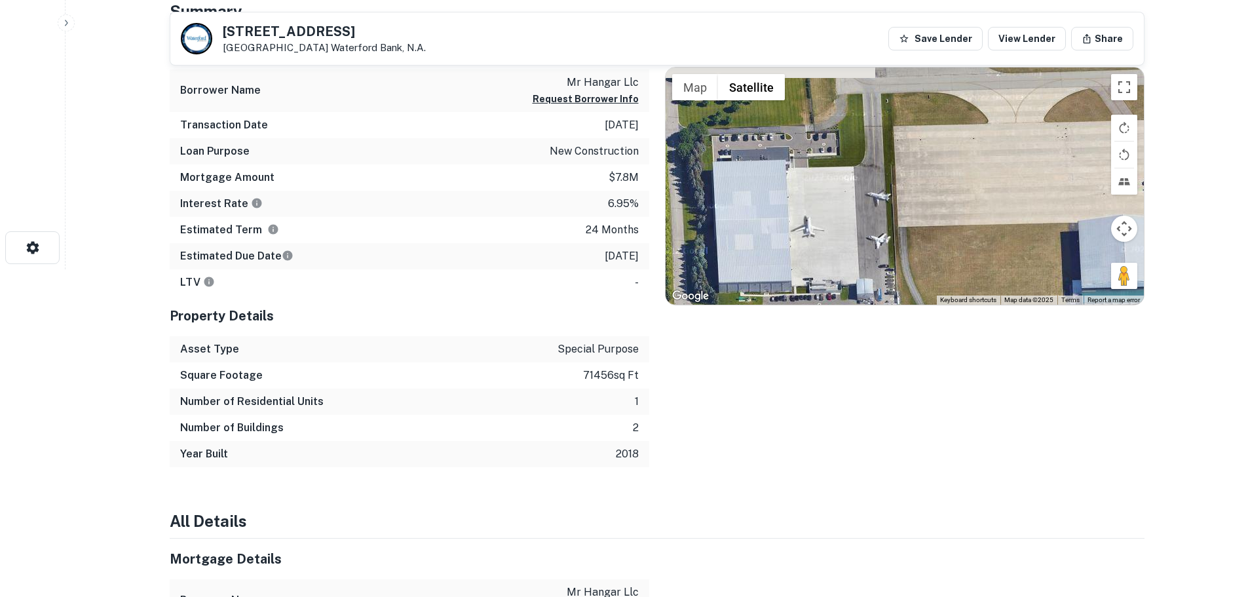
drag, startPoint x: 926, startPoint y: 152, endPoint x: 960, endPoint y: 319, distance: 170.3
click at [960, 319] on div "Location ← Move left → Move right ↑ Move up ↓ Move down + Zoom in - Zoom out Ho…" at bounding box center [896, 248] width 495 height 438
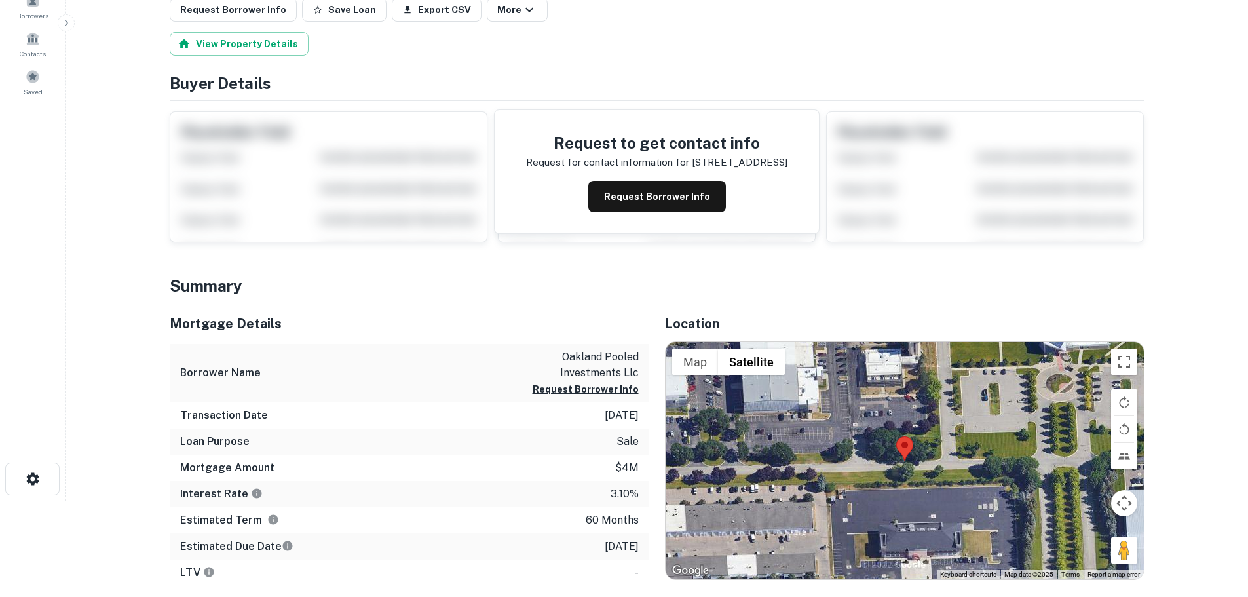
scroll to position [218, 0]
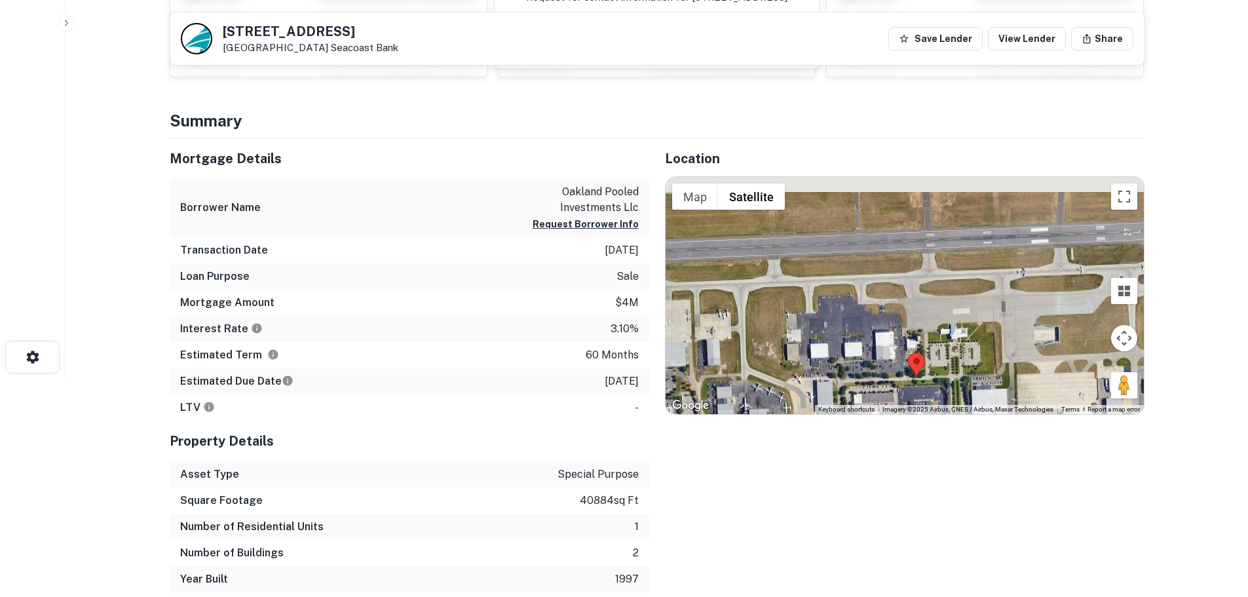
drag, startPoint x: 956, startPoint y: 246, endPoint x: 930, endPoint y: 371, distance: 128.0
click at [930, 373] on div at bounding box center [905, 295] width 478 height 237
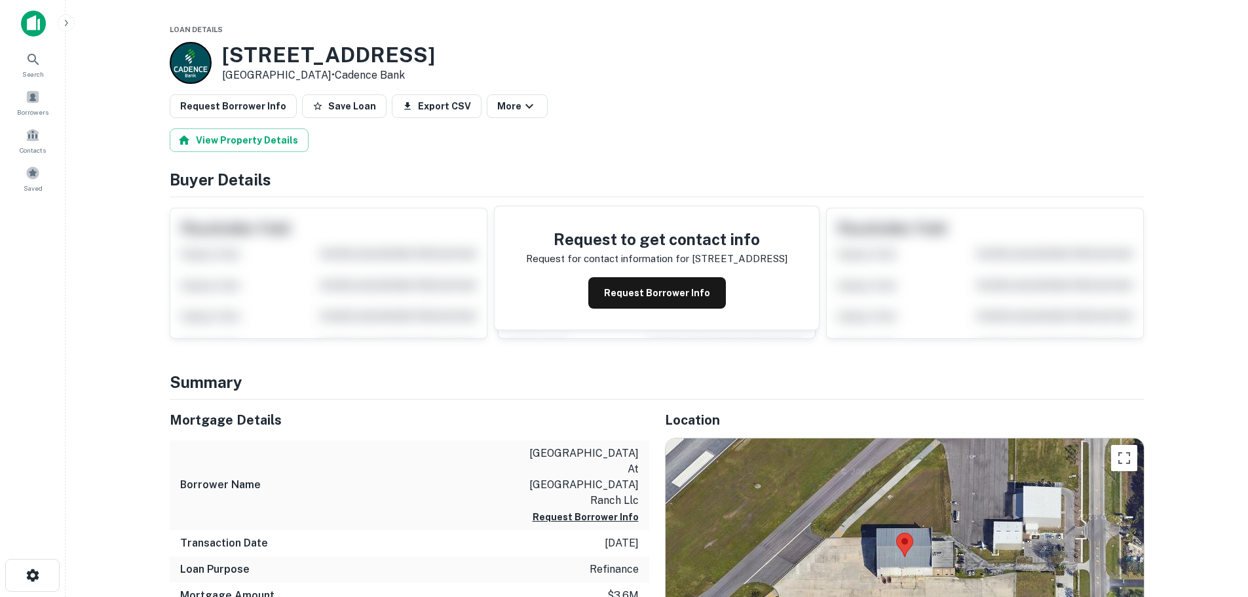
scroll to position [109, 0]
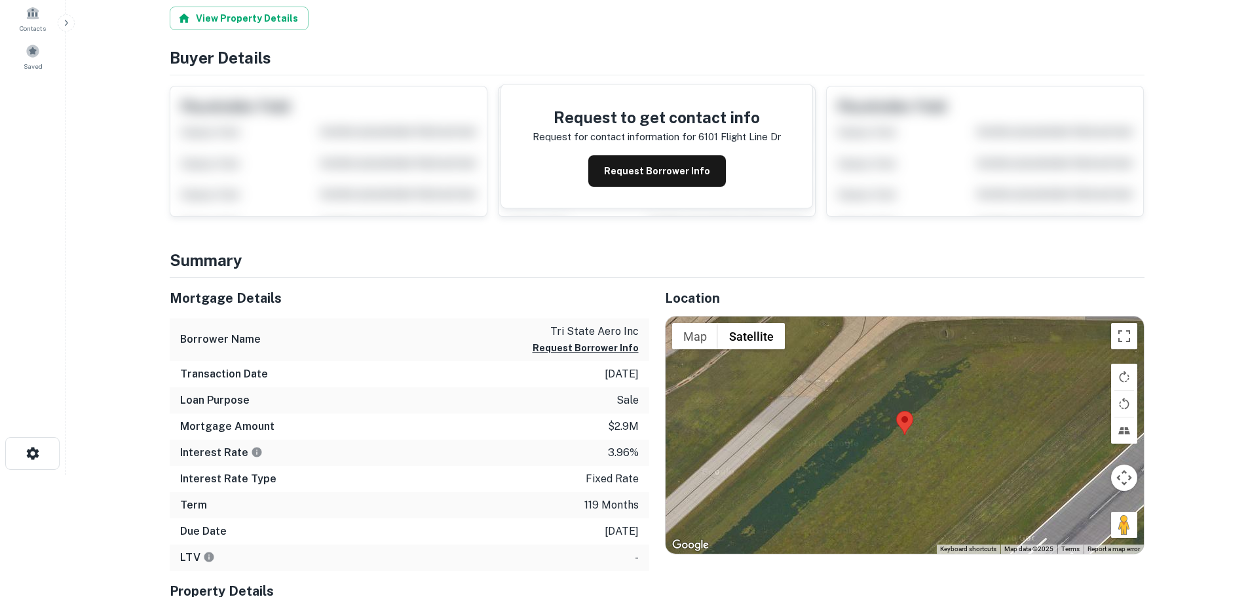
scroll to position [218, 0]
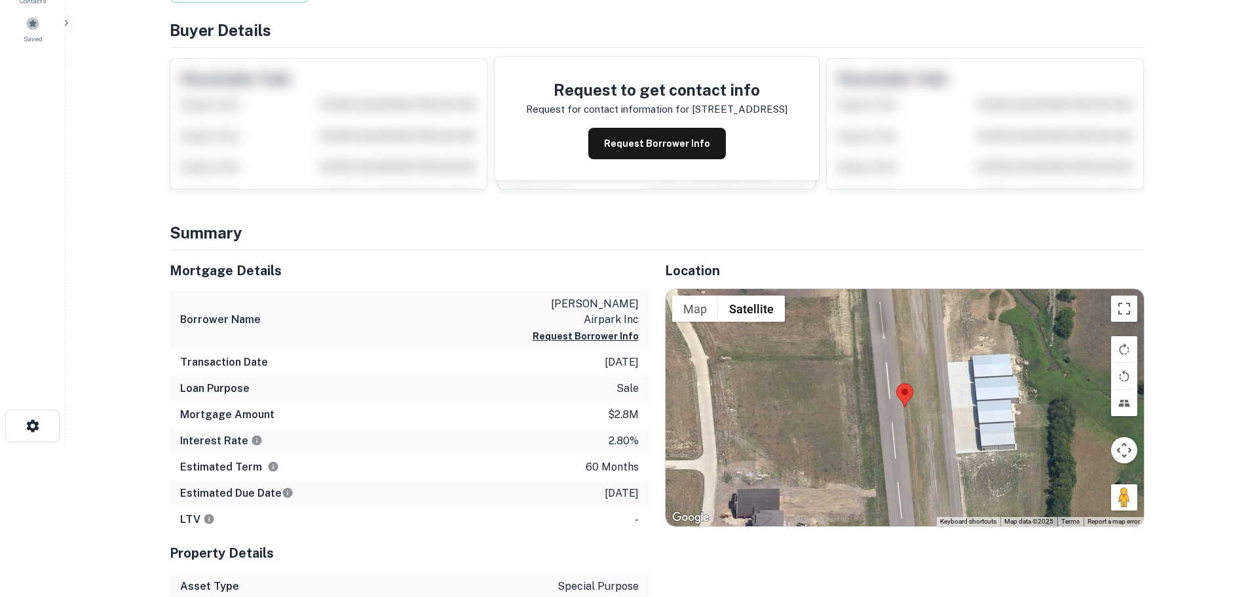
scroll to position [218, 0]
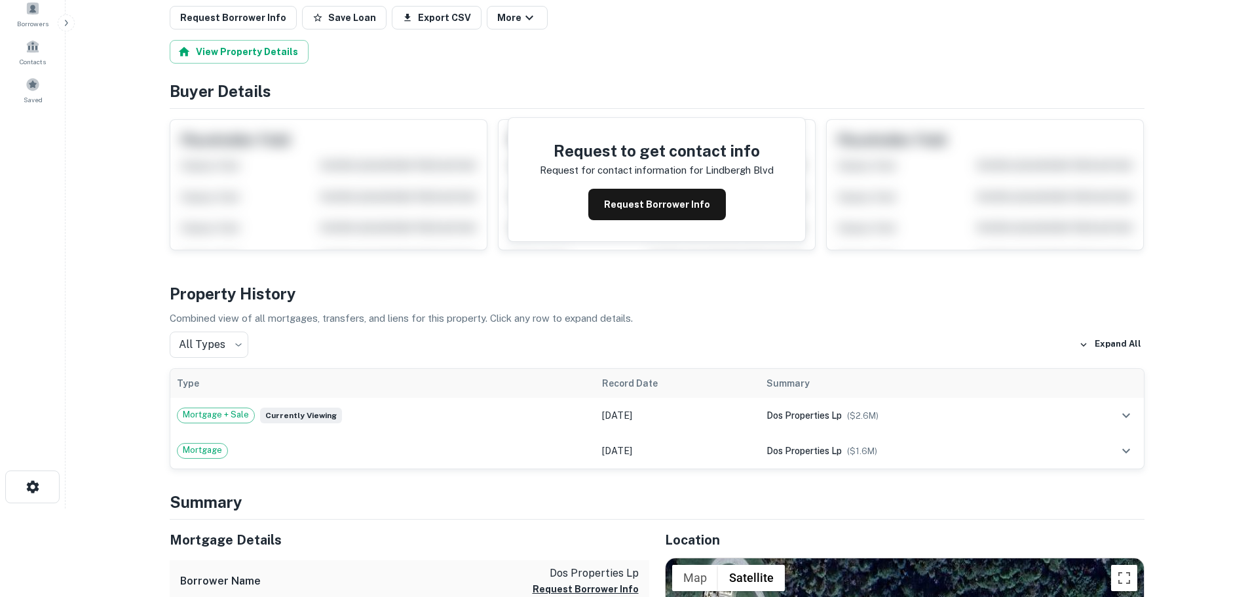
scroll to position [328, 0]
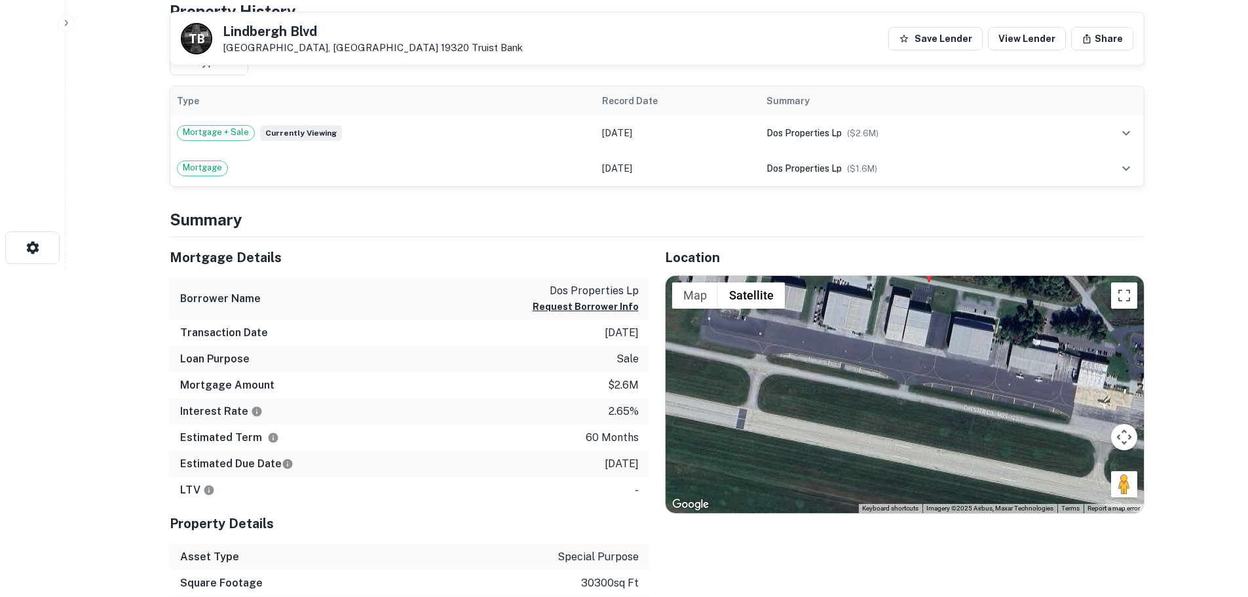
drag, startPoint x: 899, startPoint y: 444, endPoint x: 934, endPoint y: 316, distance: 132.4
click at [935, 313] on div at bounding box center [905, 394] width 478 height 237
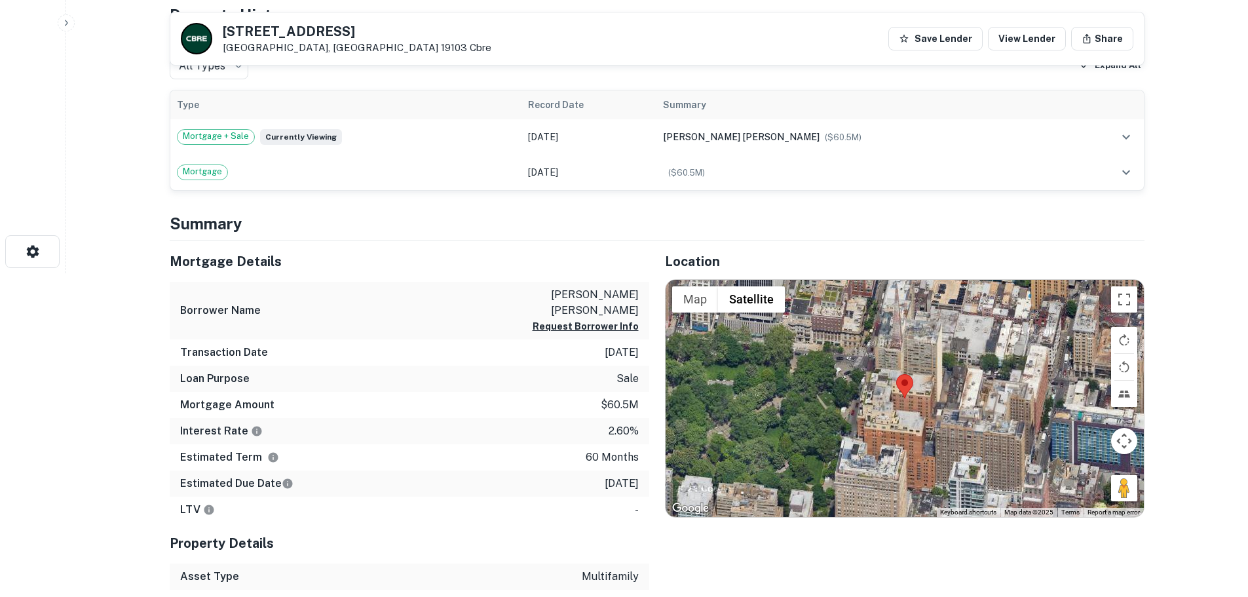
scroll to position [437, 0]
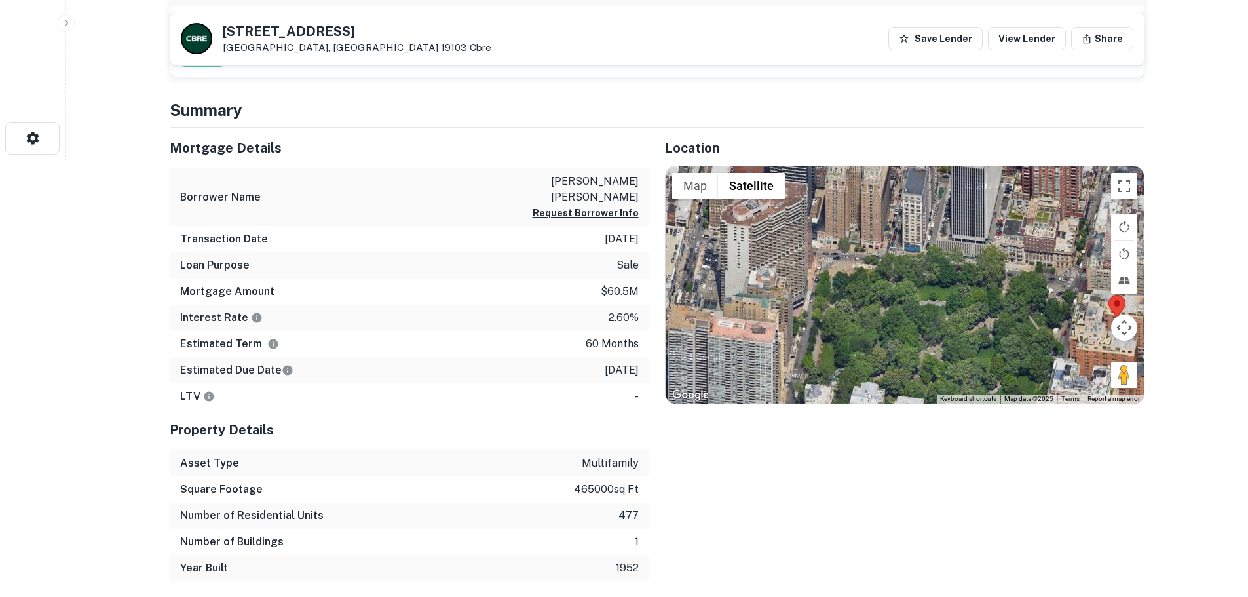
drag, startPoint x: 830, startPoint y: 278, endPoint x: 1004, endPoint y: 296, distance: 175.1
click at [1005, 297] on div at bounding box center [905, 284] width 478 height 237
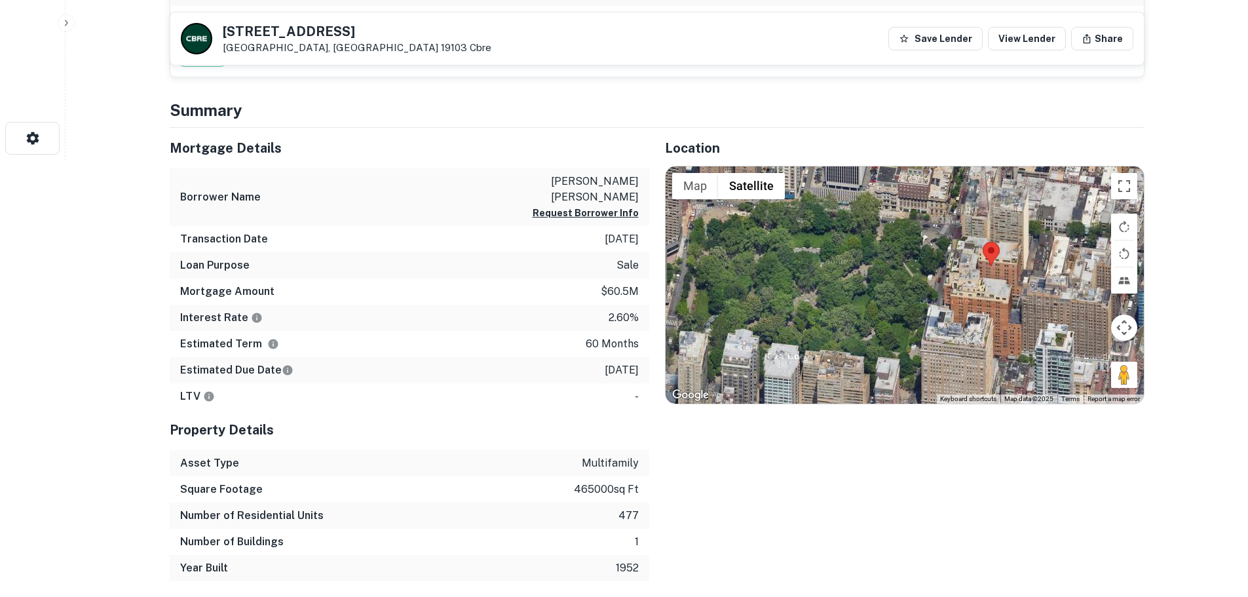
click at [812, 297] on div at bounding box center [905, 284] width 478 height 237
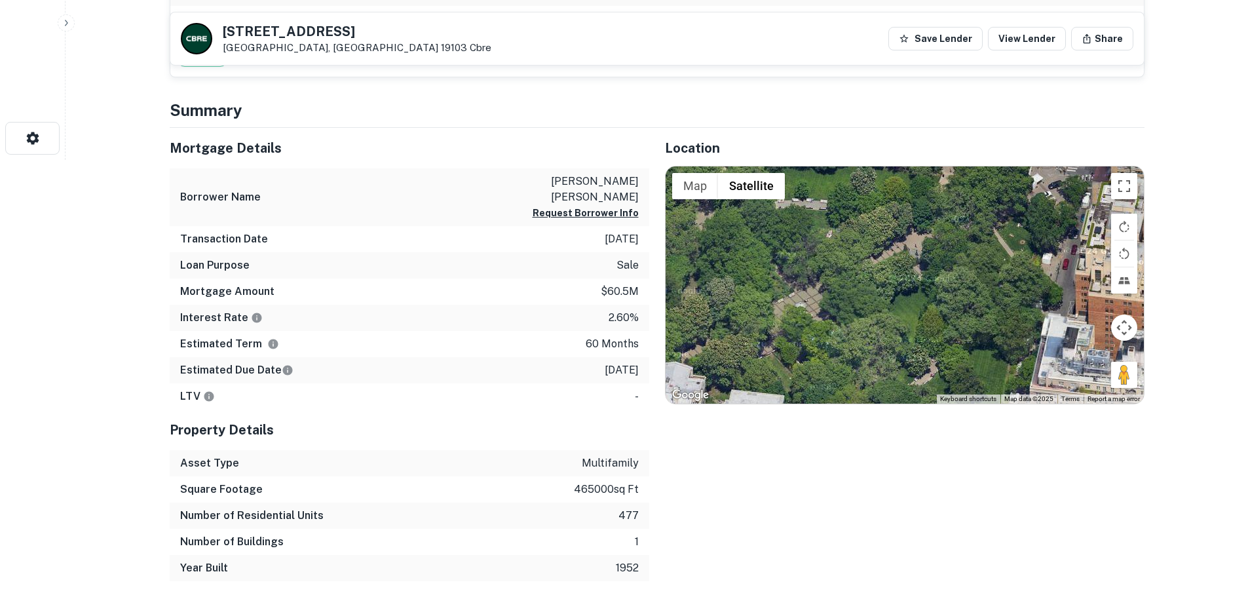
click at [816, 316] on div at bounding box center [905, 284] width 478 height 237
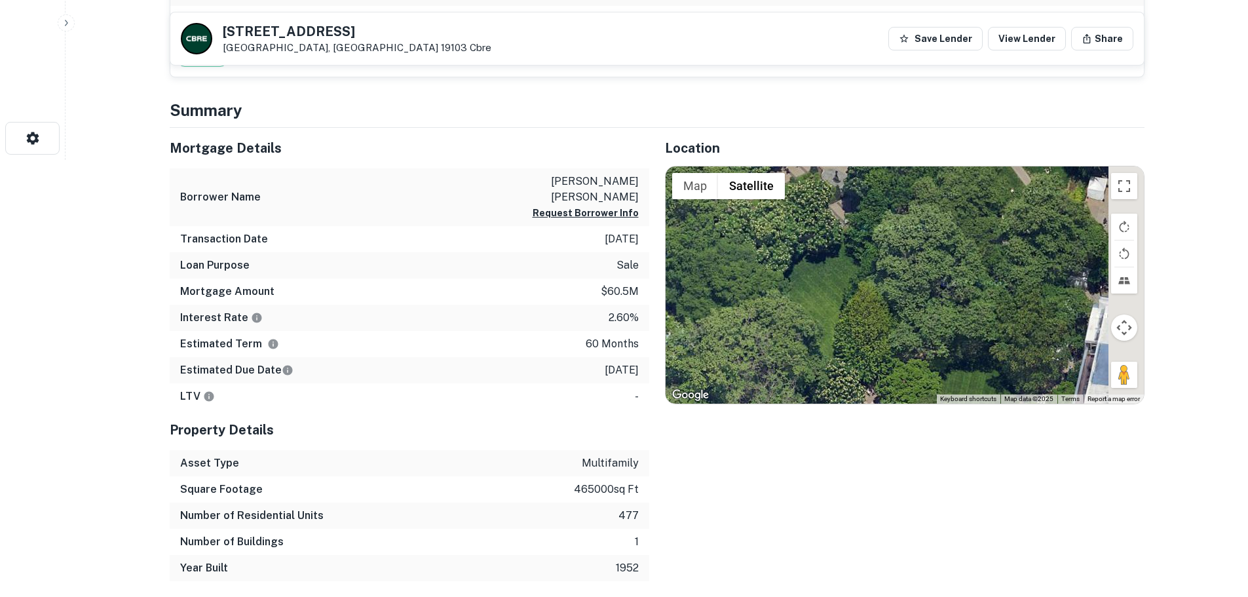
drag, startPoint x: 966, startPoint y: 324, endPoint x: 772, endPoint y: 304, distance: 195.5
click at [768, 312] on div at bounding box center [905, 284] width 478 height 237
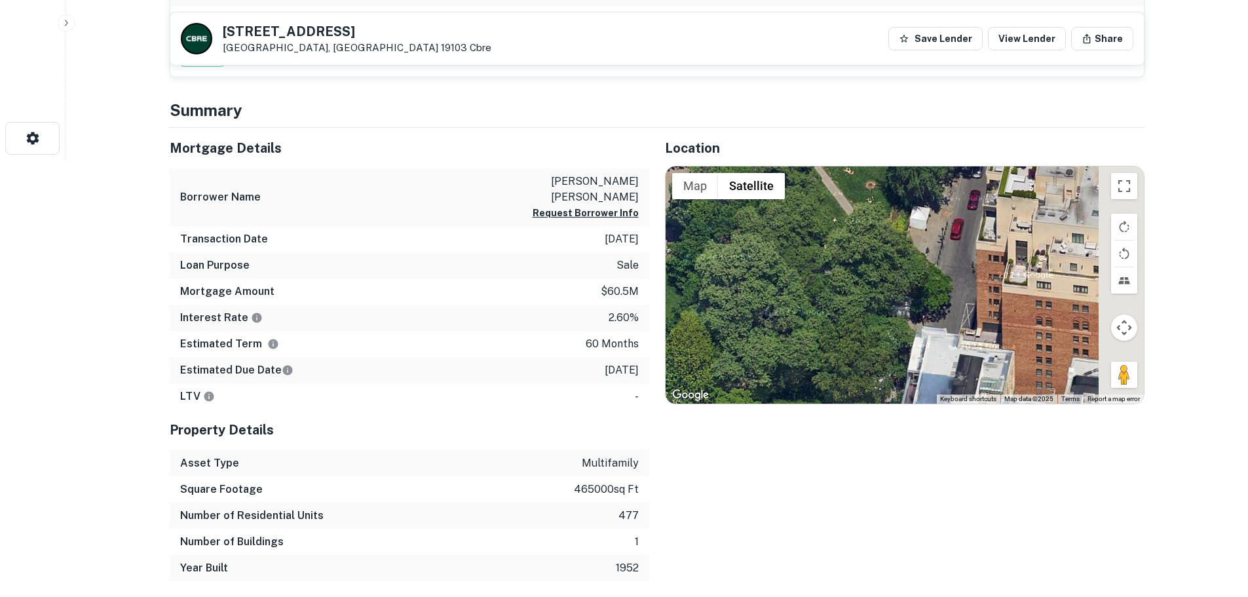
drag, startPoint x: 949, startPoint y: 243, endPoint x: 637, endPoint y: 291, distance: 315.4
click at [635, 293] on div "Mortgage Details Borrower Name rittenhouse claridge lp Request Borrower Info Tr…" at bounding box center [649, 355] width 990 height 454
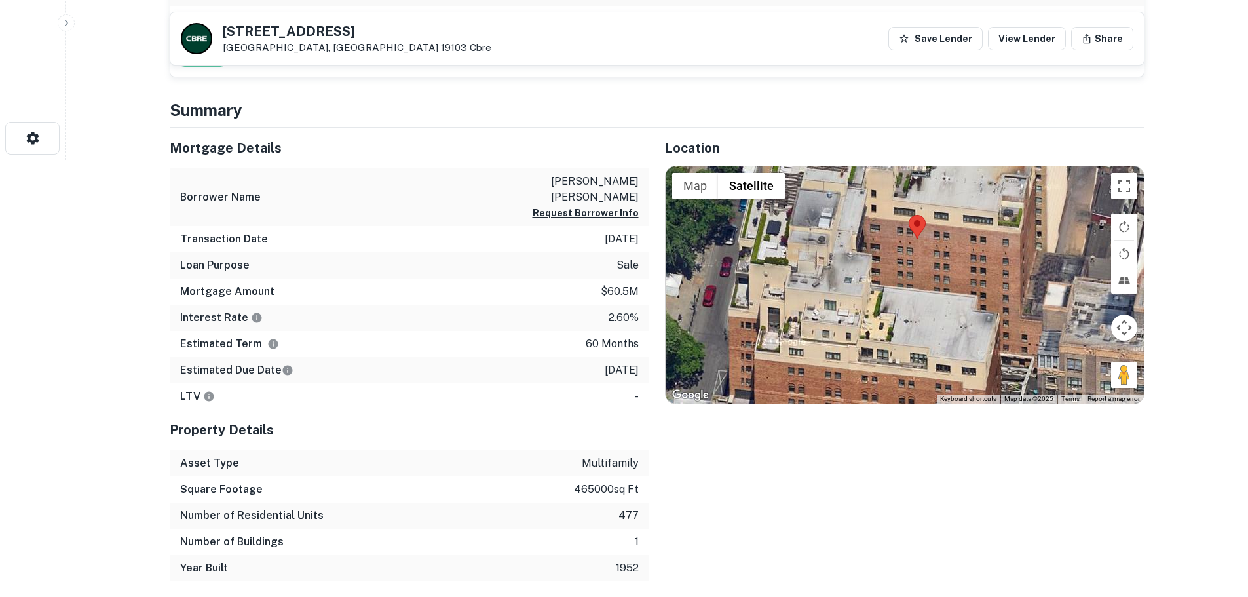
drag, startPoint x: 932, startPoint y: 313, endPoint x: 882, endPoint y: 369, distance: 75.2
click at [882, 369] on div at bounding box center [905, 284] width 478 height 237
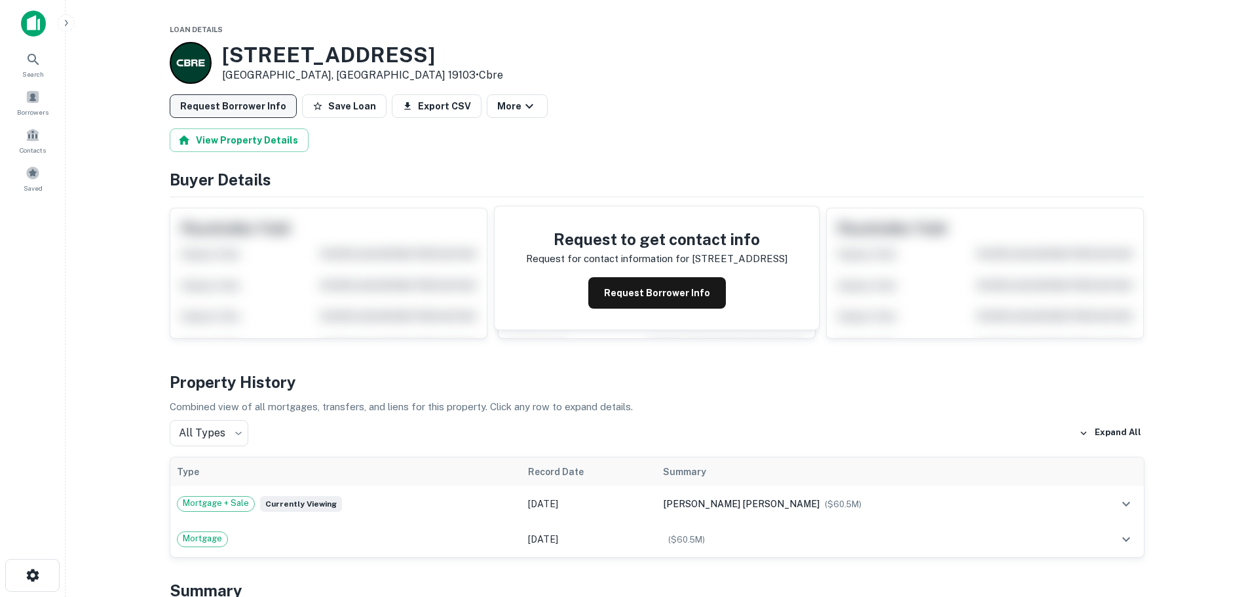
click at [256, 107] on button "Request Borrower Info" at bounding box center [233, 106] width 127 height 24
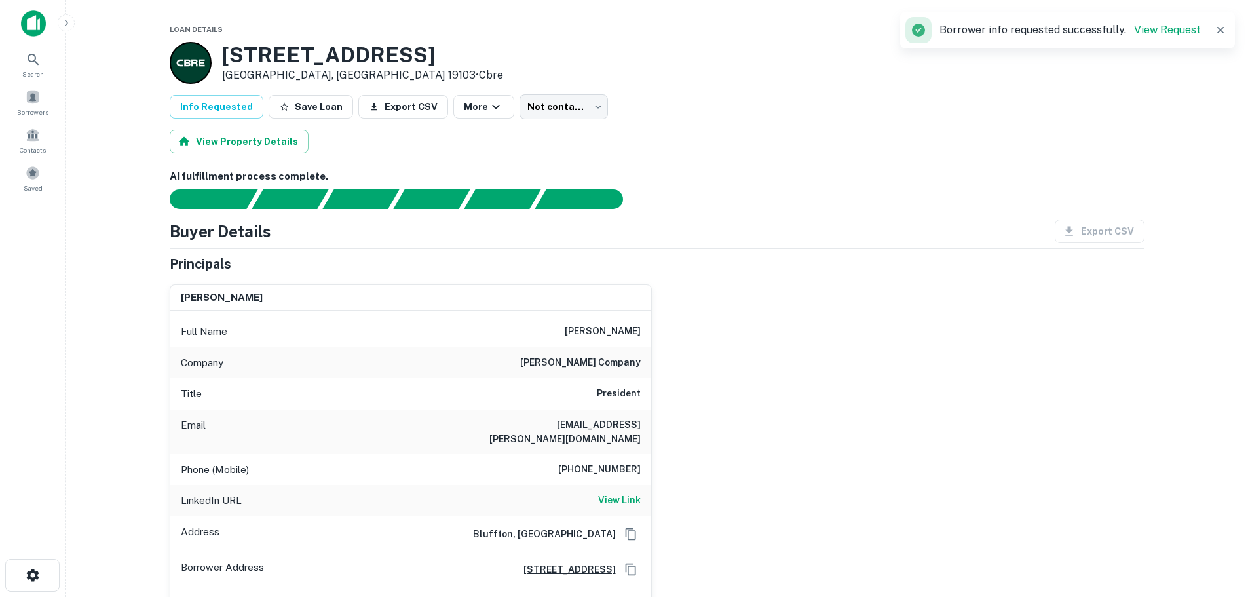
click at [563, 364] on h6 "kaiserman company" at bounding box center [580, 363] width 121 height 16
click at [627, 363] on h6 "kaiserman company" at bounding box center [580, 363] width 121 height 16
copy h6 "kaiserman company"
click at [599, 330] on h6 "mark poston" at bounding box center [603, 332] width 76 height 16
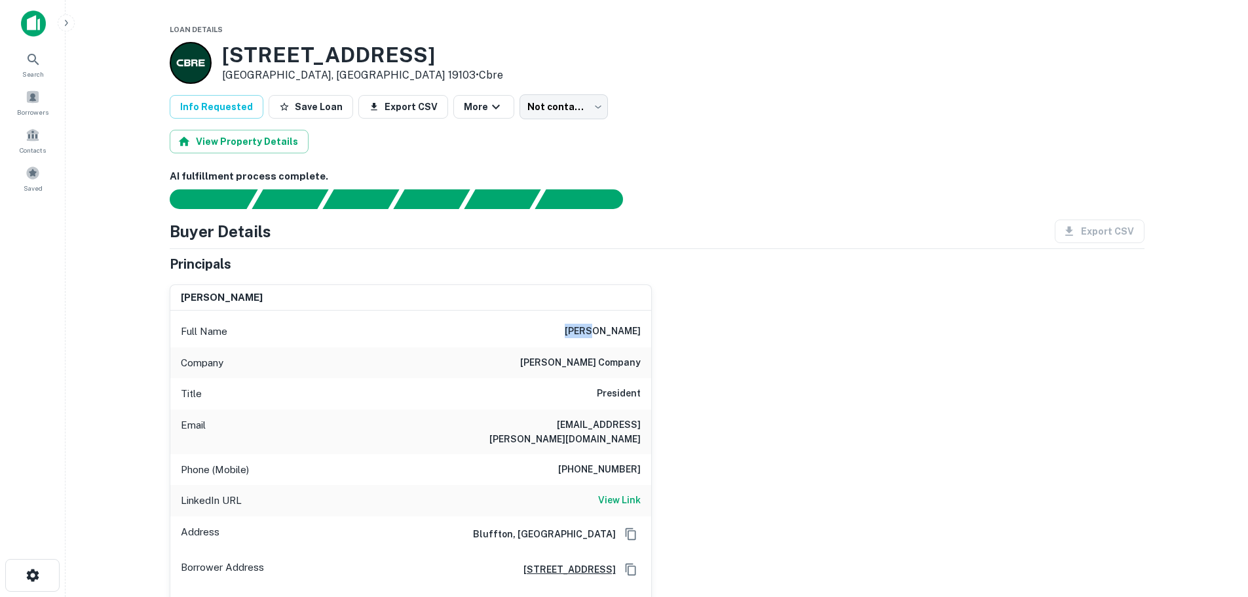
click at [599, 330] on h6 "mark poston" at bounding box center [603, 332] width 76 height 16
click at [620, 332] on h6 "mark poston" at bounding box center [603, 332] width 76 height 16
copy h6 "mark poston"
click at [545, 424] on h6 "mposton@kaiserman.com" at bounding box center [561, 431] width 157 height 29
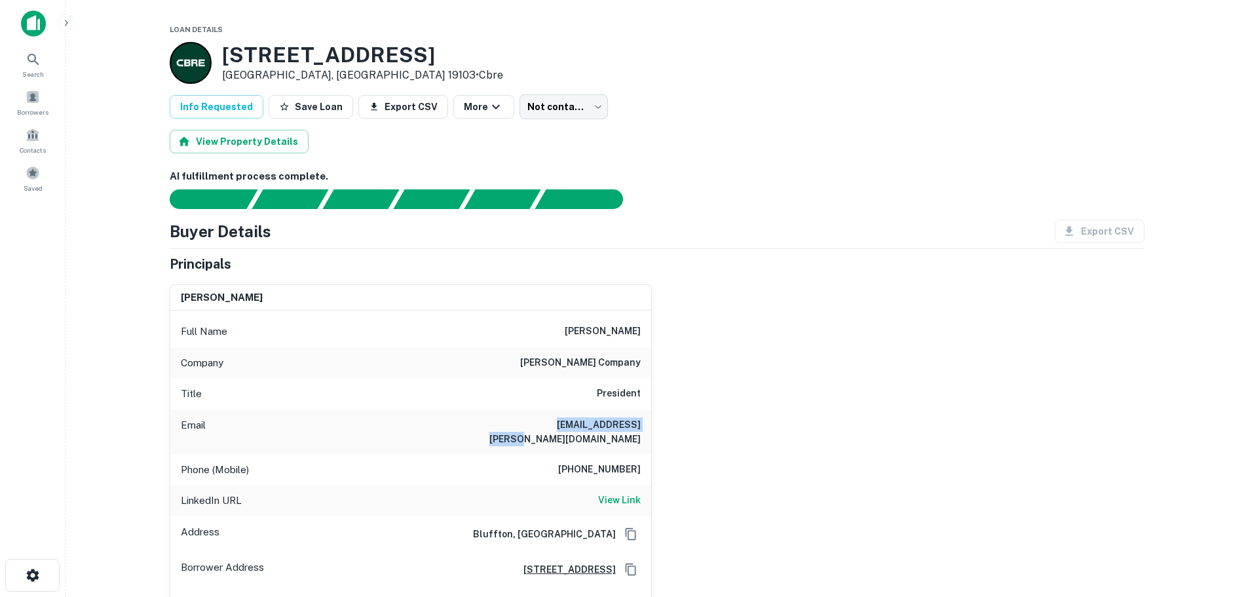
click at [628, 425] on h6 "mposton@kaiserman.com" at bounding box center [561, 431] width 157 height 29
copy h6 "mposton@kaiserman.com"
click at [563, 361] on h6 "kaiserman company" at bounding box center [580, 363] width 121 height 16
click at [563, 360] on h6 "kaiserman company" at bounding box center [580, 363] width 121 height 16
click at [615, 362] on h6 "kaiserman company" at bounding box center [580, 363] width 121 height 16
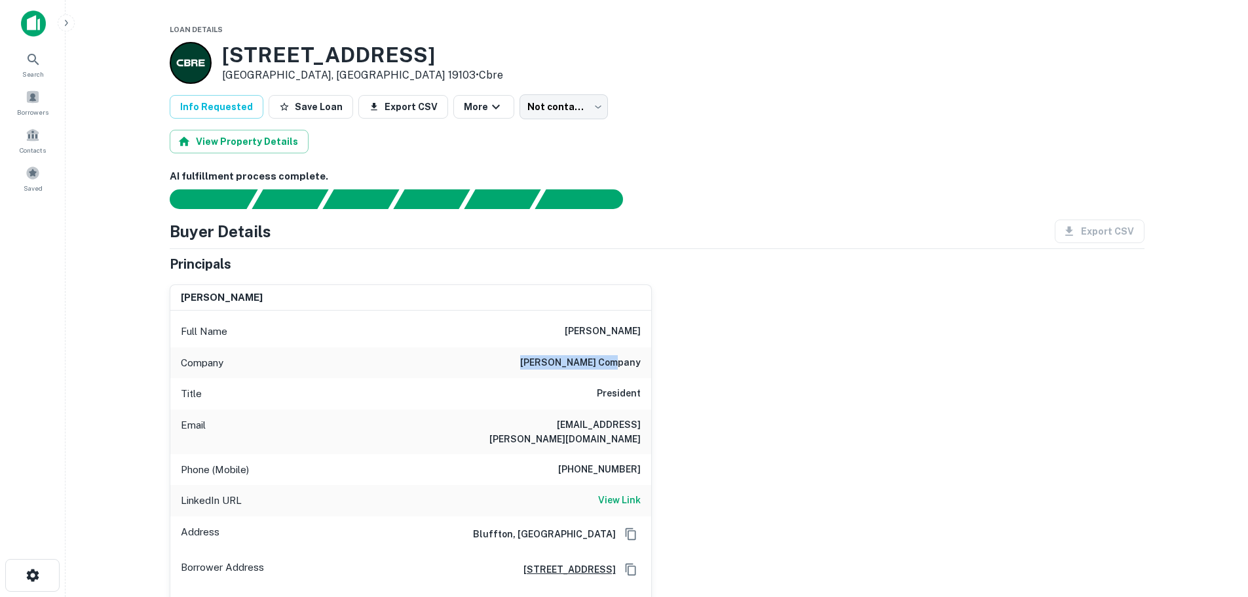
copy h6 "kaiserman company"
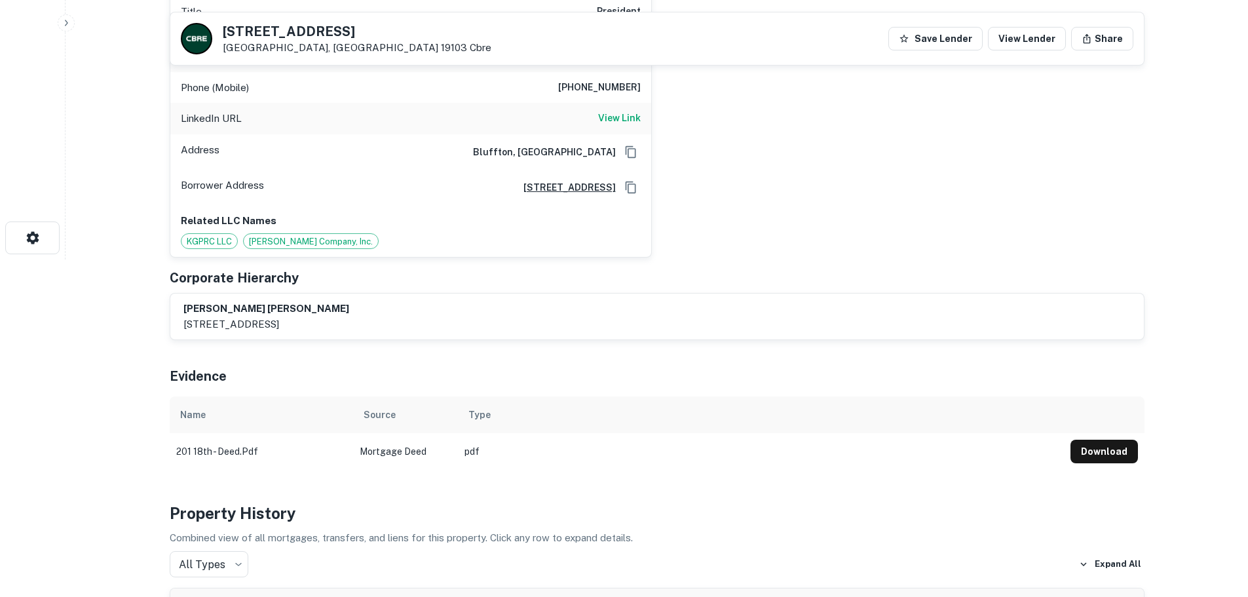
scroll to position [109, 0]
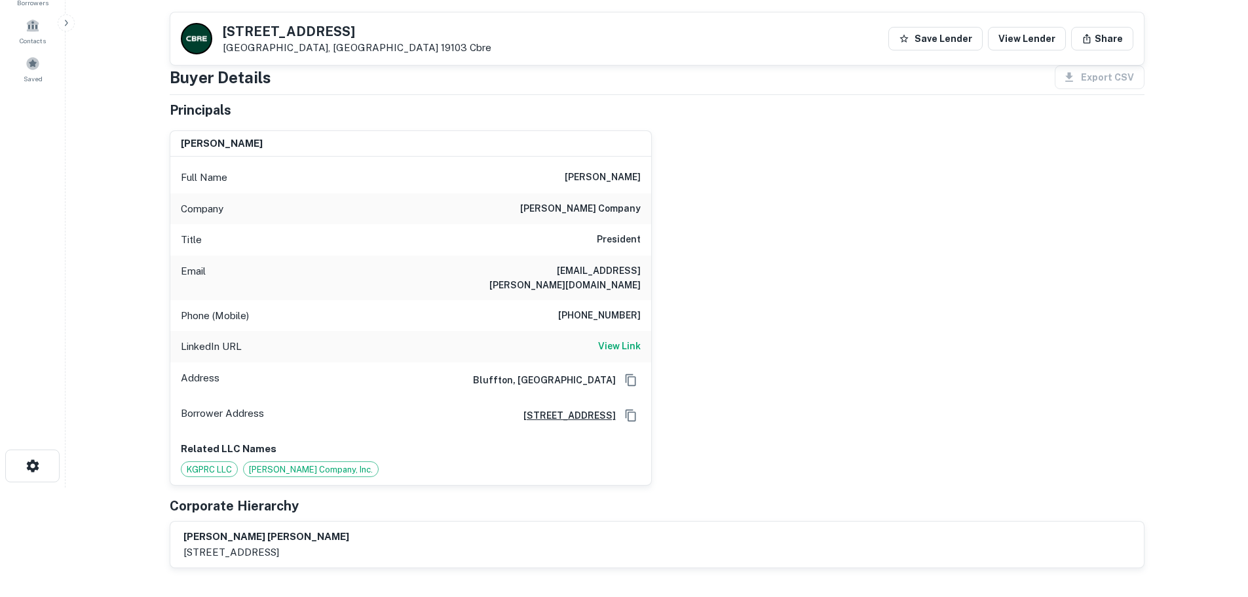
click at [233, 28] on h5 "201 S 18th St" at bounding box center [357, 31] width 269 height 13
click at [290, 50] on p "Philadelphia, PA 19103 Cbre" at bounding box center [357, 48] width 269 height 12
copy div "201 S 18th St Philadelphia, PA"
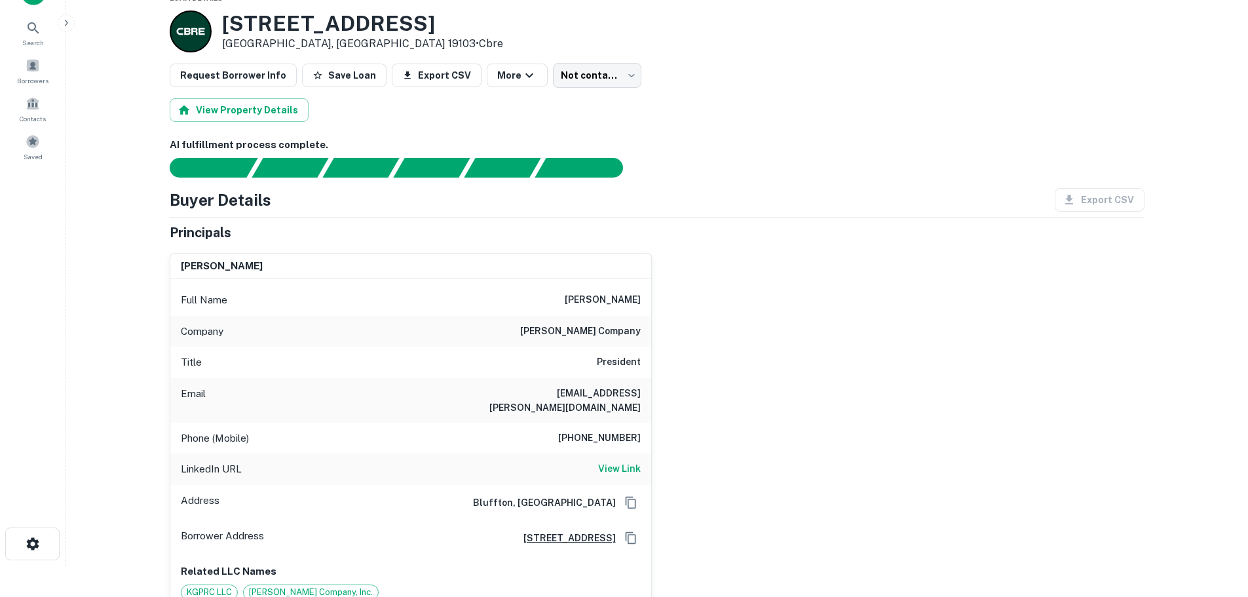
scroll to position [0, 0]
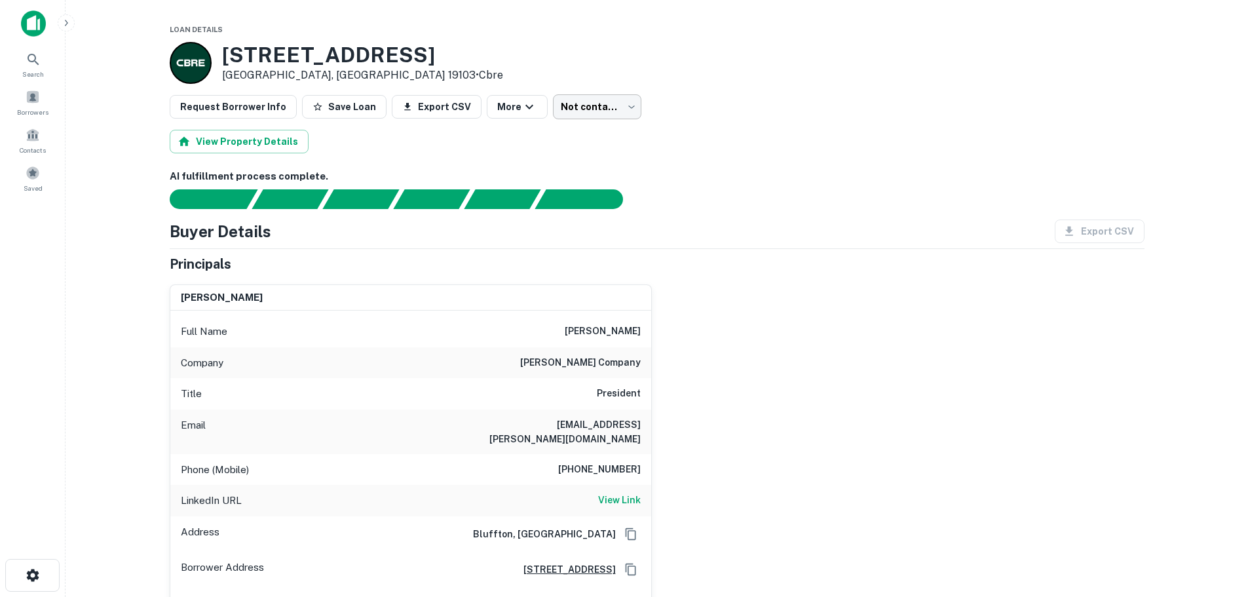
click at [567, 106] on body "Search Borrowers Contacts Saved Loan Details 201 S 18th St Philadelphia, PA 191…" at bounding box center [624, 298] width 1248 height 597
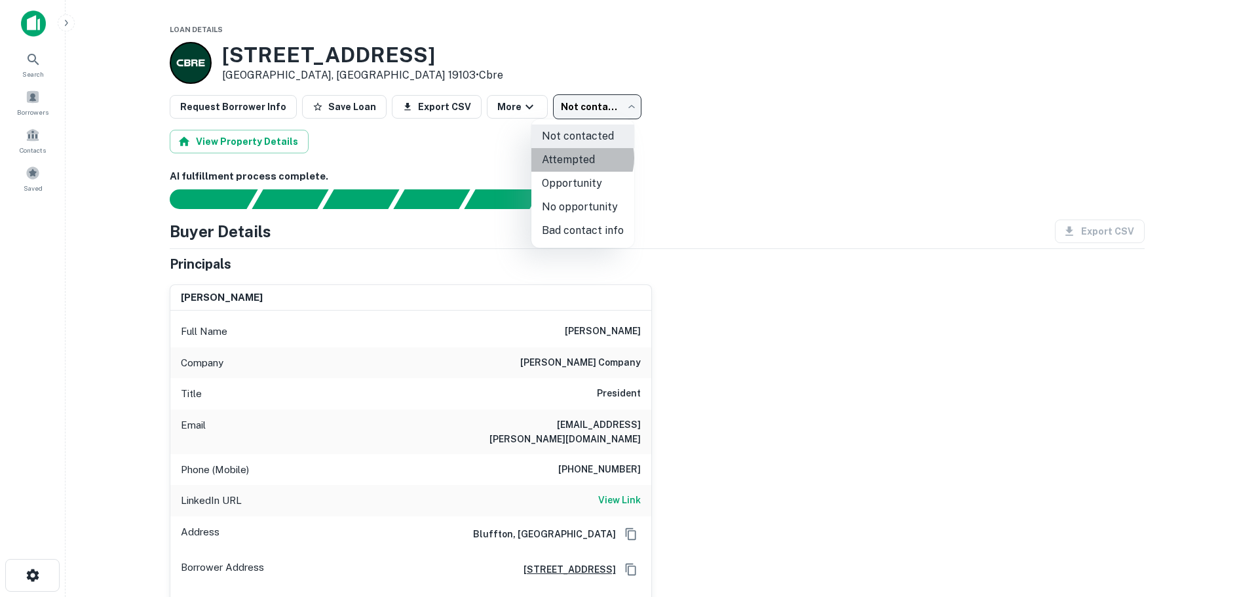
click at [577, 158] on li "Attempted" at bounding box center [582, 160] width 103 height 24
type input "*********"
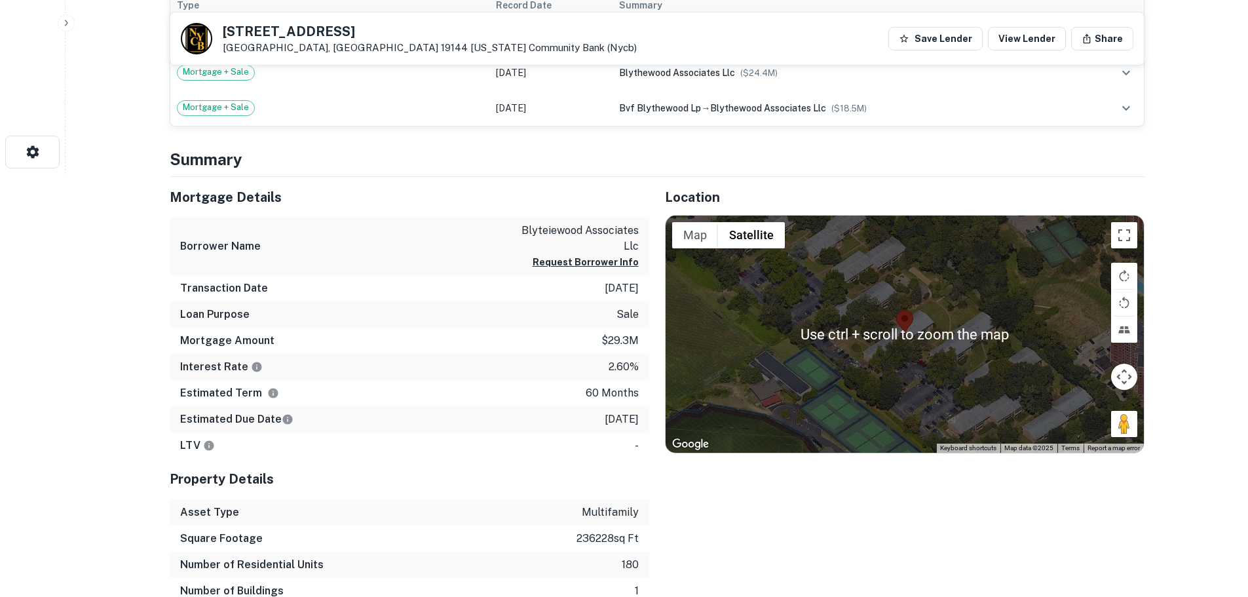
scroll to position [437, 0]
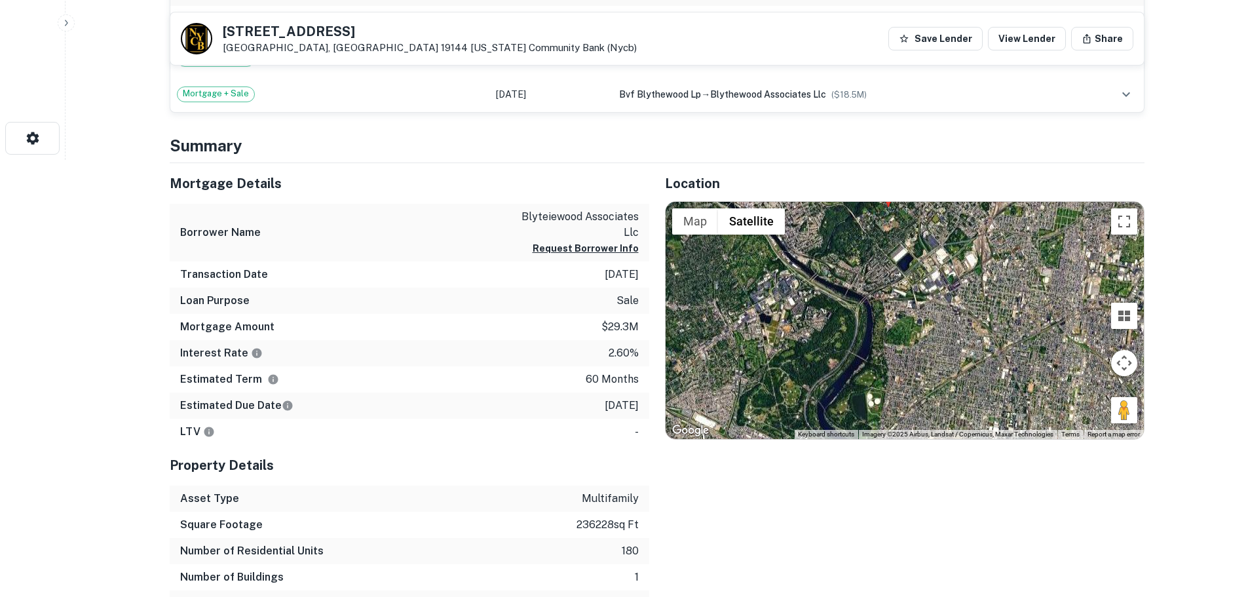
drag, startPoint x: 948, startPoint y: 358, endPoint x: 888, endPoint y: 252, distance: 121.7
click at [888, 252] on div at bounding box center [905, 320] width 478 height 237
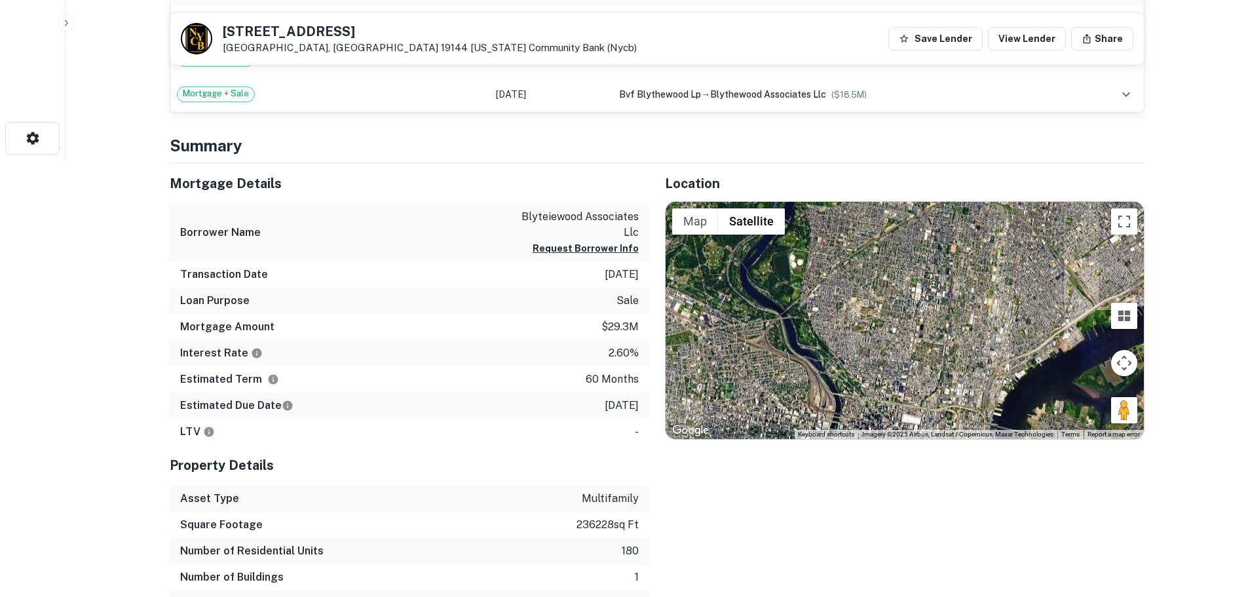
drag, startPoint x: 1015, startPoint y: 385, endPoint x: 935, endPoint y: 236, distance: 169.7
click at [935, 236] on div at bounding box center [905, 320] width 478 height 237
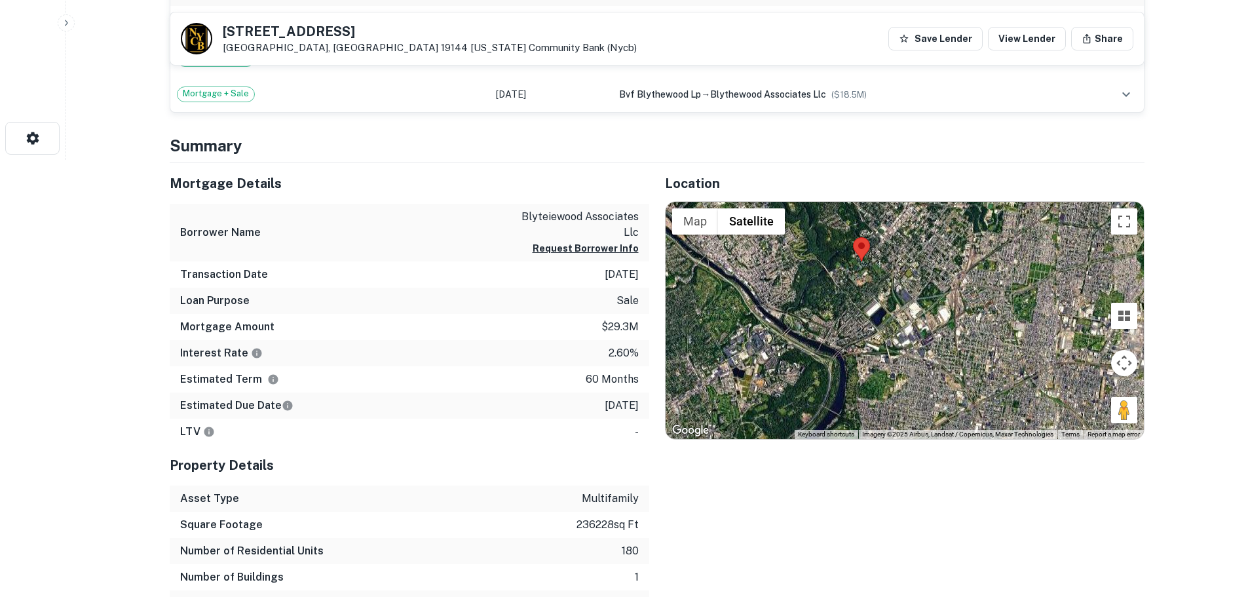
drag, startPoint x: 919, startPoint y: 245, endPoint x: 976, endPoint y: 459, distance: 221.0
click at [976, 459] on div "Location ← Move left → Move right ↑ Move up ↓ Move down + Zoom in - Zoom out Ho…" at bounding box center [896, 403] width 495 height 480
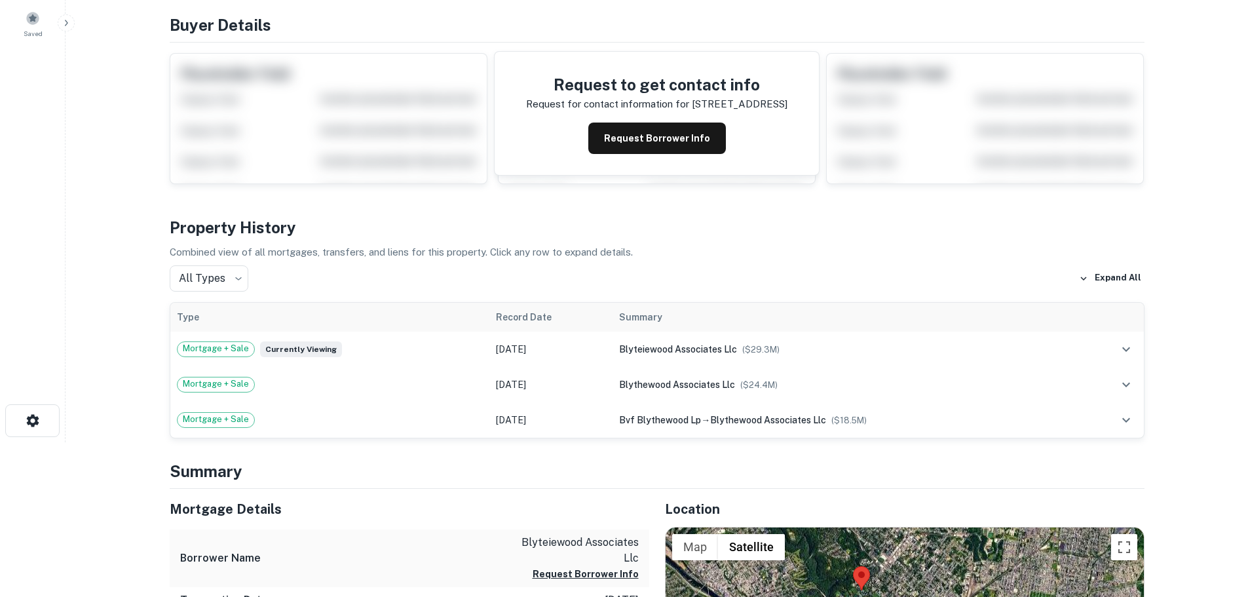
scroll to position [0, 0]
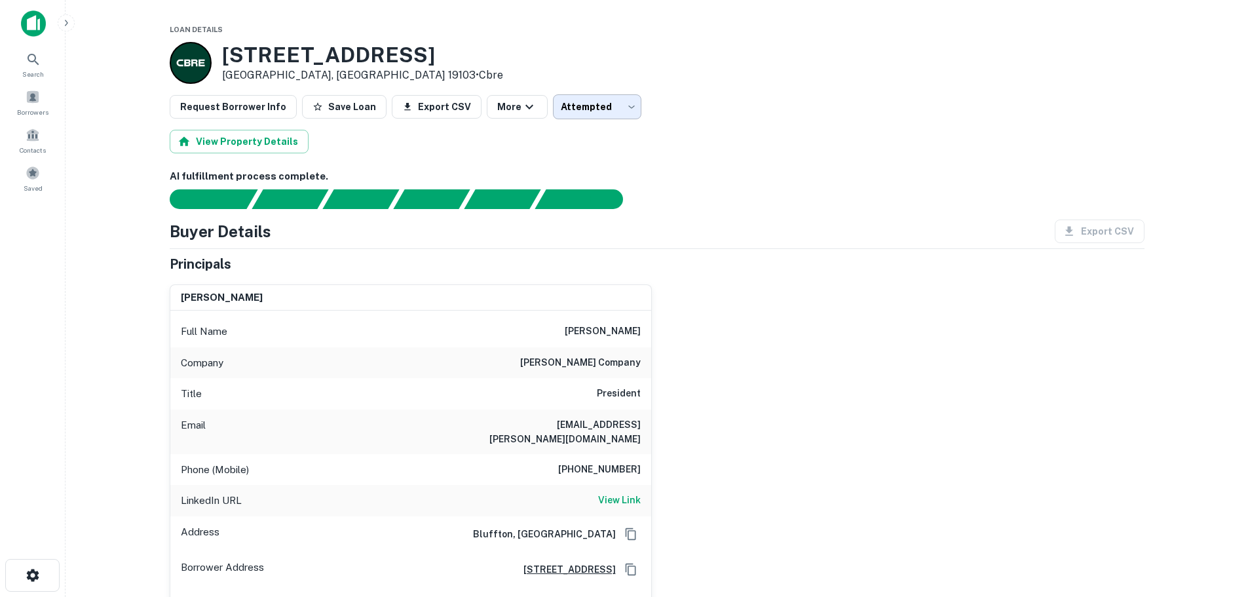
click at [607, 107] on body "Search Borrowers Contacts Saved Loan Details [STREET_ADDRESS] • Cbre Request Bo…" at bounding box center [624, 298] width 1248 height 597
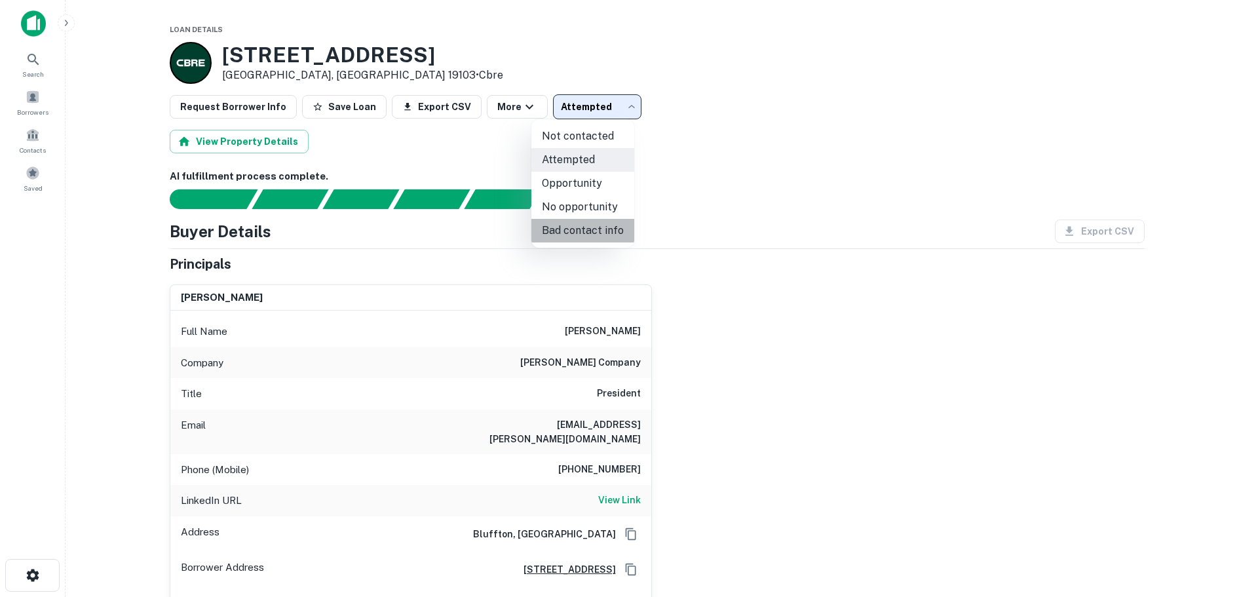
click at [590, 229] on li "Bad contact info" at bounding box center [582, 231] width 103 height 24
type input "**********"
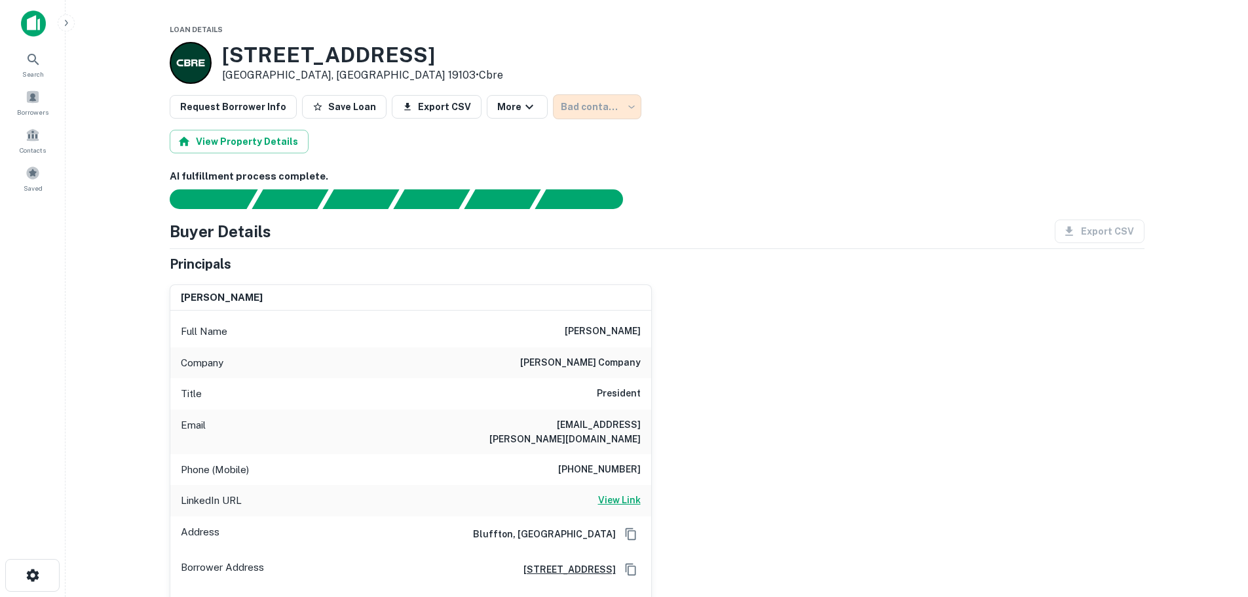
click at [614, 493] on h6 "View Link" at bounding box center [619, 500] width 43 height 14
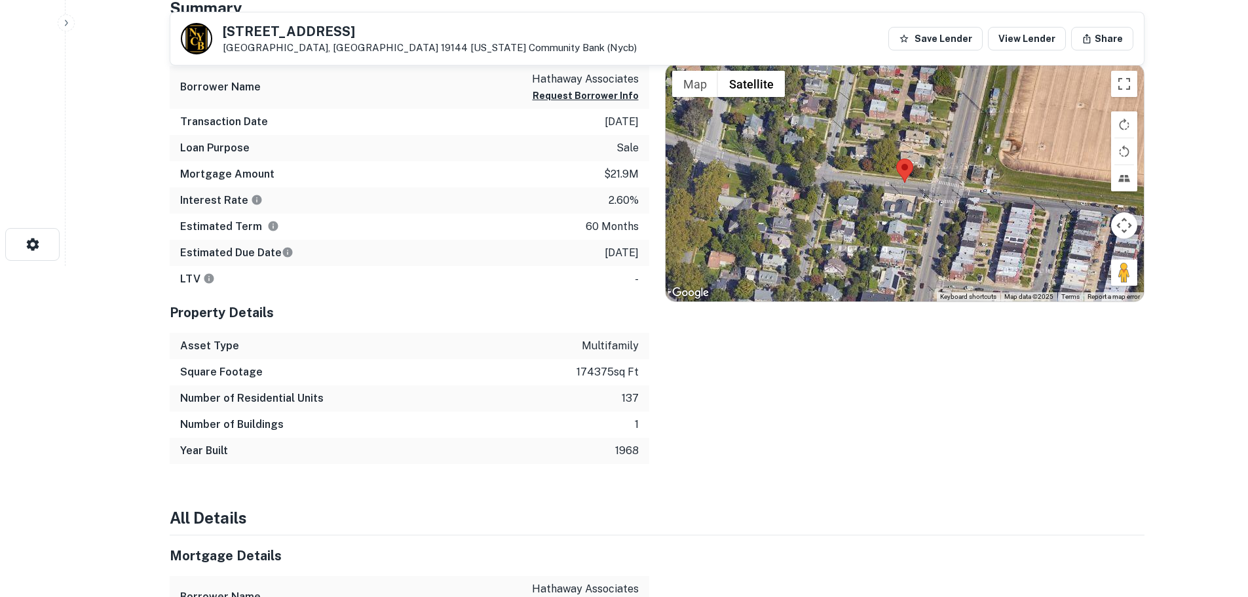
scroll to position [218, 0]
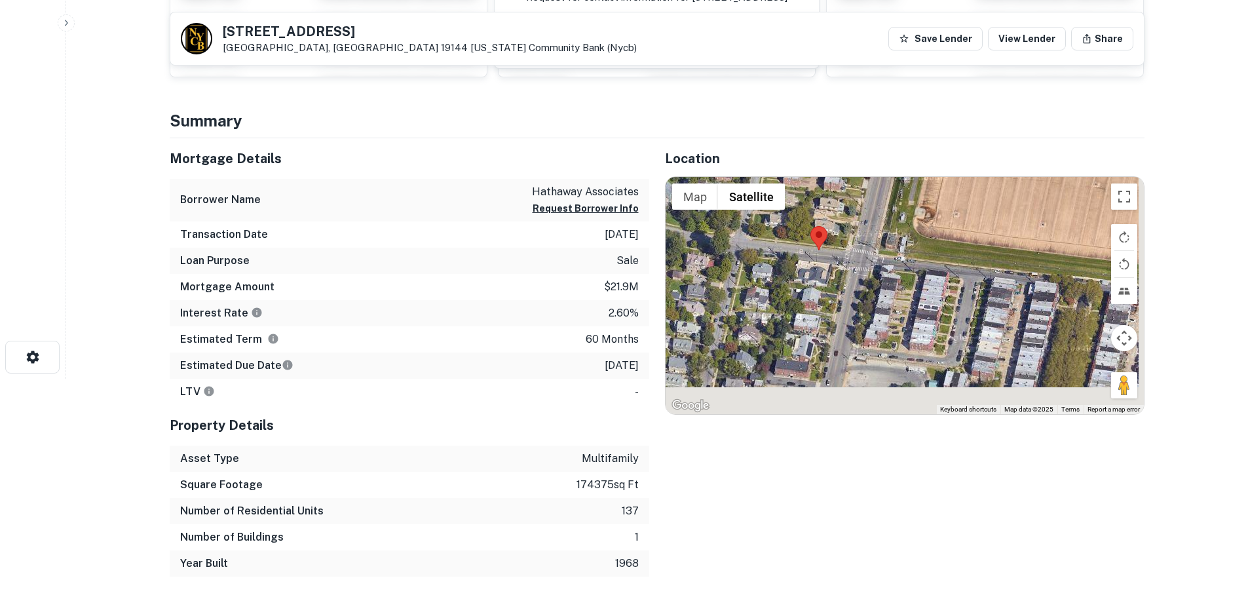
drag, startPoint x: 920, startPoint y: 265, endPoint x: 833, endPoint y: 223, distance: 96.1
click at [833, 223] on div at bounding box center [905, 295] width 478 height 237
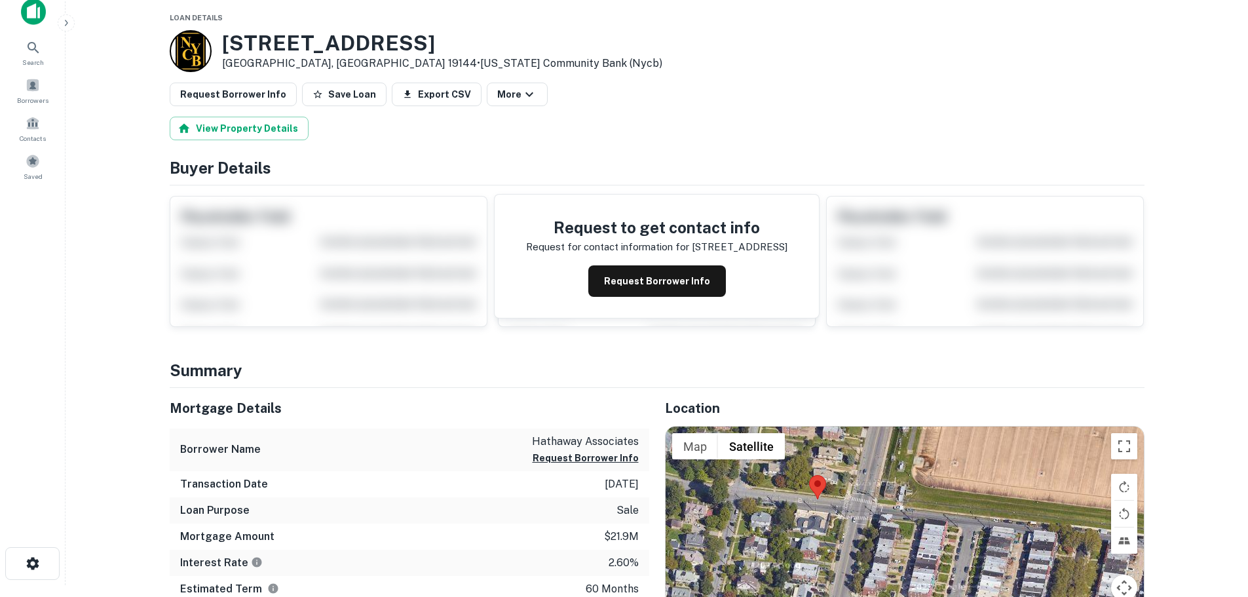
scroll to position [0, 0]
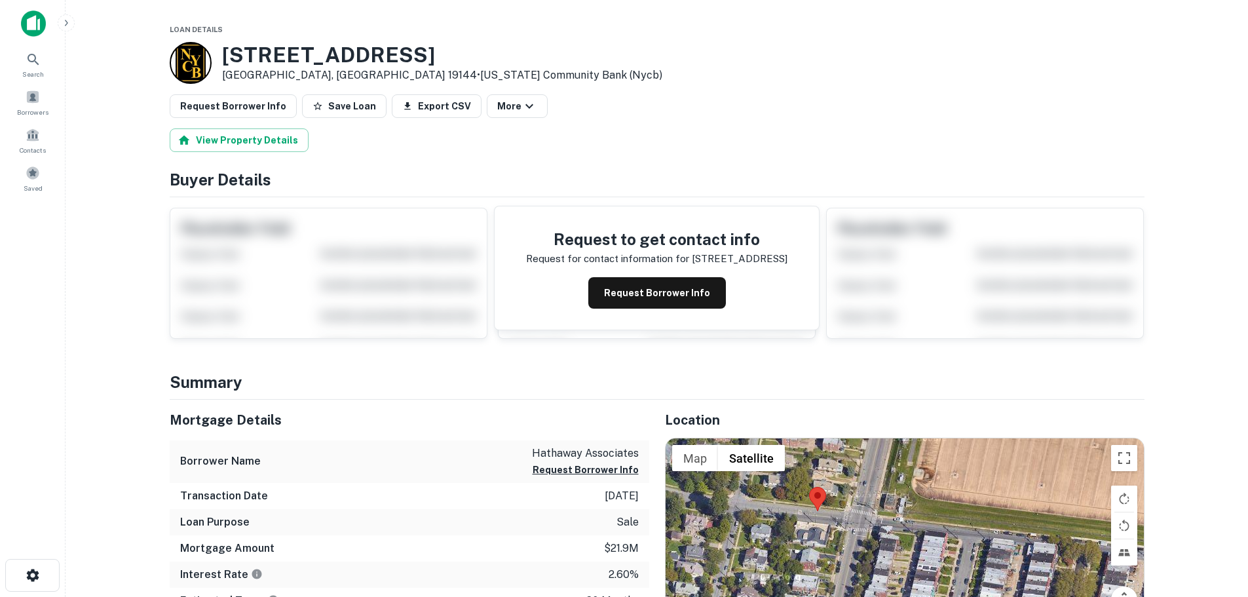
click at [235, 49] on h3 "[STREET_ADDRESS]" at bounding box center [442, 55] width 440 height 25
click at [319, 74] on p "[GEOGRAPHIC_DATA], [GEOGRAPHIC_DATA] 19144 • [US_STATE] Community Bank (nycb)" at bounding box center [442, 75] width 440 height 16
copy div "[STREET_ADDRESS]"
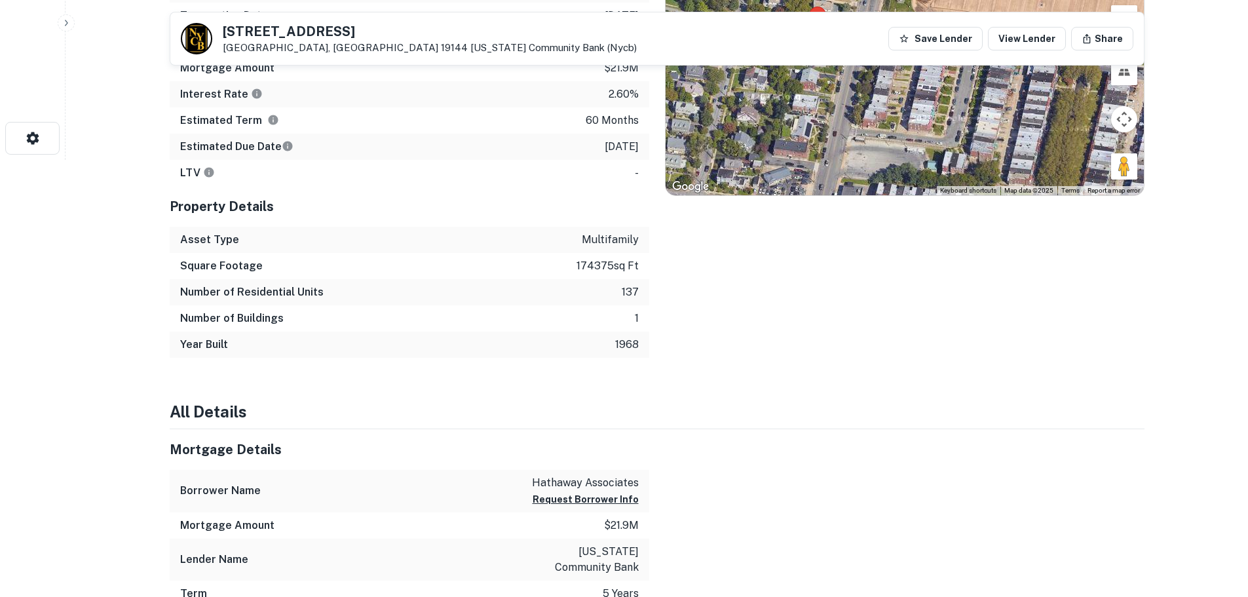
scroll to position [328, 0]
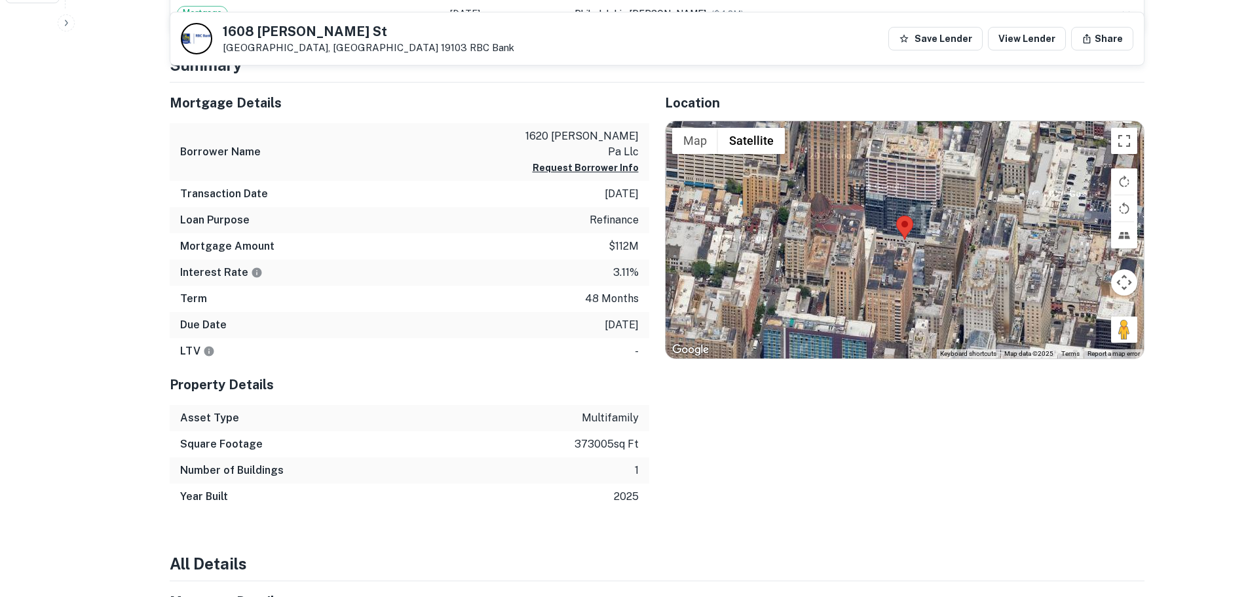
scroll to position [546, 0]
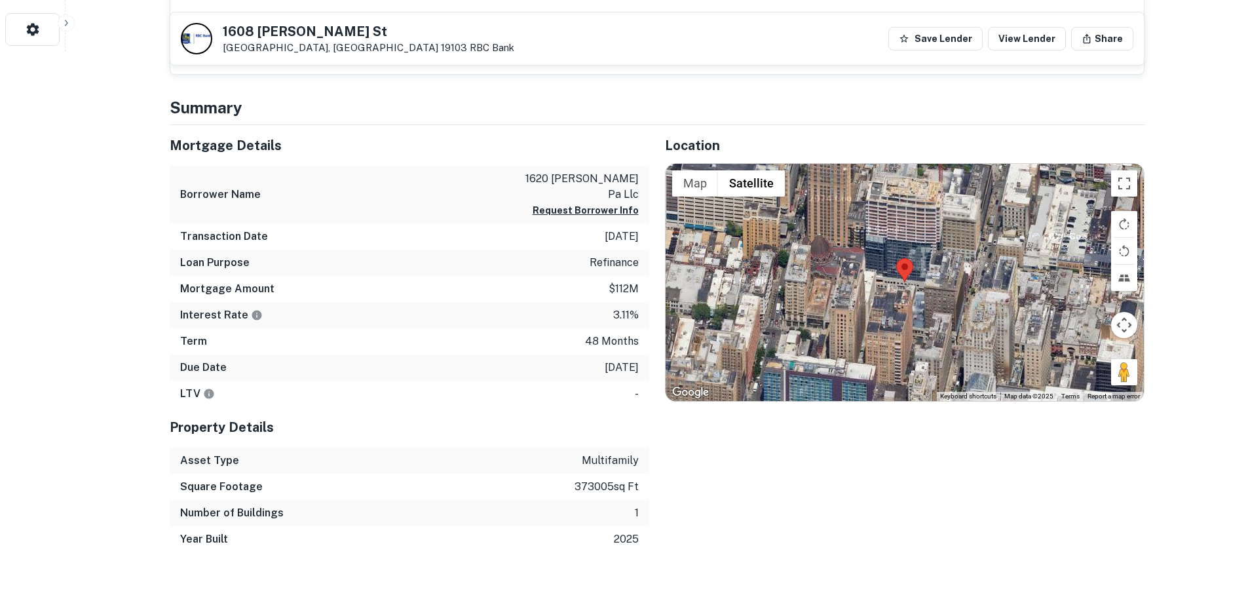
click at [936, 272] on div at bounding box center [905, 282] width 478 height 237
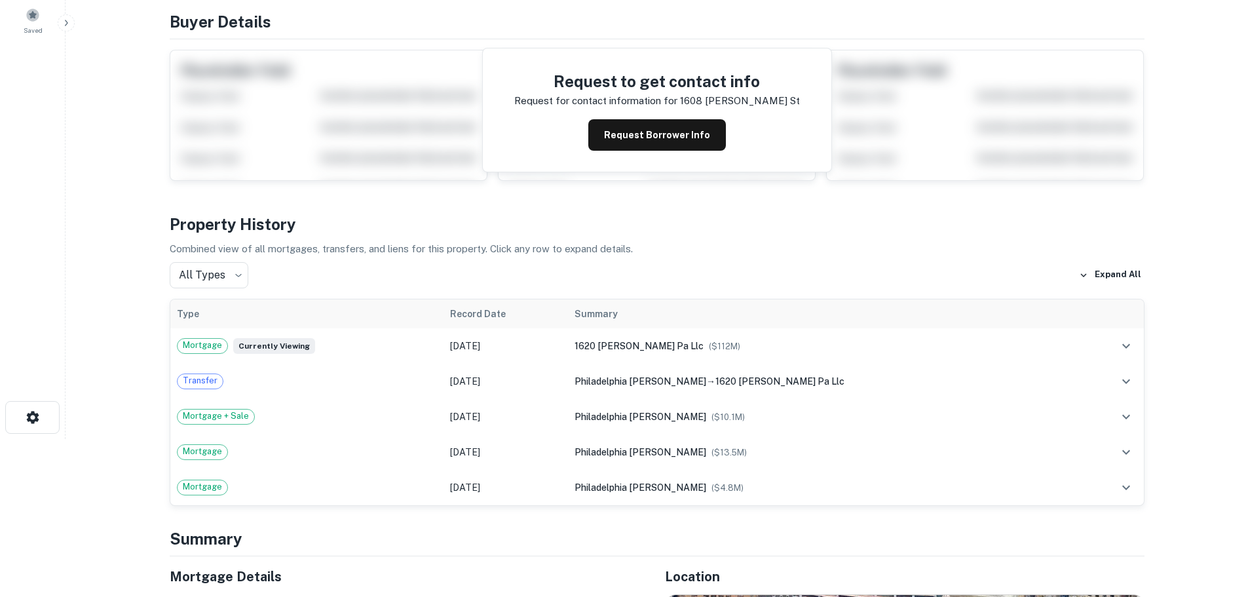
scroll to position [0, 0]
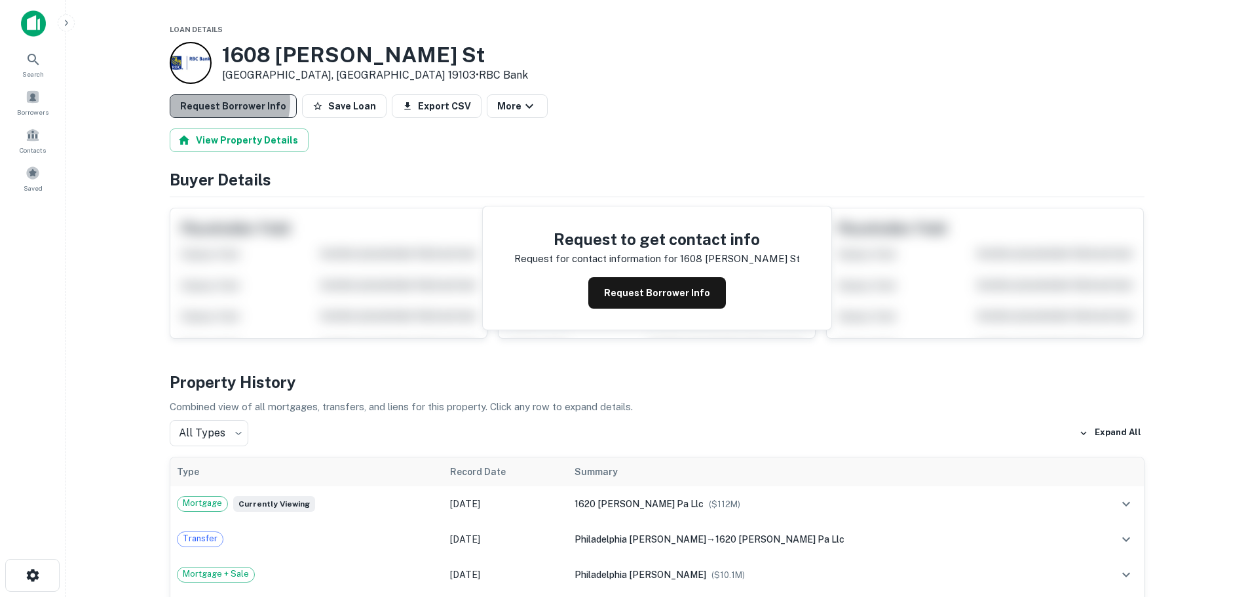
click at [226, 102] on button "Request Borrower Info" at bounding box center [233, 106] width 127 height 24
